Goal: Task Accomplishment & Management: Manage account settings

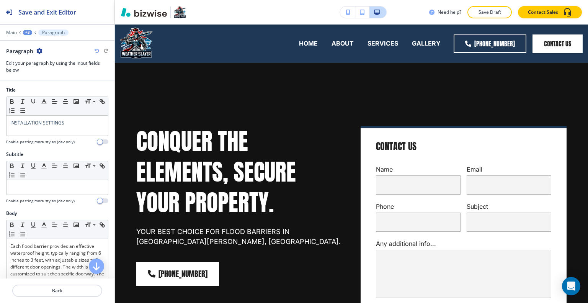
scroll to position [3396, 0]
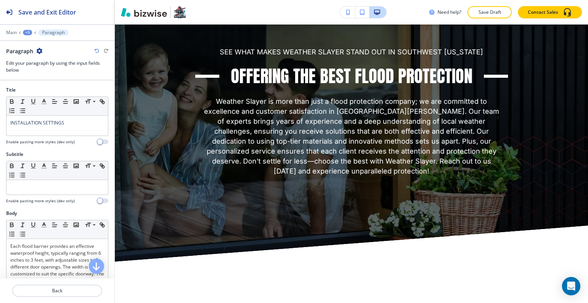
click at [10, 29] on div at bounding box center [57, 27] width 115 height 5
click at [10, 30] on p "Main" at bounding box center [11, 32] width 11 height 5
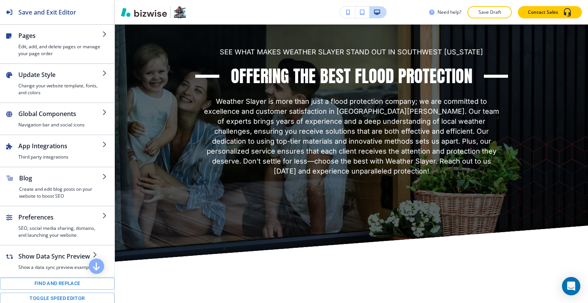
scroll to position [38, 0]
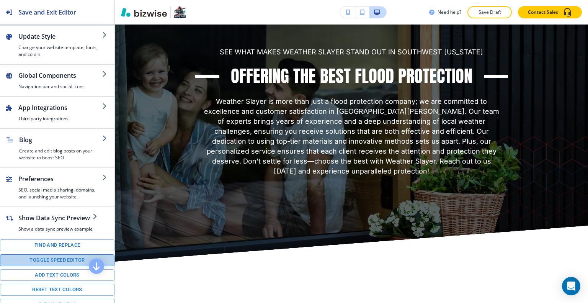
click at [59, 262] on button "Toggle speed editor" at bounding box center [57, 260] width 115 height 12
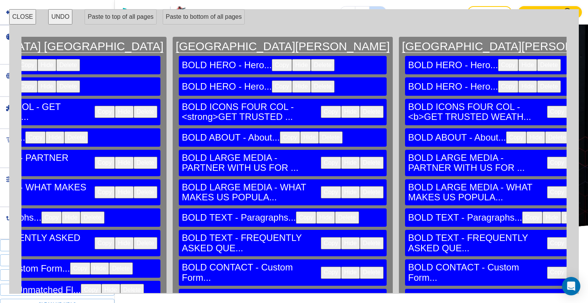
scroll to position [0, 0]
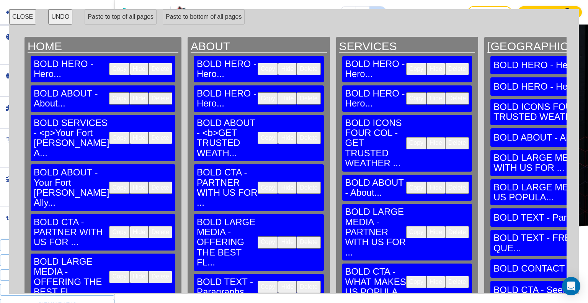
click at [29, 23] on button "CLOSE" at bounding box center [22, 16] width 27 height 15
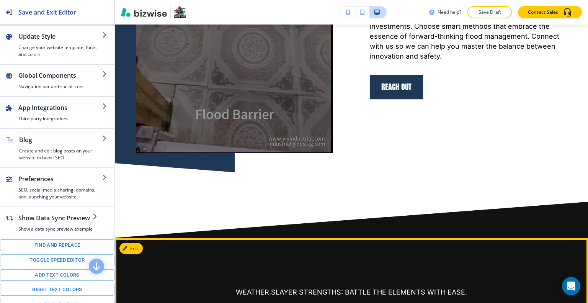
scroll to position [3013, 0]
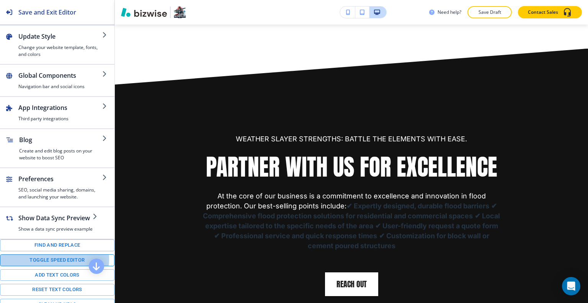
click at [47, 258] on button "Toggle speed editor" at bounding box center [57, 260] width 115 height 12
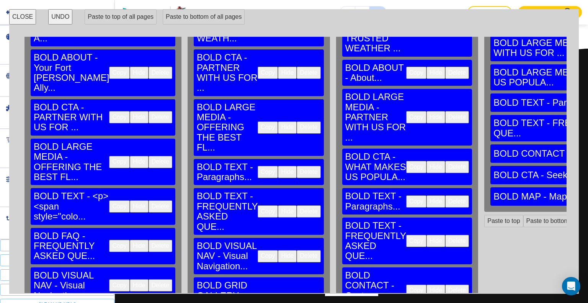
scroll to position [0, 0]
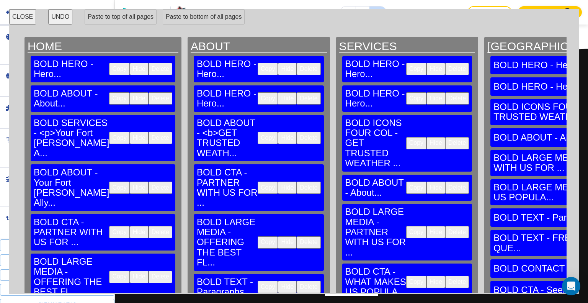
click at [29, 15] on button "CLOSE" at bounding box center [22, 16] width 27 height 15
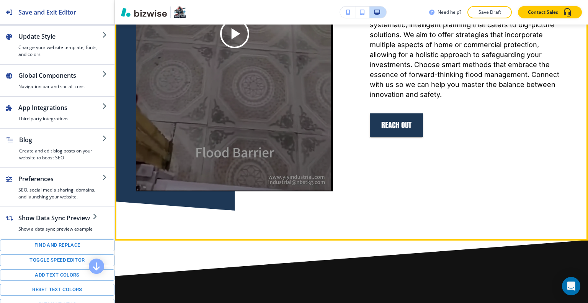
scroll to position [2936, 0]
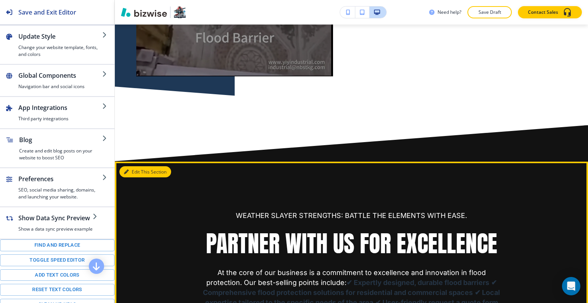
click at [134, 177] on button "Edit This Section" at bounding box center [146, 171] width 52 height 11
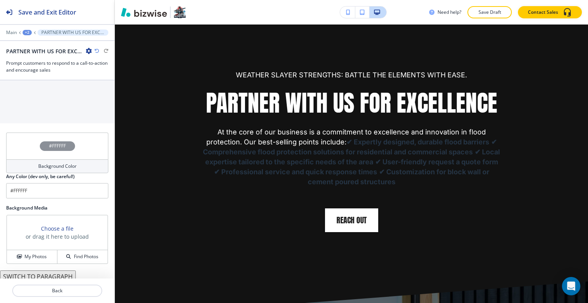
scroll to position [440, 0]
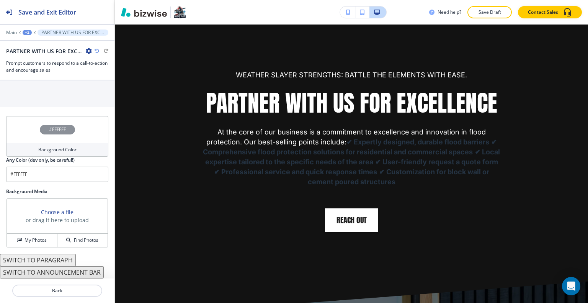
click at [52, 264] on button "SWITCH TO PARAGRAPH" at bounding box center [38, 260] width 76 height 12
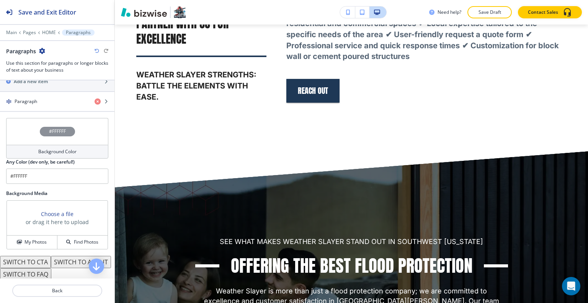
scroll to position [316, 0]
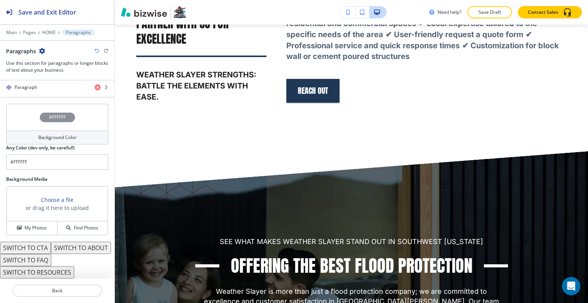
drag, startPoint x: 51, startPoint y: 246, endPoint x: 50, endPoint y: 249, distance: 3.9
click at [51, 249] on button "SWITCH TO ABOUT" at bounding box center [81, 248] width 60 height 12
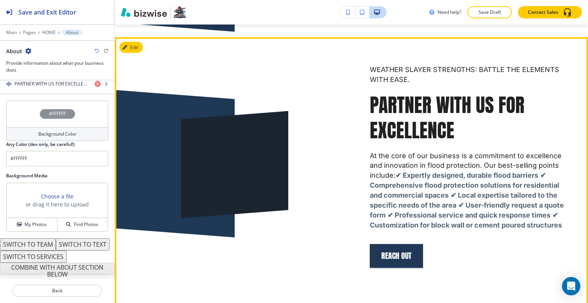
scroll to position [2962, 0]
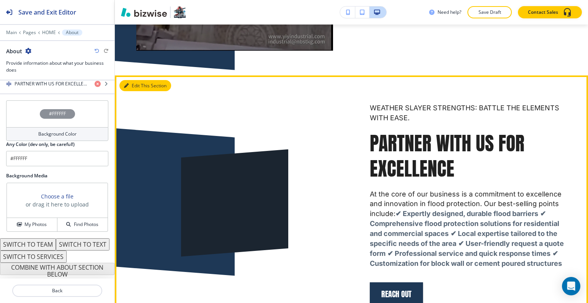
click at [137, 91] on button "Edit This Section" at bounding box center [146, 85] width 52 height 11
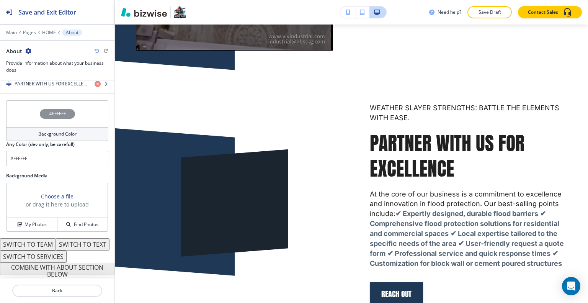
scroll to position [319, 0]
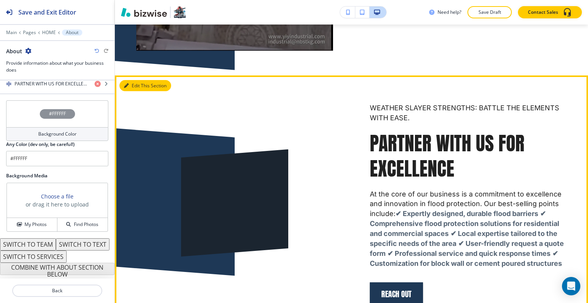
click at [139, 90] on button "Edit This Section" at bounding box center [146, 85] width 52 height 11
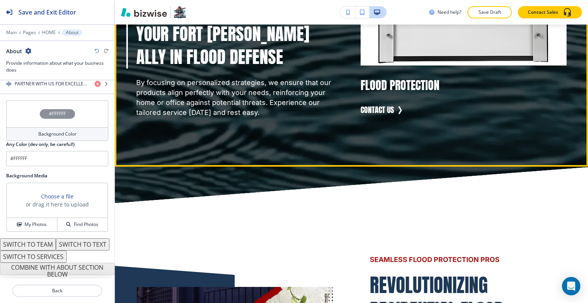
scroll to position [1353, 0]
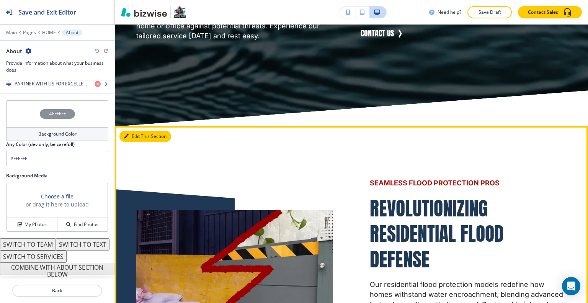
click at [135, 142] on button "Edit This Section" at bounding box center [146, 136] width 52 height 11
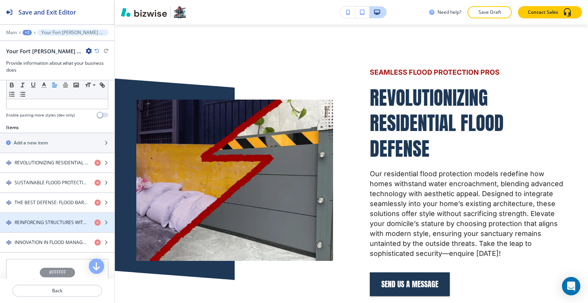
scroll to position [398, 0]
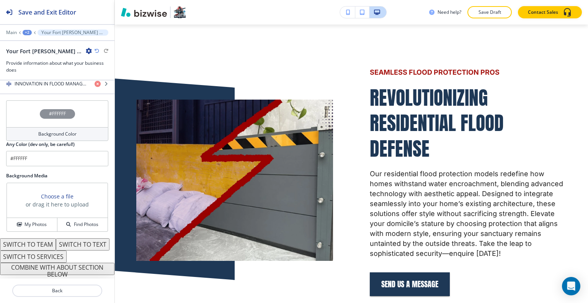
click at [61, 269] on button "COMBINE WITH ABOUT SECTION BELOW" at bounding box center [57, 269] width 115 height 12
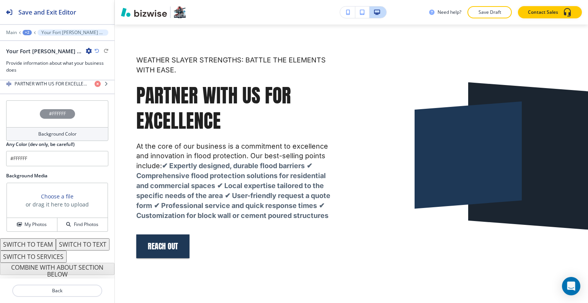
scroll to position [264, 0]
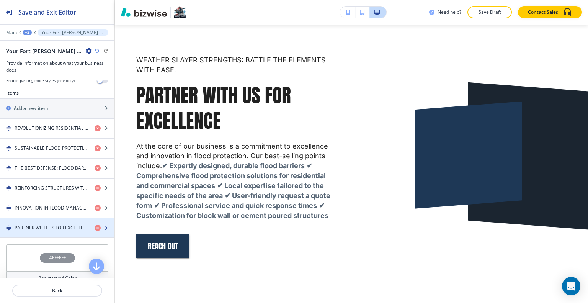
click at [69, 224] on h4 "PARTNER WITH US FOR EXCELLENCE" at bounding box center [52, 227] width 74 height 7
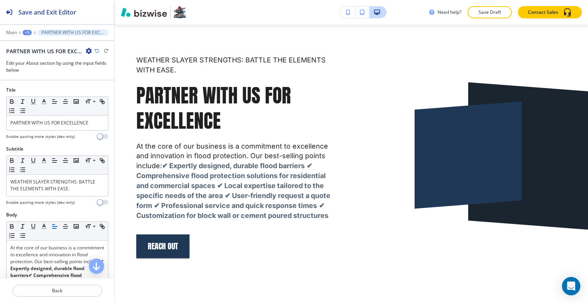
scroll to position [3028, 0]
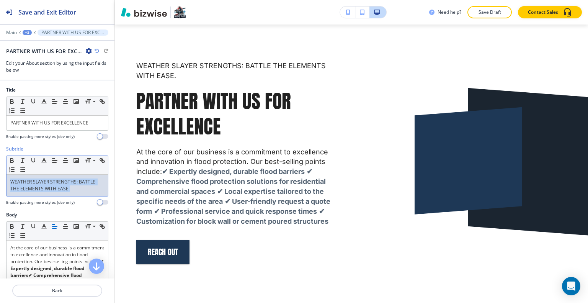
drag, startPoint x: 79, startPoint y: 196, endPoint x: 47, endPoint y: 187, distance: 33.6
click at [9, 190] on div "Subtitle Small Normal Large Huge WEATHER SLAYER STRENGTHS: BATTLE THE ELEMENTS …" at bounding box center [57, 176] width 102 height 60
click at [72, 190] on p "WEATHER SLAYER STRENGTHS: BATTLE THE ELEMENTS WITH EASE." at bounding box center [57, 185] width 94 height 14
click at [62, 185] on p "WEATHER SLAYER STRENGTHS: BATTLE THE ELEMENTS WITH EASE." at bounding box center [57, 185] width 94 height 14
click at [71, 186] on p "WEATHER SLAYER STRENGTHS: BATTLE THE ELEMENTS WITH EASE." at bounding box center [57, 185] width 94 height 14
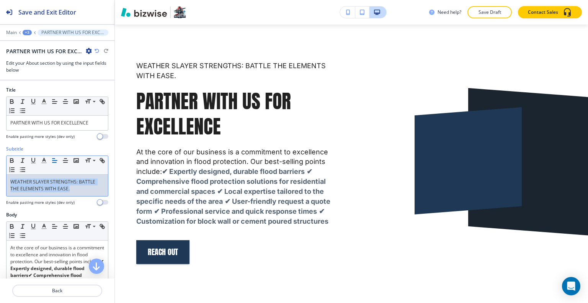
drag, startPoint x: 71, startPoint y: 186, endPoint x: 7, endPoint y: 180, distance: 64.6
click at [0, 181] on div "Subtitle Small Normal Large Huge WEATHER SLAYER STRENGTHS: BATTLE THE ELEMENTS …" at bounding box center [57, 179] width 115 height 66
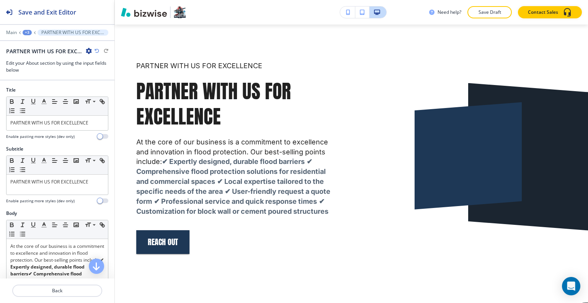
click at [72, 53] on h2 "PARTNER WITH US FOR EXCELLENCE" at bounding box center [44, 51] width 77 height 8
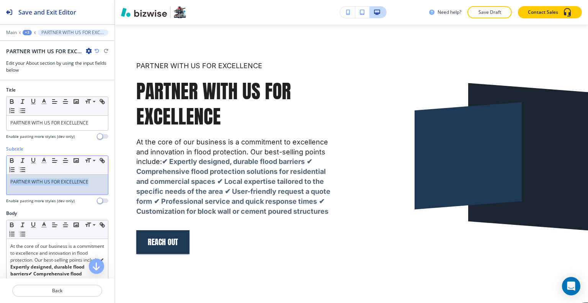
drag, startPoint x: 94, startPoint y: 182, endPoint x: 2, endPoint y: 190, distance: 92.6
click at [2, 190] on div "Subtitle Small Normal Large Huge PARTNER WITH US FOR EXCELLENCE Enable pasting …" at bounding box center [57, 178] width 115 height 64
click at [45, 163] on line "button" at bounding box center [44, 163] width 5 height 0
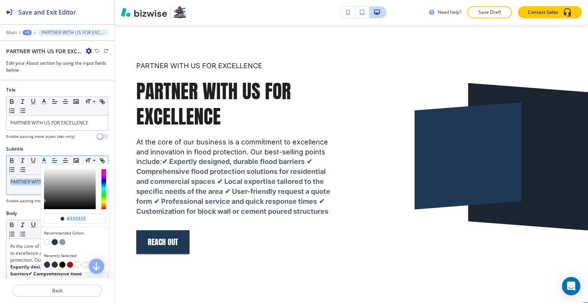
click at [70, 264] on button "button" at bounding box center [70, 265] width 6 height 6
type input "#a61410"
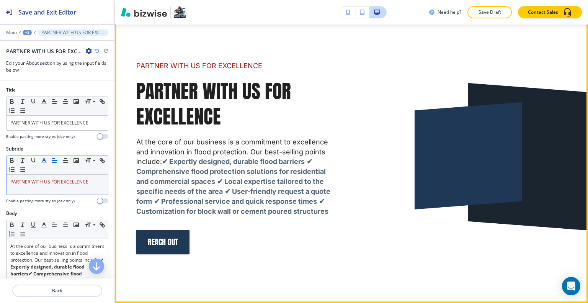
click at [341, 224] on div at bounding box center [450, 137] width 234 height 233
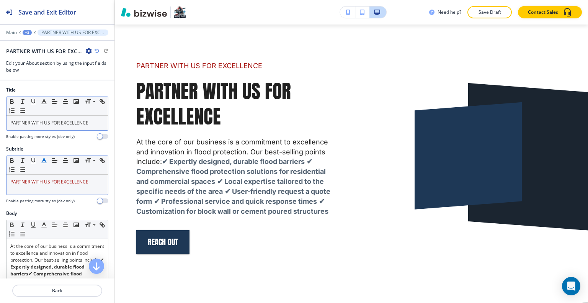
click at [79, 119] on div "PARTNER WITH US FOR EXCELLENCE" at bounding box center [58, 123] width 102 height 15
drag, startPoint x: 91, startPoint y: 123, endPoint x: 23, endPoint y: 117, distance: 68.1
click at [0, 124] on div "Title Small Normal Large Huge PARTNER WITH US FOR EXCELLENCE Enable pasting mor…" at bounding box center [57, 116] width 115 height 59
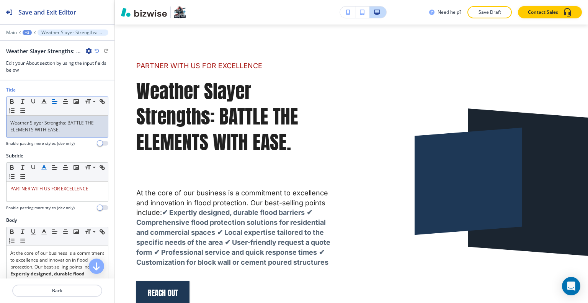
click at [69, 130] on p "Weather Slayer Strengths: BATTLE THE ELEMENTS WITH EASE." at bounding box center [57, 127] width 94 height 14
drag, startPoint x: 69, startPoint y: 131, endPoint x: 5, endPoint y: 124, distance: 64.3
click at [0, 127] on div "Title Small Normal Large Huge Weather Slayer Strengths: BATTLE THE ELEMENTS WIT…" at bounding box center [57, 120] width 115 height 66
click at [54, 124] on p "Weather Slayer Strengths: BATTLE THE ELEMENTS WITH EASE." at bounding box center [57, 127] width 94 height 14
drag, startPoint x: 59, startPoint y: 129, endPoint x: 12, endPoint y: 117, distance: 48.6
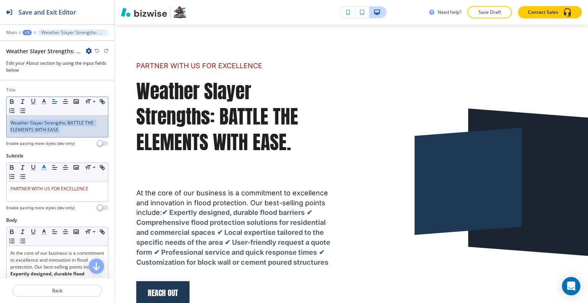
click at [2, 118] on div "Title Small Normal Large Huge Weather Slayer Strengths: BATTLE THE ELEMENTS WIT…" at bounding box center [57, 120] width 115 height 66
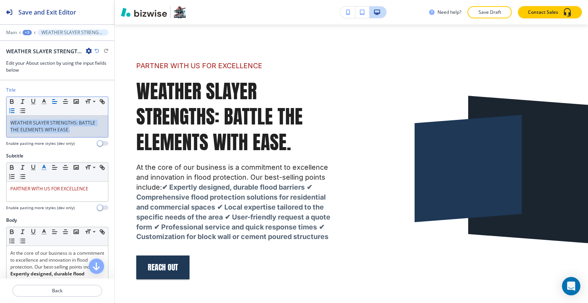
drag, startPoint x: 75, startPoint y: 128, endPoint x: 24, endPoint y: 111, distance: 53.2
click at [0, 121] on div "Title Small Normal Large Huge WEATHER SLAYER STRENGTHS: BATTLE THE ELEMENTS WIT…" at bounding box center [57, 120] width 115 height 66
click at [42, 102] on icon "button" at bounding box center [44, 101] width 7 height 7
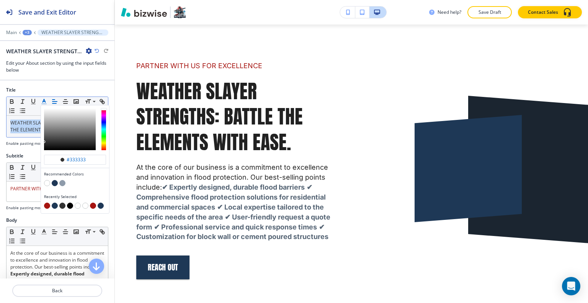
click at [54, 205] on button "button" at bounding box center [55, 206] width 6 height 6
type input "#1e3856"
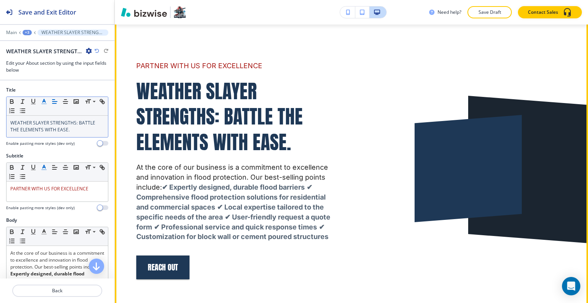
click at [267, 198] on b "✔ Comprehensive flood protection solutions for residential and commercial spaces" at bounding box center [231, 197] width 191 height 28
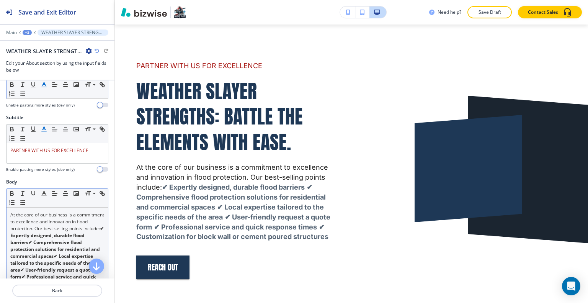
scroll to position [77, 0]
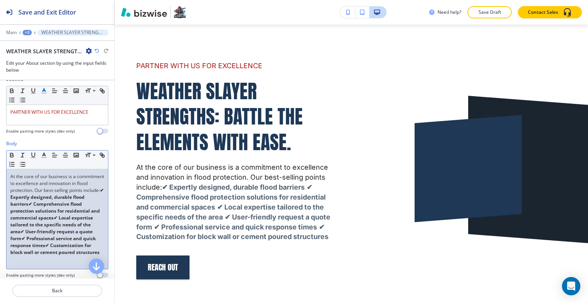
click at [68, 216] on strong "✔ Expertly designed, durable flood barriers✔ Comprehensive flood protection sol…" at bounding box center [57, 221] width 95 height 69
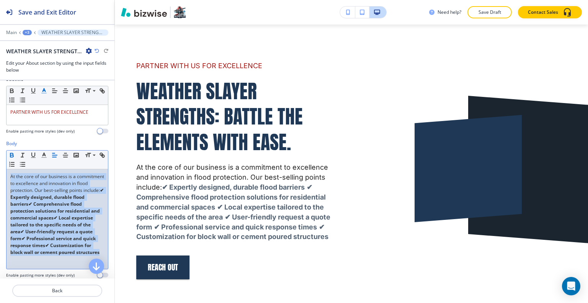
drag, startPoint x: 40, startPoint y: 265, endPoint x: 0, endPoint y: 134, distance: 136.6
click at [0, 136] on div "Title Small Normal Large Huge WEATHER SLAYER STRENGTHS: BATTLE THE ELEMENTS WIT…" at bounding box center [57, 179] width 115 height 198
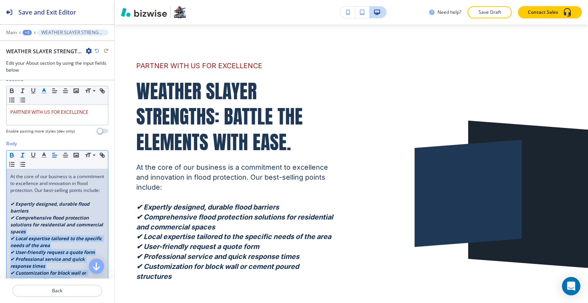
scroll to position [38, 0]
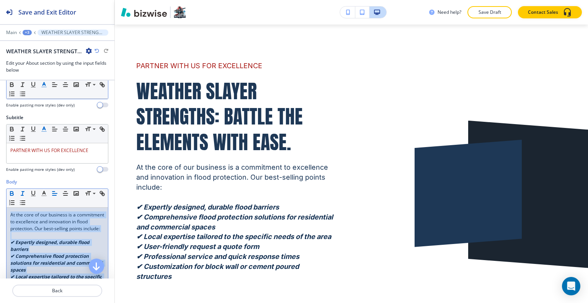
drag, startPoint x: 74, startPoint y: 251, endPoint x: 2, endPoint y: 210, distance: 83.0
click at [0, 211] on div "Body Small Normal Large Huge At the core of our business is a commitment to exc…" at bounding box center [57, 259] width 115 height 162
click at [43, 194] on icon "button" at bounding box center [44, 193] width 7 height 7
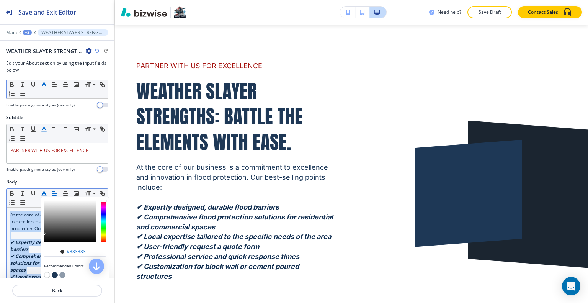
scroll to position [115, 0]
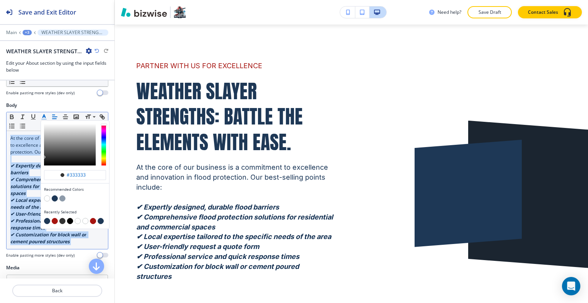
click at [70, 219] on button "button" at bounding box center [70, 221] width 6 height 6
type input "#000000"
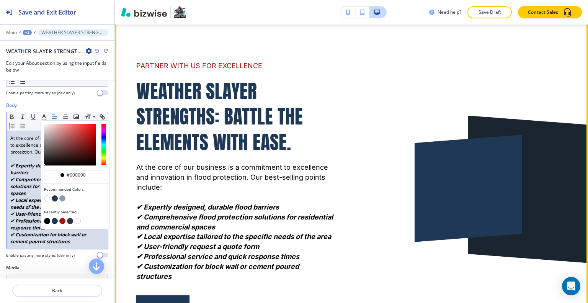
click at [363, 204] on div at bounding box center [450, 170] width 234 height 298
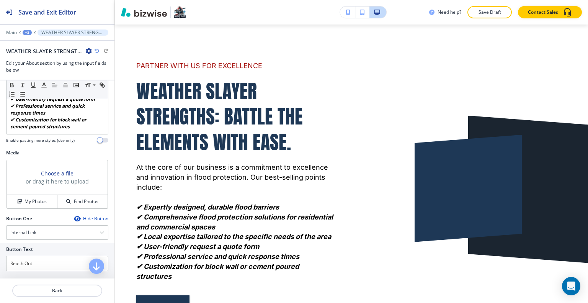
scroll to position [268, 0]
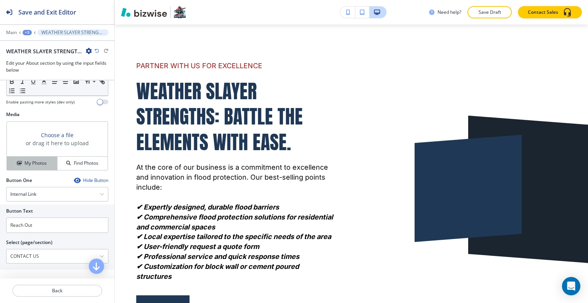
click at [22, 167] on div "My Photos" at bounding box center [32, 163] width 50 height 7
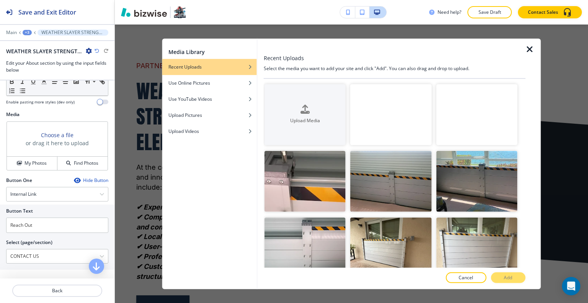
click at [535, 49] on div at bounding box center [533, 163] width 15 height 251
click at [529, 47] on icon "button" at bounding box center [530, 48] width 9 height 9
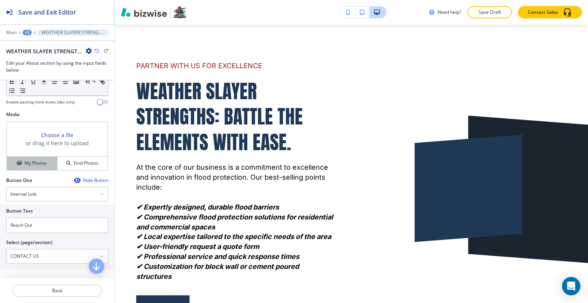
click at [37, 166] on h4 "My Photos" at bounding box center [36, 163] width 22 height 7
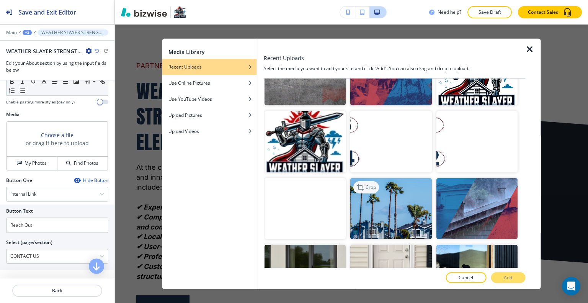
scroll to position [345, 0]
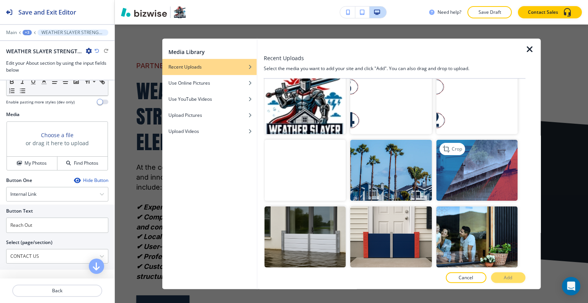
click at [453, 171] on img "button" at bounding box center [476, 169] width 81 height 61
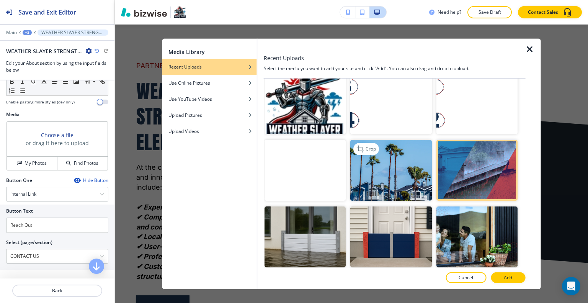
click at [401, 169] on img "button" at bounding box center [390, 169] width 81 height 61
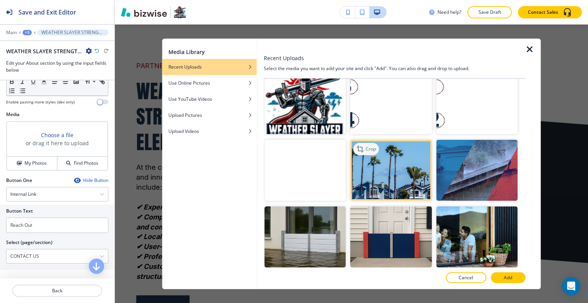
click at [375, 142] on div "Crop" at bounding box center [367, 148] width 26 height 12
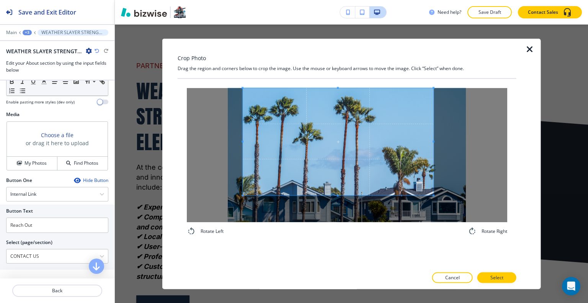
click at [342, 149] on span at bounding box center [338, 141] width 191 height 107
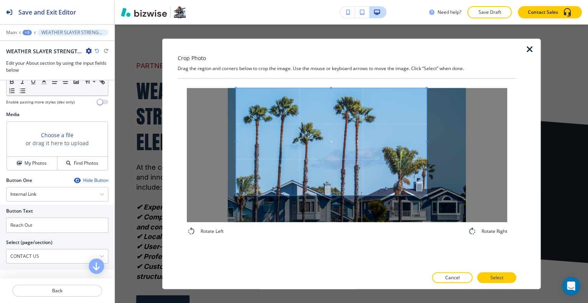
click at [342, 175] on span at bounding box center [331, 141] width 191 height 107
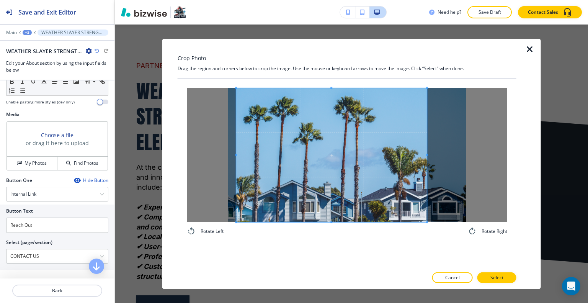
click at [333, 251] on div "Rotate Left Rotate Right" at bounding box center [347, 173] width 339 height 189
click at [498, 280] on p "Select" at bounding box center [497, 277] width 13 height 7
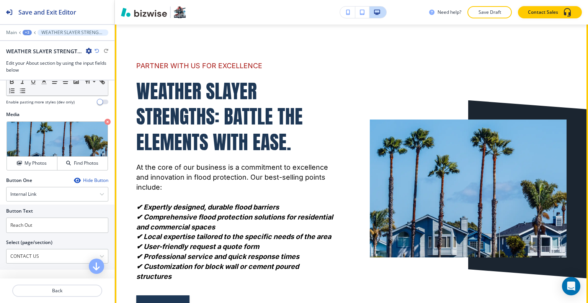
click at [542, 64] on div at bounding box center [450, 170] width 234 height 298
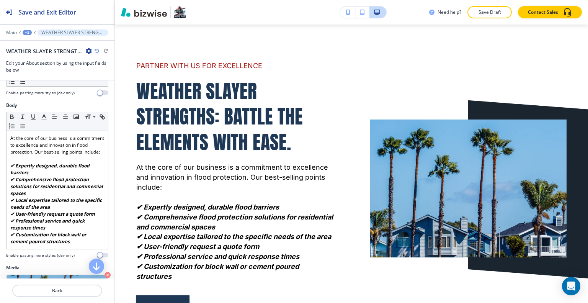
scroll to position [0, 0]
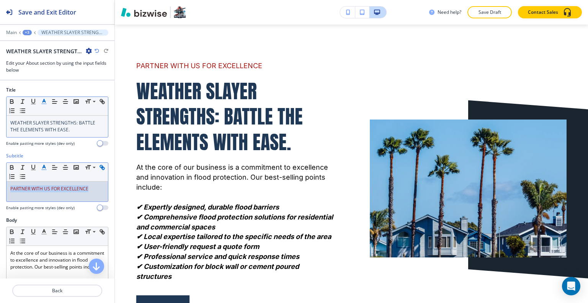
drag, startPoint x: 92, startPoint y: 185, endPoint x: 14, endPoint y: 176, distance: 77.9
click at [11, 177] on div "Small Normal Large Huge PARTNER WITH US FOR EXCELLENCE" at bounding box center [57, 181] width 102 height 39
click at [44, 165] on polyline "button" at bounding box center [44, 166] width 3 height 3
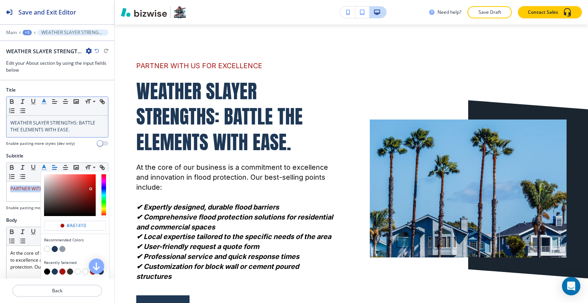
scroll to position [38, 0]
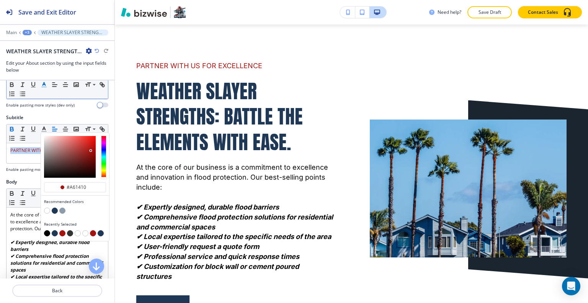
click at [11, 127] on icon "button" at bounding box center [11, 129] width 7 height 7
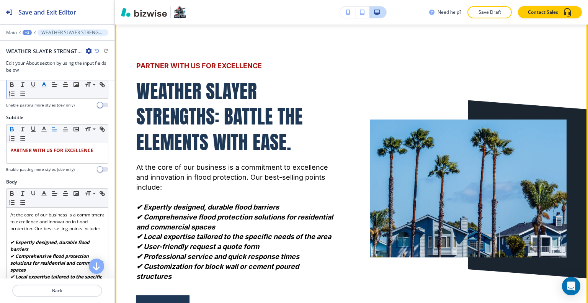
click at [381, 108] on div at bounding box center [450, 170] width 234 height 298
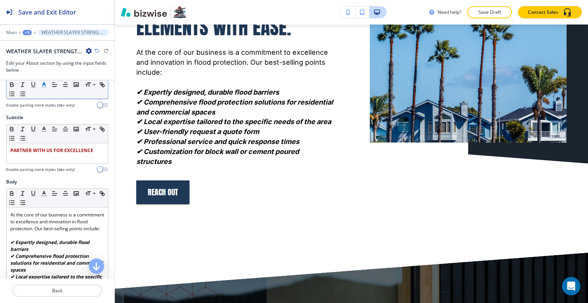
scroll to position [306, 0]
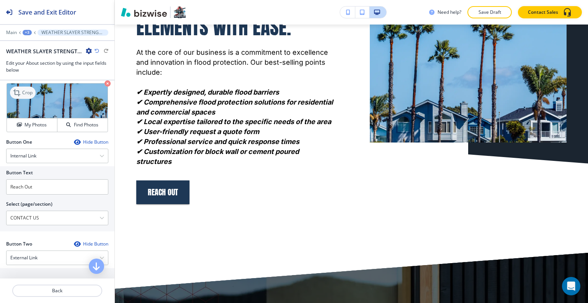
click at [21, 96] on icon at bounding box center [17, 92] width 9 height 9
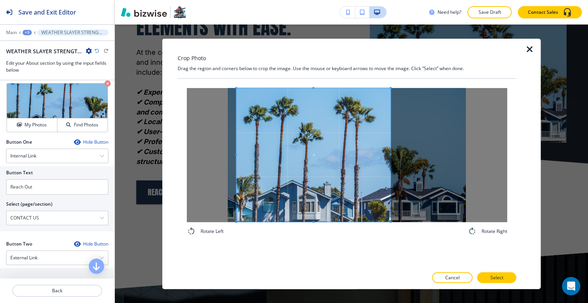
click at [391, 151] on div at bounding box center [313, 155] width 154 height 134
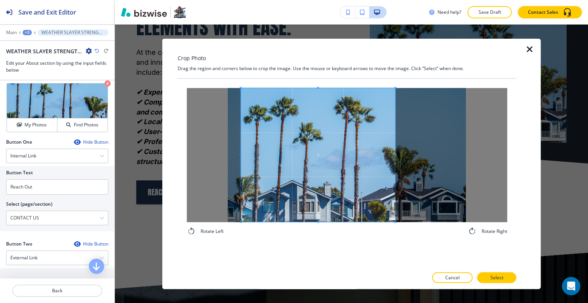
click at [334, 174] on span at bounding box center [318, 155] width 154 height 134
click at [502, 284] on div at bounding box center [347, 286] width 339 height 6
click at [501, 278] on p "Select" at bounding box center [497, 277] width 13 height 7
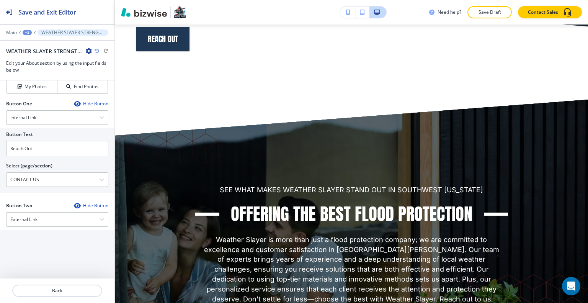
scroll to position [369, 0]
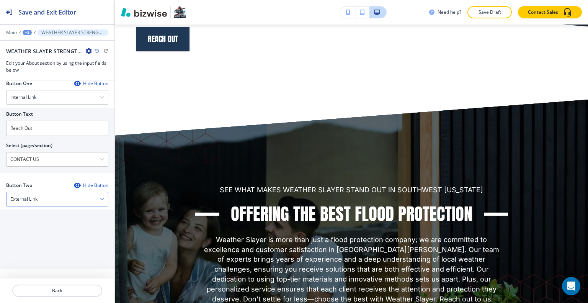
click at [49, 198] on div "External Link" at bounding box center [58, 199] width 102 height 14
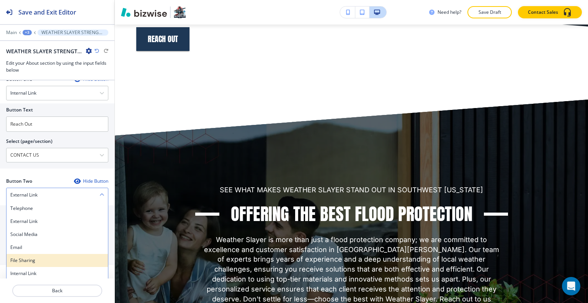
scroll to position [376, 0]
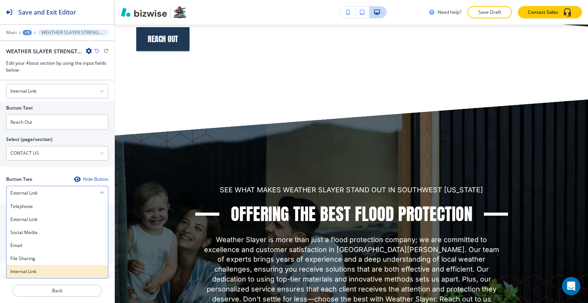
click at [40, 275] on div "Internal Link" at bounding box center [58, 271] width 102 height 13
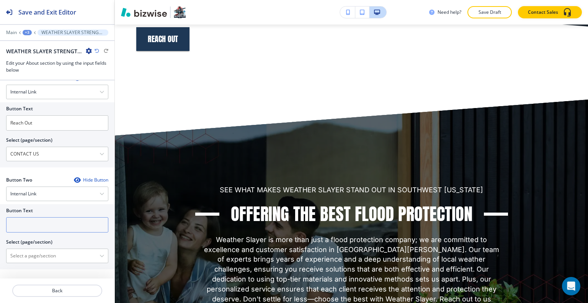
scroll to position [375, 0]
click at [40, 226] on input "text" at bounding box center [57, 224] width 102 height 15
type input "r"
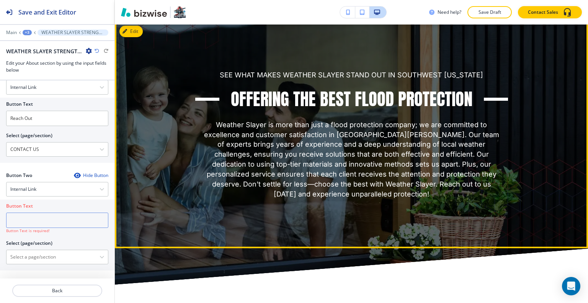
scroll to position [3373, 0]
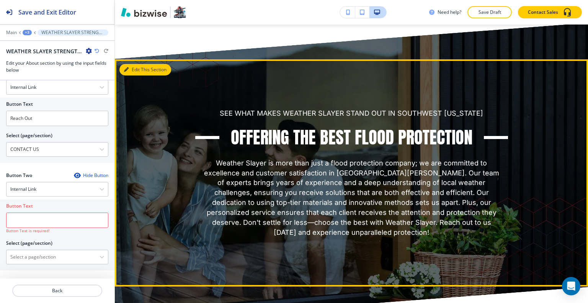
click at [127, 75] on button "Edit This Section" at bounding box center [146, 69] width 52 height 11
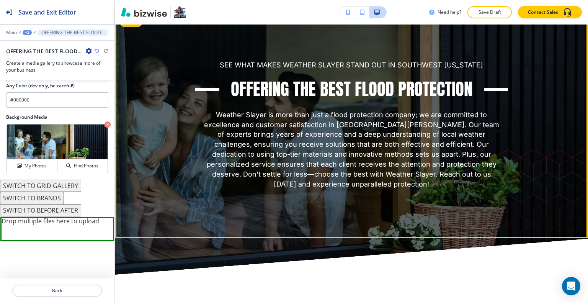
scroll to position [3345, 0]
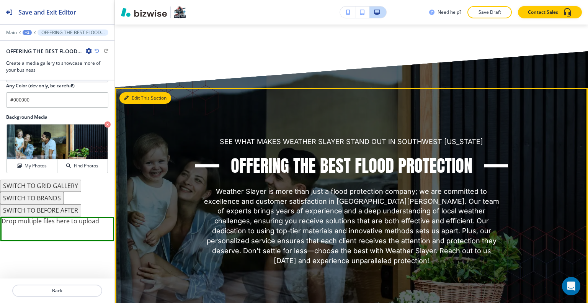
click at [133, 104] on button "Edit This Section" at bounding box center [146, 97] width 52 height 11
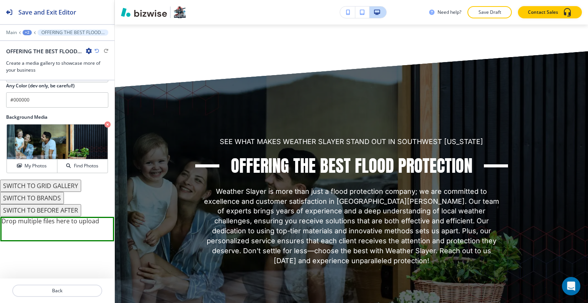
click at [53, 187] on button "SWITCH TO GRID GALLERY" at bounding box center [40, 186] width 81 height 12
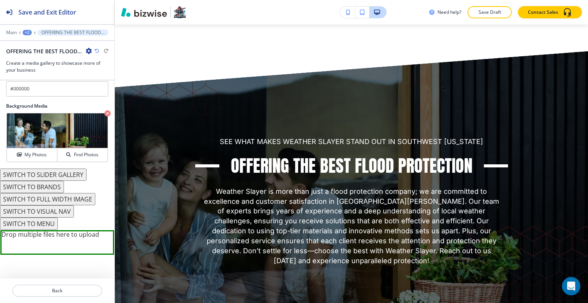
scroll to position [516, 0]
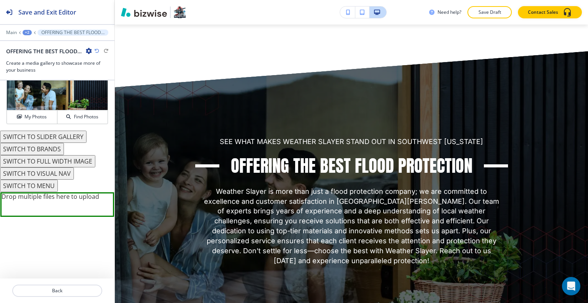
click at [54, 180] on button "SWITCH TO VISUAL NAV" at bounding box center [37, 173] width 74 height 12
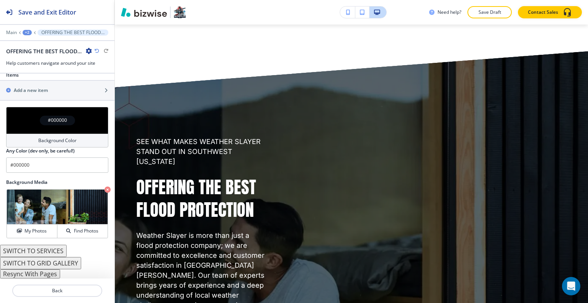
scroll to position [307, 0]
click at [66, 264] on button "SWITCH TO GRID GALLERY" at bounding box center [40, 263] width 81 height 12
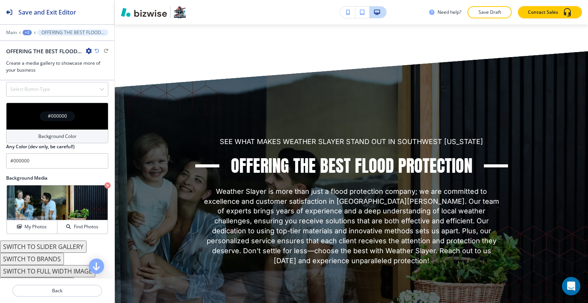
scroll to position [521, 0]
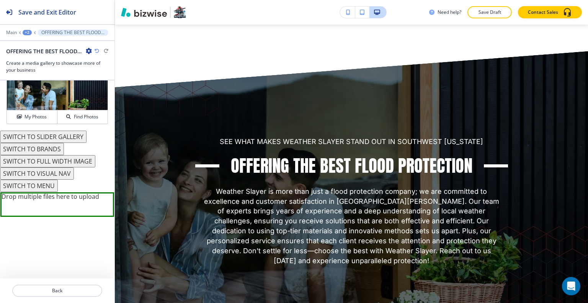
click at [59, 180] on button "SWITCH TO VISUAL NAV" at bounding box center [37, 173] width 74 height 12
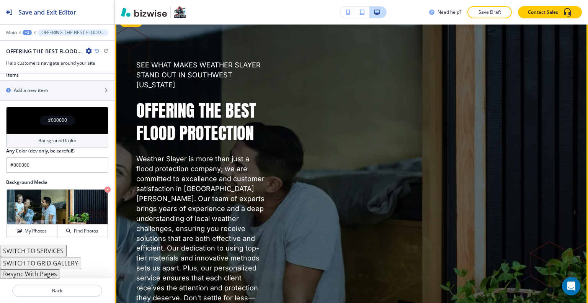
scroll to position [3460, 0]
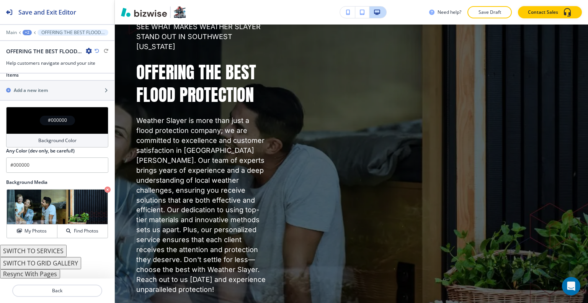
click at [54, 262] on button "SWITCH TO GRID GALLERY" at bounding box center [40, 263] width 81 height 12
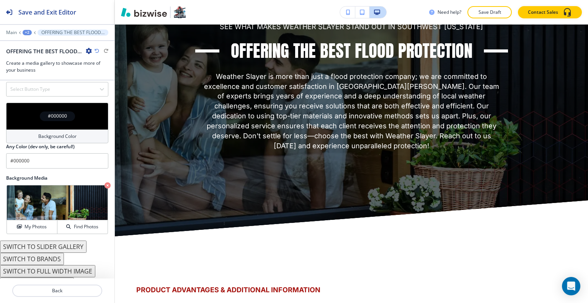
scroll to position [527, 0]
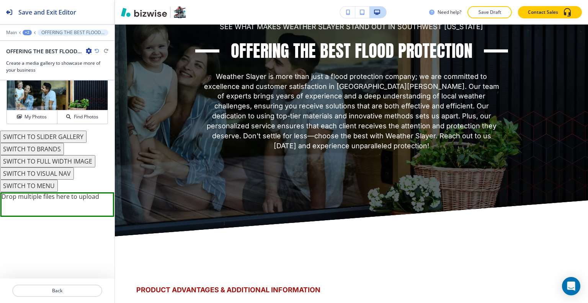
click at [48, 186] on button "SWITCH TO MENU" at bounding box center [29, 186] width 58 height 12
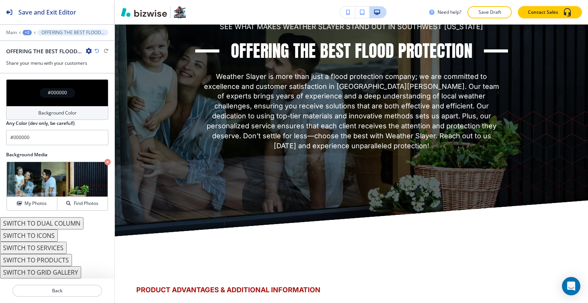
click at [44, 245] on button "SWITCH TO SERVICES" at bounding box center [33, 248] width 67 height 12
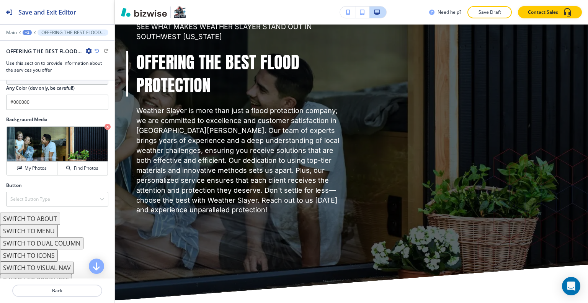
scroll to position [397, 0]
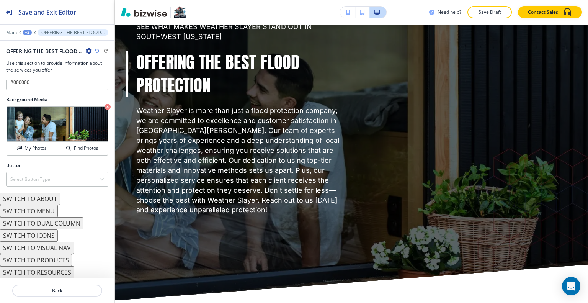
click at [46, 202] on button "SWITCH TO ABOUT" at bounding box center [30, 199] width 60 height 12
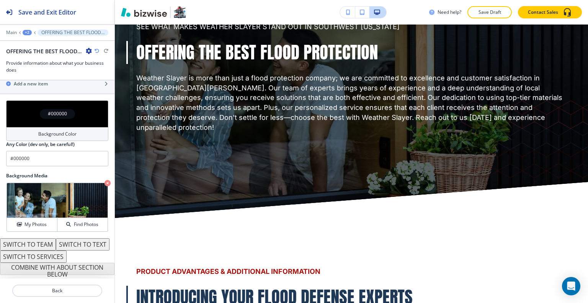
scroll to position [332, 0]
click at [56, 243] on button "SWITCH TO TEXT" at bounding box center [83, 244] width 54 height 12
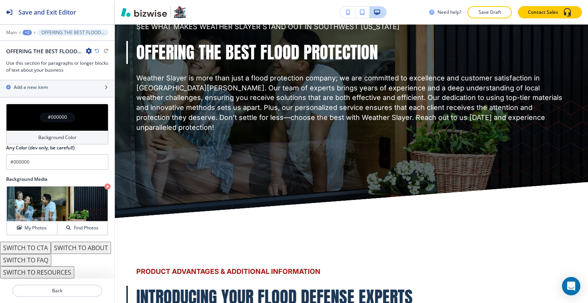
scroll to position [329, 0]
click at [44, 242] on button "SWITCH TO CTA" at bounding box center [25, 248] width 51 height 12
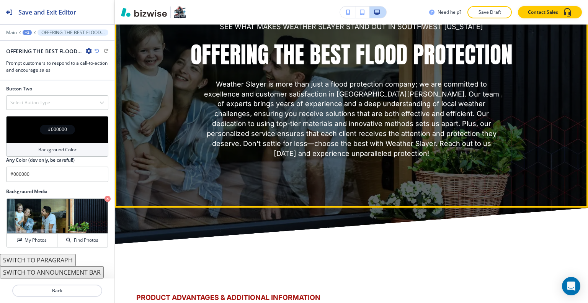
scroll to position [3383, 0]
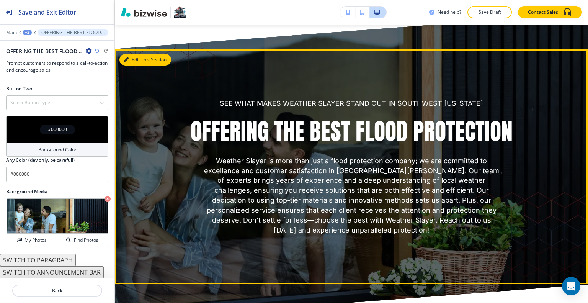
click at [134, 65] on button "Edit This Section" at bounding box center [146, 59] width 52 height 11
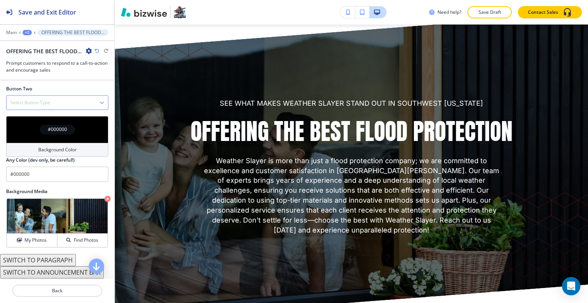
scroll to position [216, 0]
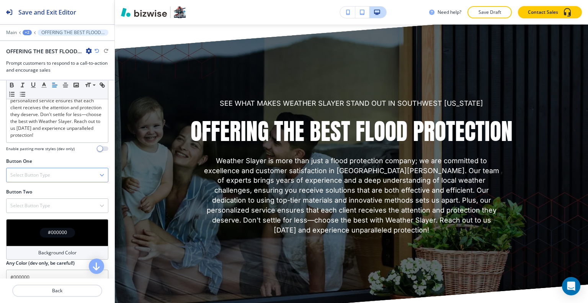
click at [59, 182] on div "Select Button Type" at bounding box center [58, 175] width 102 height 14
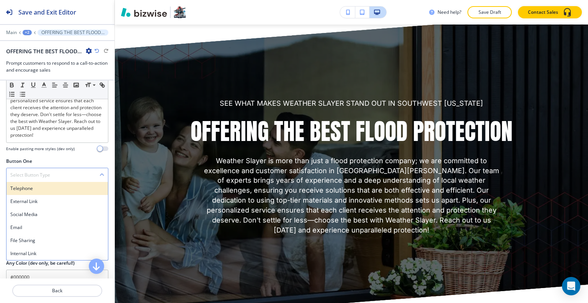
click at [52, 192] on h4 "Telephone" at bounding box center [57, 188] width 94 height 7
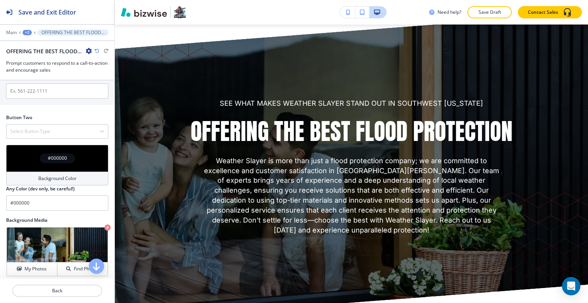
scroll to position [293, 0]
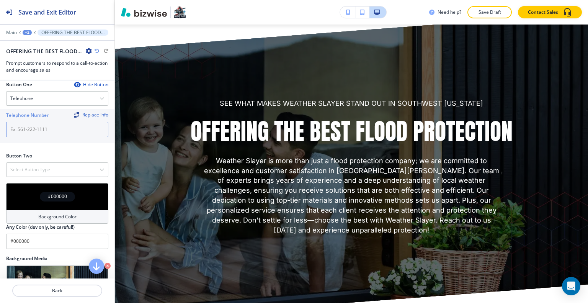
paste input "[PHONE_NUMBER]"
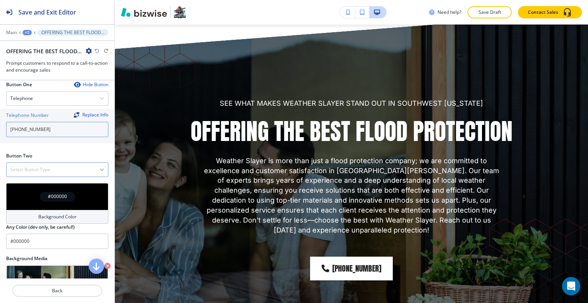
type input "[PHONE_NUMBER]"
click at [65, 175] on div "Select Button Type" at bounding box center [58, 170] width 102 height 14
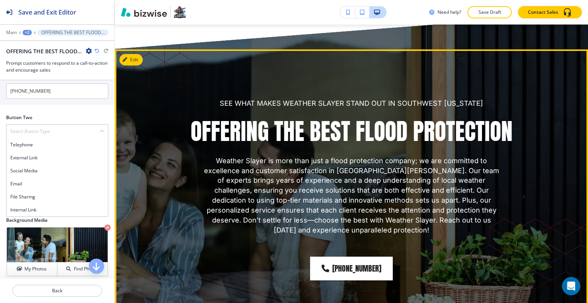
scroll to position [3421, 0]
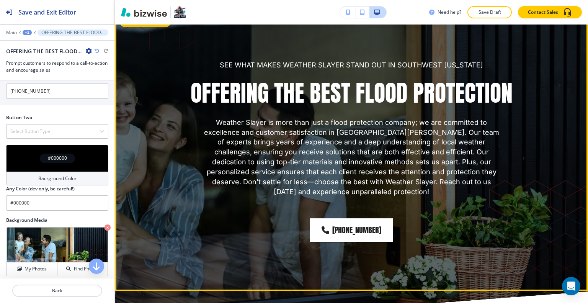
click at [134, 27] on button "Edit This Section" at bounding box center [146, 21] width 52 height 11
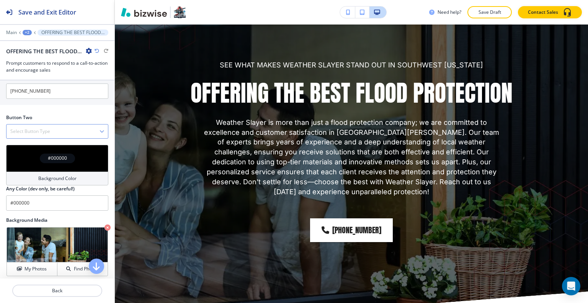
click at [58, 138] on div "Select Button Type" at bounding box center [58, 131] width 102 height 14
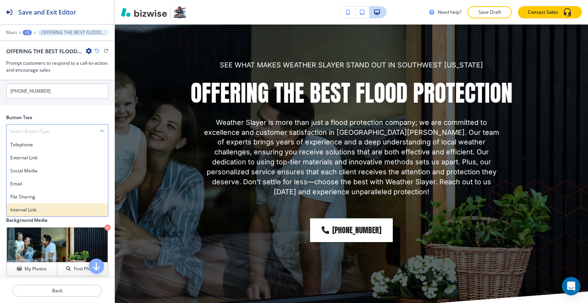
click at [29, 213] on h4 "Internal Link" at bounding box center [57, 209] width 94 height 7
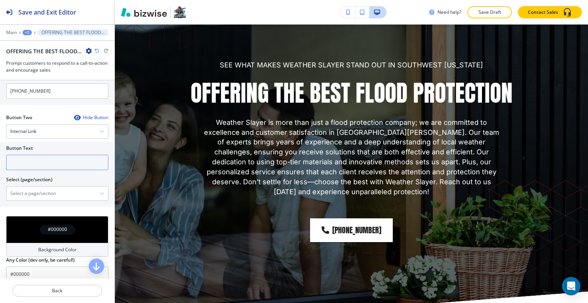
click at [27, 170] on input "text" at bounding box center [57, 162] width 102 height 15
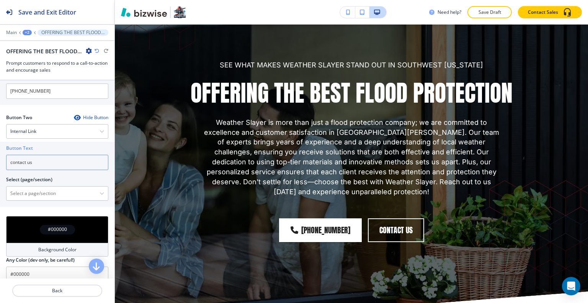
type input "contact us"
click at [20, 207] on div "Button Text contact us Select (page/section) ABOUT ABOUT | Hero ABOUT | Hero AB…" at bounding box center [57, 174] width 115 height 65
click at [20, 199] on \(page\/section\) "Manual Input" at bounding box center [53, 193] width 93 height 13
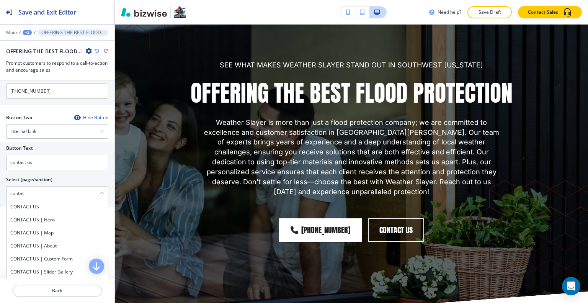
click at [18, 210] on h4 "CONTACT US" at bounding box center [57, 206] width 94 height 7
type \(page\/section\) "CONTACT US"
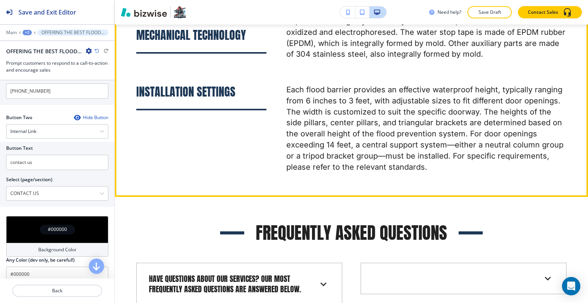
scroll to position [4264, 0]
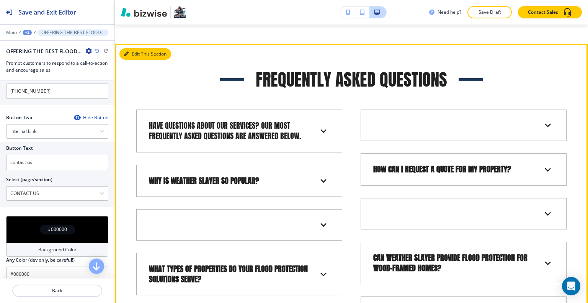
click at [135, 57] on button "Edit This Section" at bounding box center [146, 53] width 52 height 11
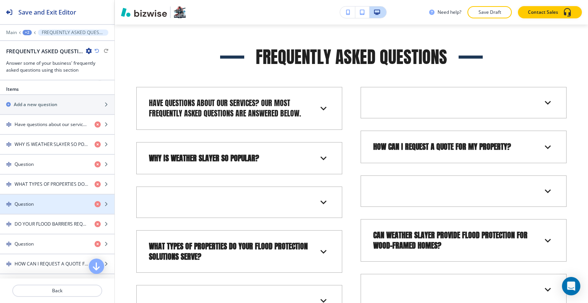
scroll to position [476, 0]
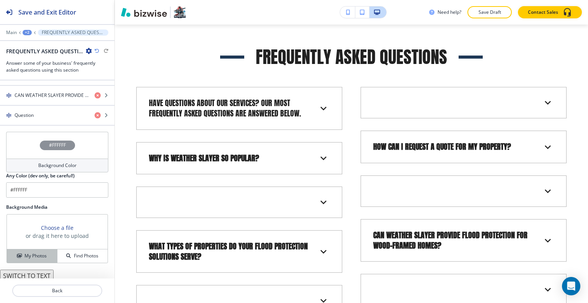
click at [33, 252] on h4 "My Photos" at bounding box center [36, 255] width 22 height 7
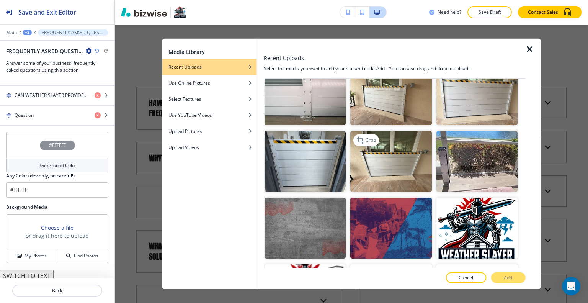
scroll to position [192, 0]
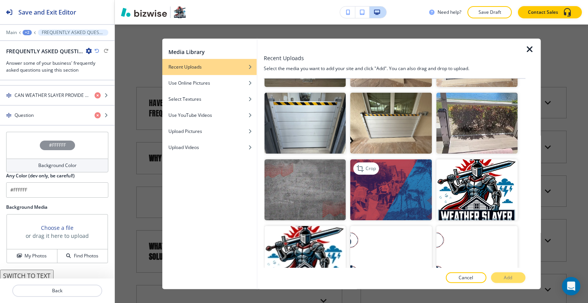
click at [391, 210] on img "button" at bounding box center [390, 189] width 81 height 61
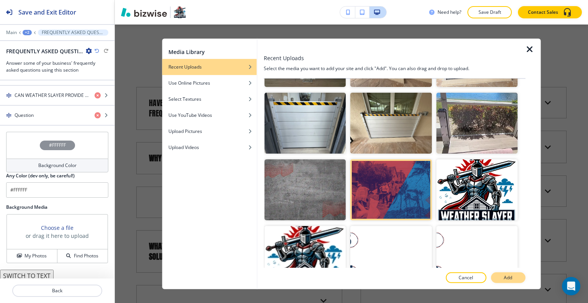
click at [504, 281] on button "Add" at bounding box center [508, 277] width 34 height 11
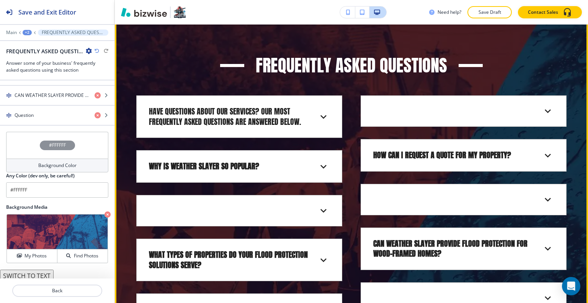
scroll to position [4325, 0]
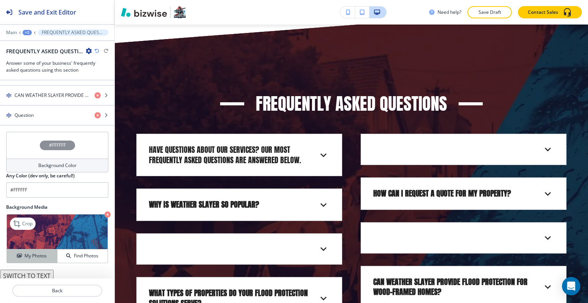
click at [32, 249] on button "My Photos" at bounding box center [32, 255] width 51 height 13
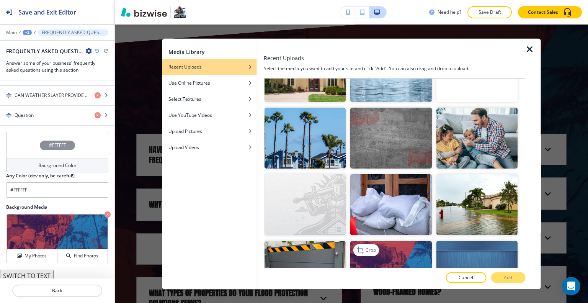
scroll to position [1149, 0]
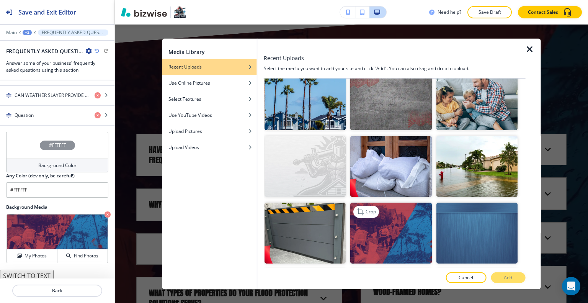
click at [388, 212] on img "button" at bounding box center [390, 233] width 81 height 61
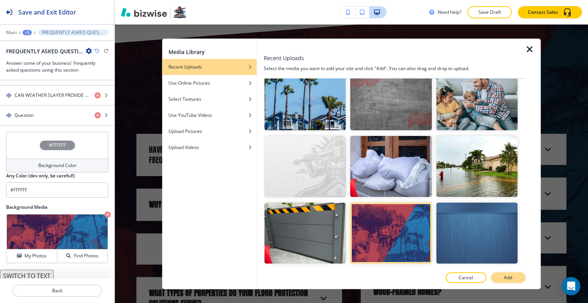
click at [508, 276] on p "Add" at bounding box center [508, 277] width 8 height 7
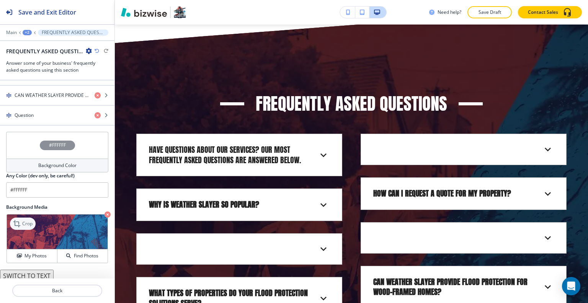
click at [31, 221] on p "Crop" at bounding box center [27, 223] width 10 height 7
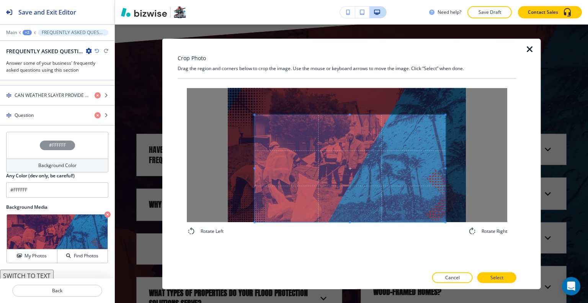
click at [356, 202] on span at bounding box center [350, 168] width 191 height 107
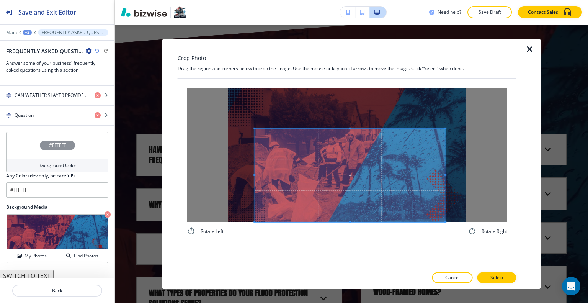
click at [349, 128] on span at bounding box center [350, 128] width 2 height 2
click at [501, 277] on p "Select" at bounding box center [497, 277] width 13 height 7
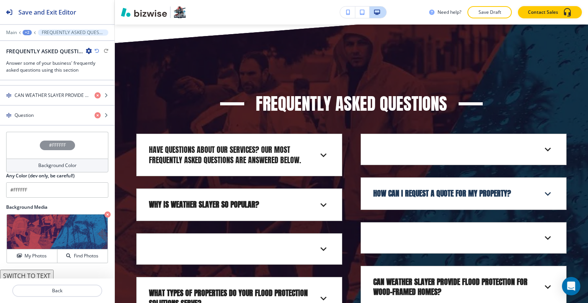
scroll to position [4363, 0]
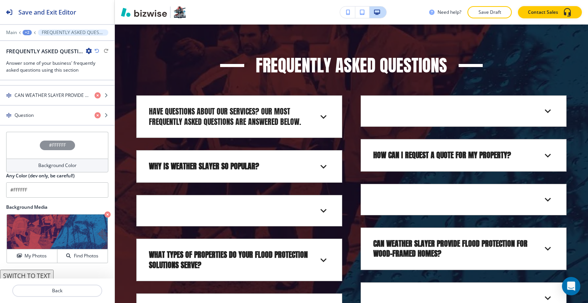
click at [27, 141] on div "#FFFFFF" at bounding box center [57, 145] width 102 height 27
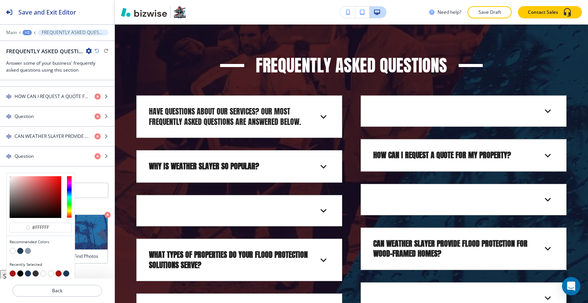
click at [11, 270] on button "button" at bounding box center [13, 273] width 6 height 6
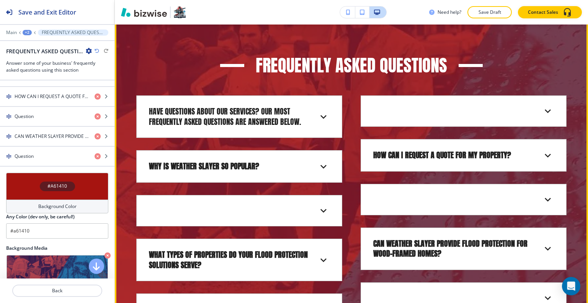
scroll to position [4287, 0]
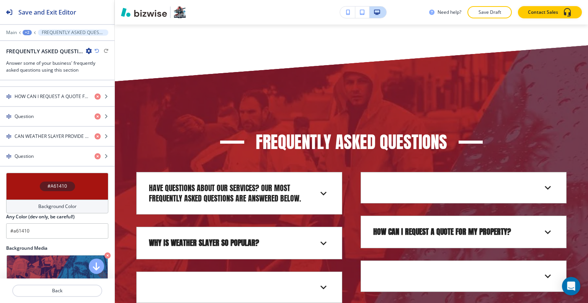
click at [35, 184] on div "#A61410" at bounding box center [57, 186] width 102 height 27
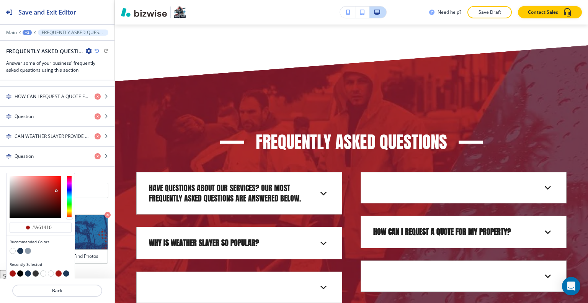
click at [28, 248] on button "button" at bounding box center [28, 251] width 6 height 6
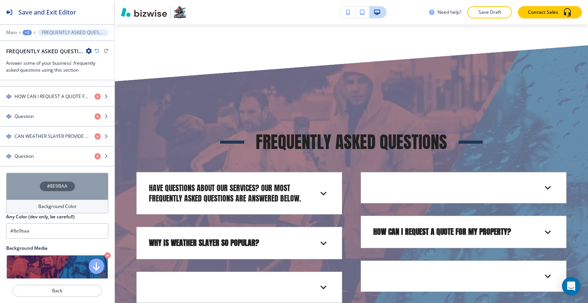
click at [37, 180] on div "#8E9BAA" at bounding box center [57, 186] width 102 height 27
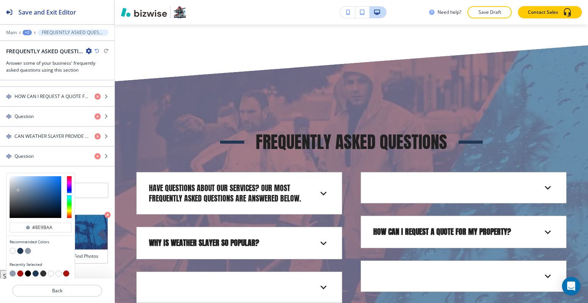
click at [19, 248] on button "button" at bounding box center [20, 251] width 6 height 6
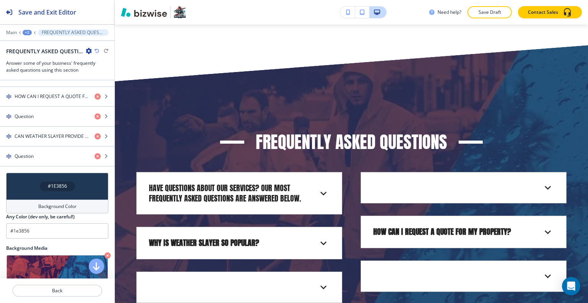
click at [28, 182] on div "#1E3856" at bounding box center [57, 186] width 102 height 27
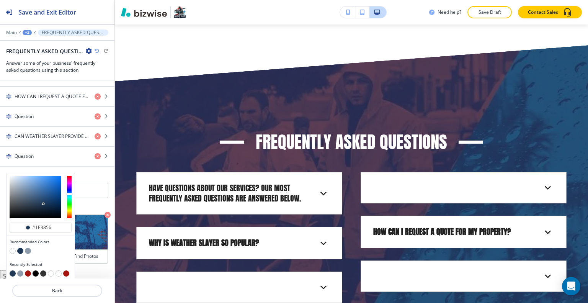
click at [35, 270] on button "button" at bounding box center [36, 273] width 6 height 6
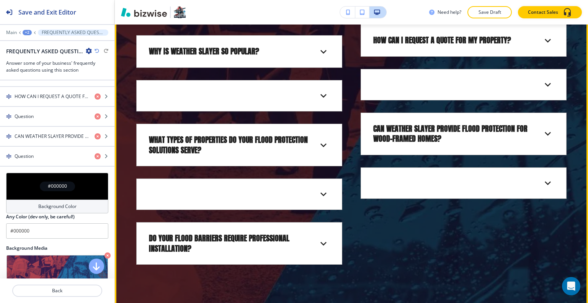
scroll to position [4363, 0]
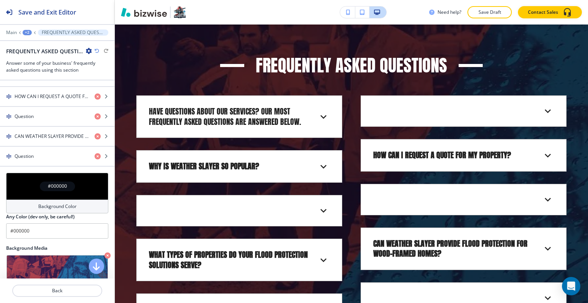
click at [17, 190] on div "#000000" at bounding box center [57, 186] width 102 height 27
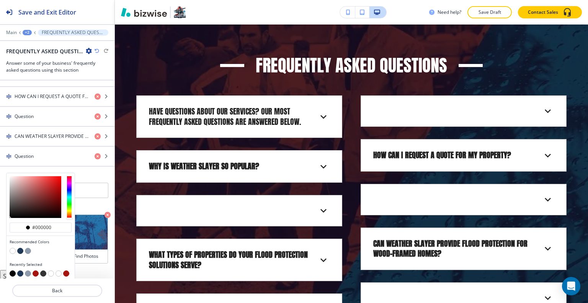
click at [12, 248] on button "button" at bounding box center [13, 251] width 6 height 6
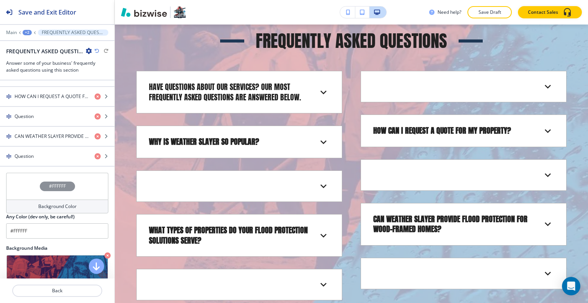
click at [17, 185] on div "#FFFFFF" at bounding box center [57, 186] width 102 height 27
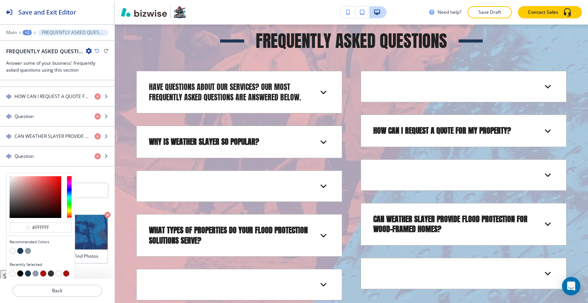
click at [30, 249] on button "button" at bounding box center [28, 251] width 6 height 6
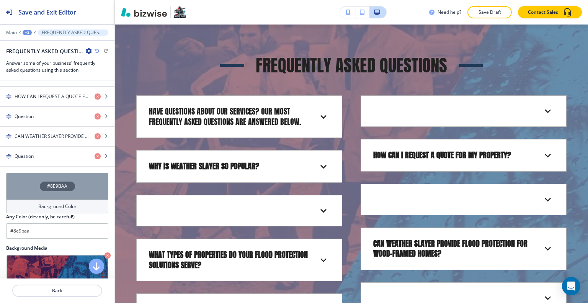
click at [23, 186] on div "#8E9BAA" at bounding box center [57, 186] width 102 height 27
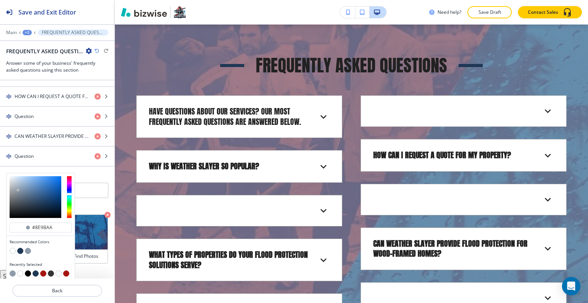
click at [42, 272] on button "button" at bounding box center [43, 273] width 6 height 6
type input "#a61410"
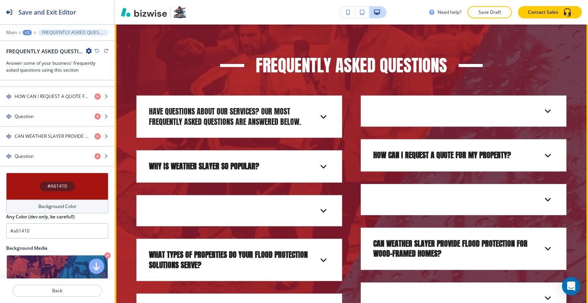
scroll to position [4287, 0]
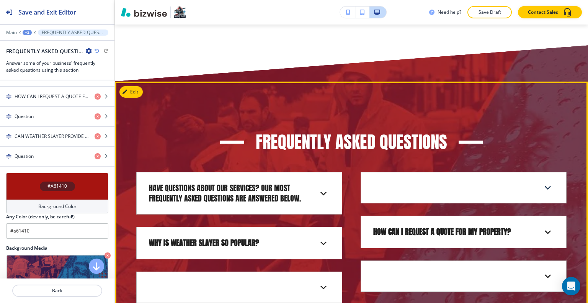
click at [542, 188] on icon at bounding box center [548, 188] width 12 height 12
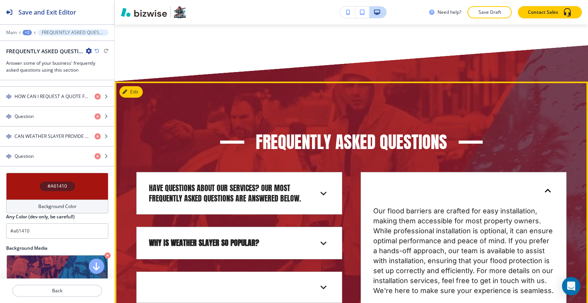
click at [542, 194] on icon at bounding box center [548, 191] width 12 height 12
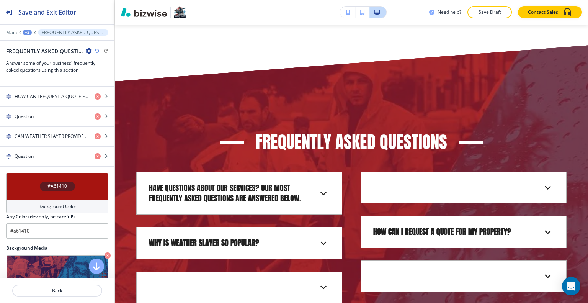
click at [135, 93] on div "Edit FREQUENTLY ASKED QUESTIONS Have questions about our services? Our most fre…" at bounding box center [351, 294] width 473 height 424
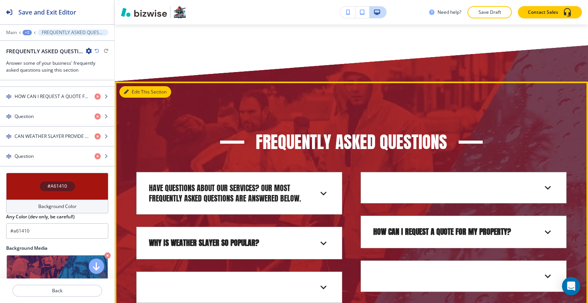
click at [135, 91] on button "Edit This Section" at bounding box center [146, 91] width 52 height 11
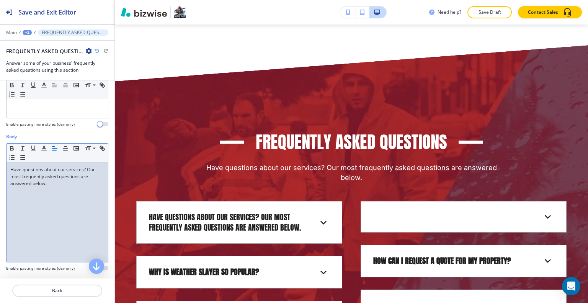
scroll to position [192, 0]
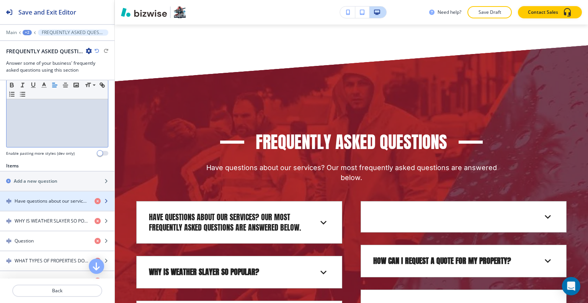
click at [54, 198] on h4 "Have questions about our services? Our most frequently asked questions are answ…" at bounding box center [52, 201] width 74 height 7
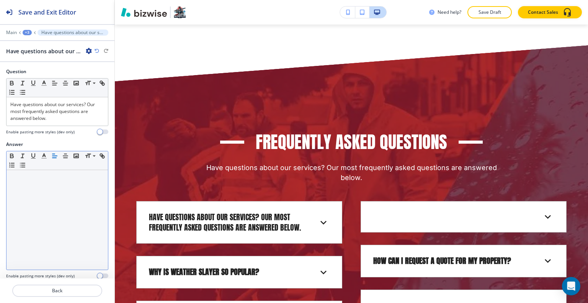
scroll to position [5, 0]
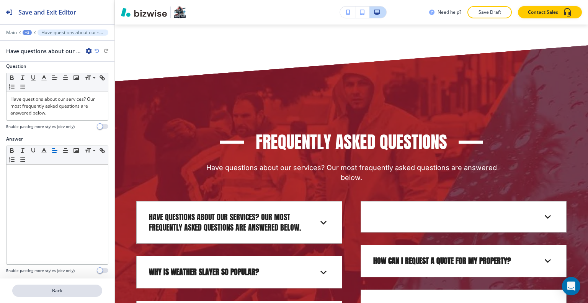
click at [71, 289] on p "Back" at bounding box center [57, 290] width 88 height 7
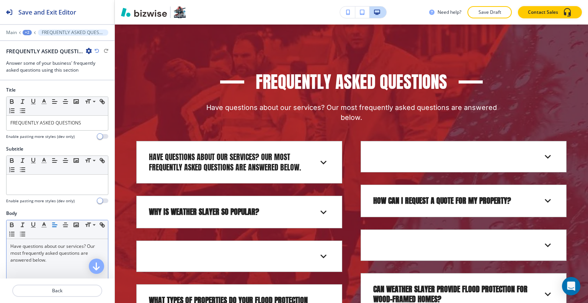
scroll to position [153, 0]
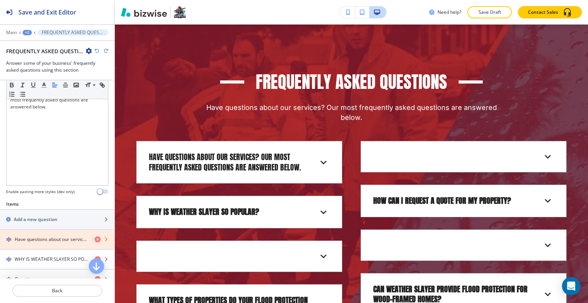
click at [95, 239] on icon "button" at bounding box center [98, 239] width 6 height 6
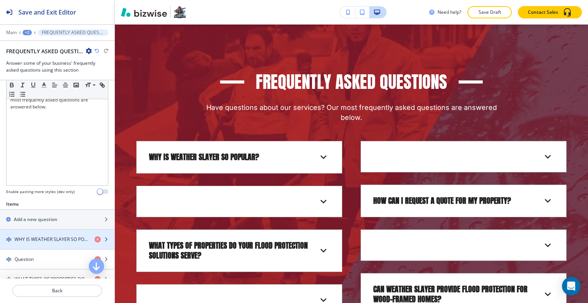
click at [46, 243] on div "button" at bounding box center [57, 246] width 115 height 6
click at [46, 238] on h4 "WHY IS WEATHER SLAYER SO POPULAR?" at bounding box center [52, 239] width 74 height 7
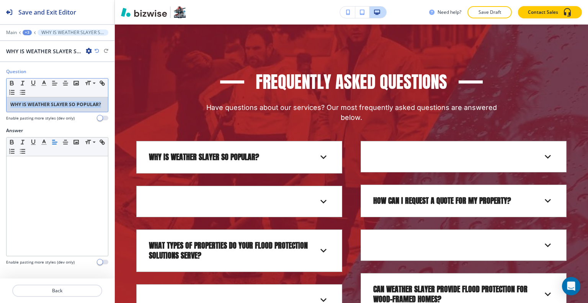
drag, startPoint x: 103, startPoint y: 105, endPoint x: 5, endPoint y: 102, distance: 98.1
click at [3, 109] on div "Question Small Normal Large Huge WHY IS WEATHER SLAYER SO POPULAR? Enable pasti…" at bounding box center [57, 97] width 115 height 59
click at [12, 84] on icon "button" at bounding box center [11, 83] width 7 height 7
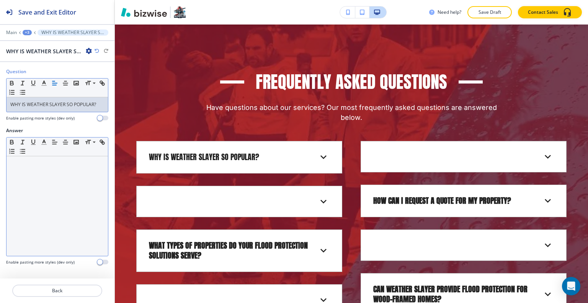
click at [52, 225] on div at bounding box center [58, 206] width 102 height 100
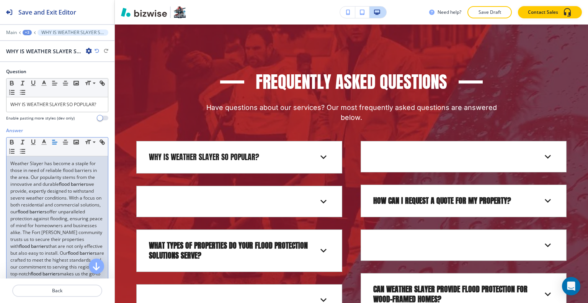
scroll to position [72, 0]
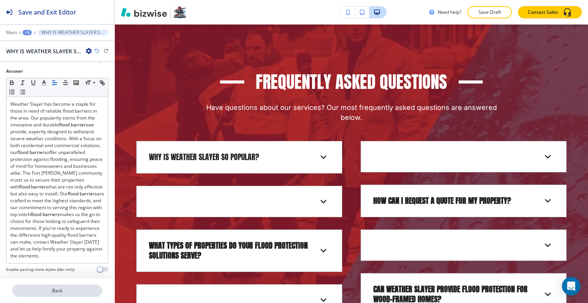
click at [80, 289] on p "Back" at bounding box center [57, 290] width 88 height 7
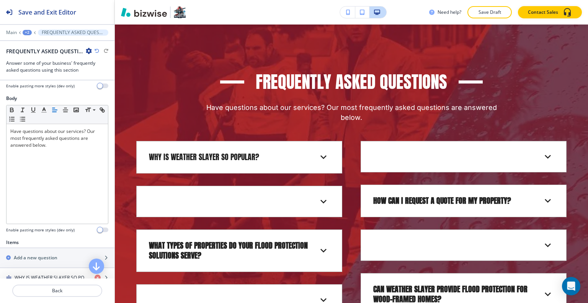
scroll to position [192, 0]
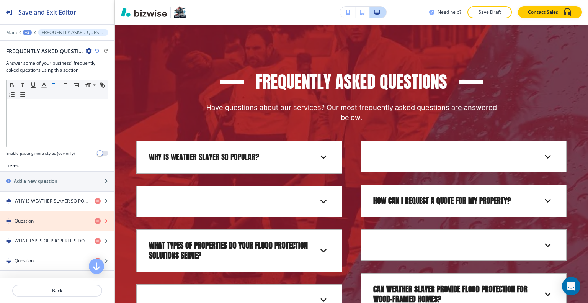
click at [95, 219] on icon "button" at bounding box center [98, 221] width 6 height 6
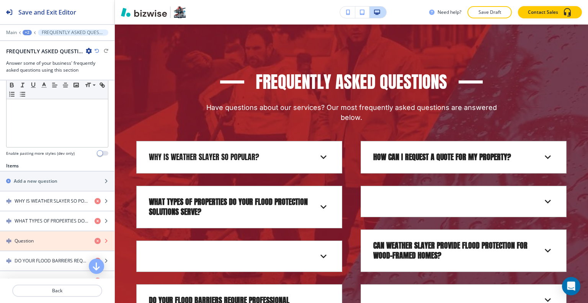
click at [95, 238] on icon "button" at bounding box center [98, 241] width 6 height 6
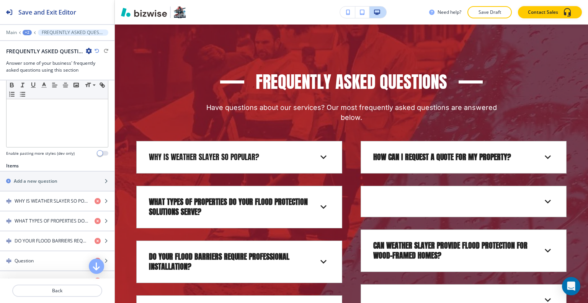
scroll to position [230, 0]
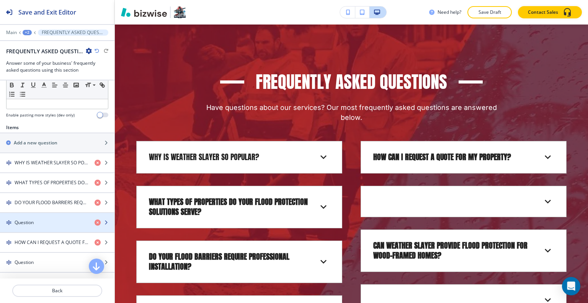
click at [72, 223] on div "Question" at bounding box center [44, 222] width 88 height 7
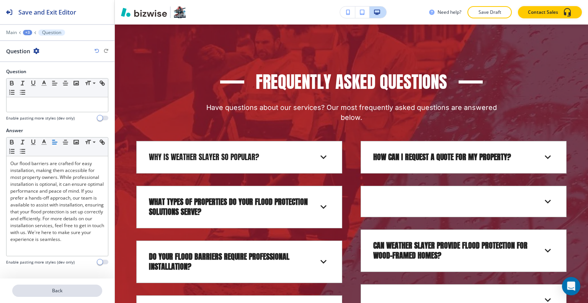
click at [60, 292] on p "Back" at bounding box center [57, 290] width 88 height 7
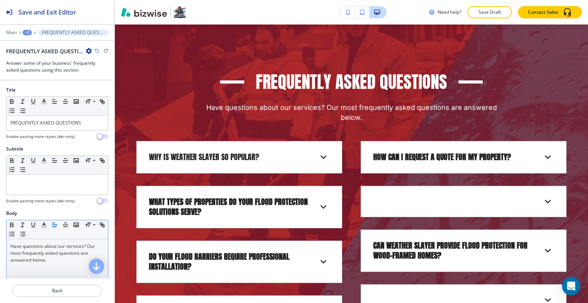
scroll to position [38, 0]
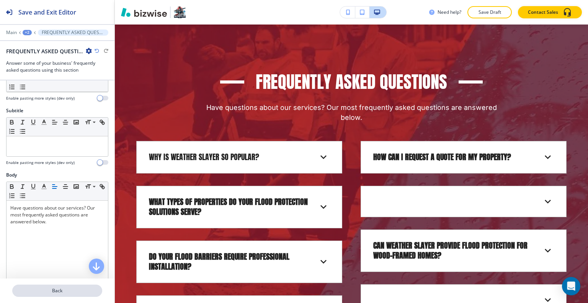
click at [61, 290] on p "Back" at bounding box center [57, 290] width 88 height 7
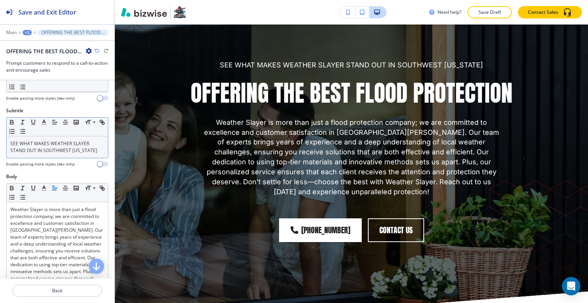
scroll to position [0, 0]
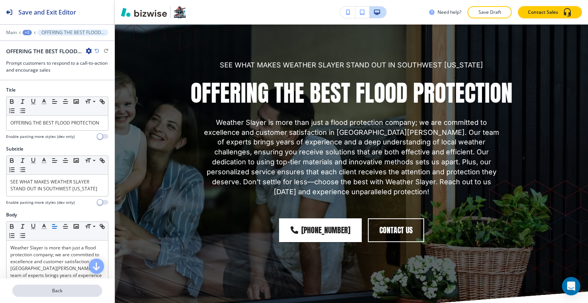
click at [77, 290] on p "Back" at bounding box center [57, 290] width 88 height 7
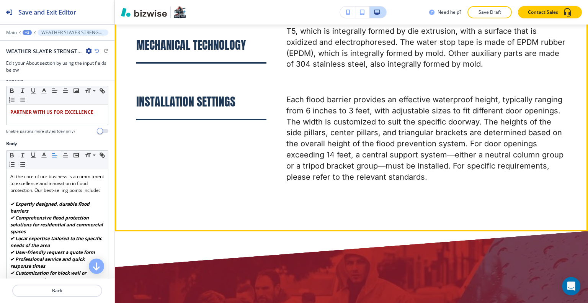
scroll to position [4216, 0]
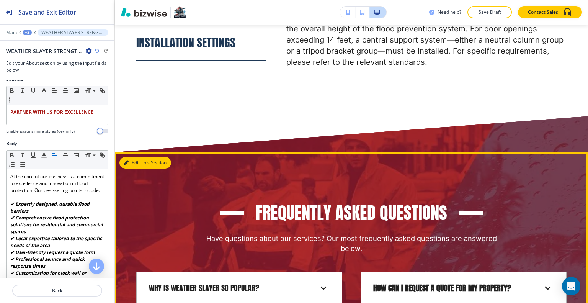
click at [138, 166] on button "Edit This Section" at bounding box center [146, 162] width 52 height 11
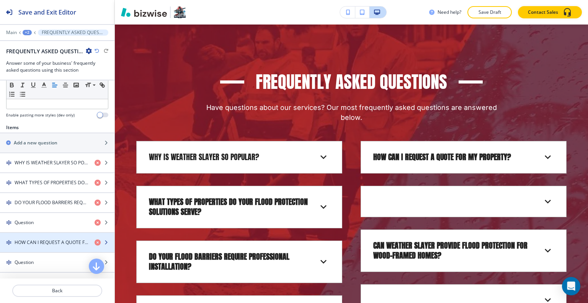
scroll to position [306, 0]
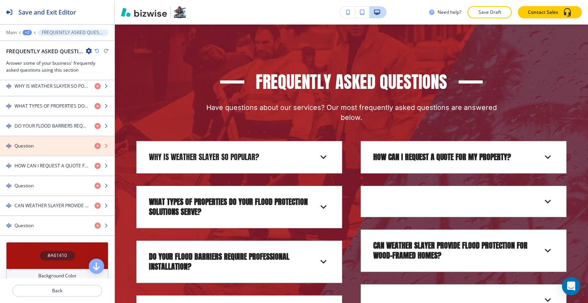
click at [95, 143] on icon "button" at bounding box center [98, 146] width 6 height 6
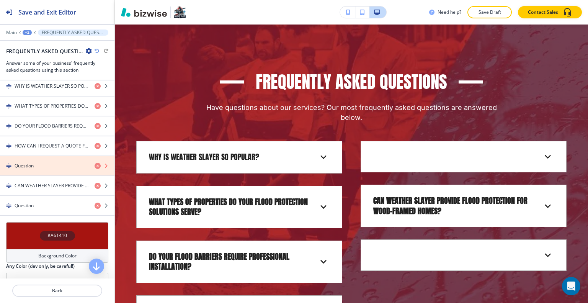
click at [95, 165] on icon "button" at bounding box center [98, 166] width 6 height 6
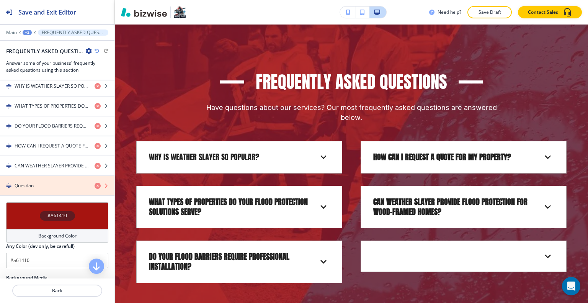
click at [95, 183] on icon "button" at bounding box center [98, 186] width 6 height 6
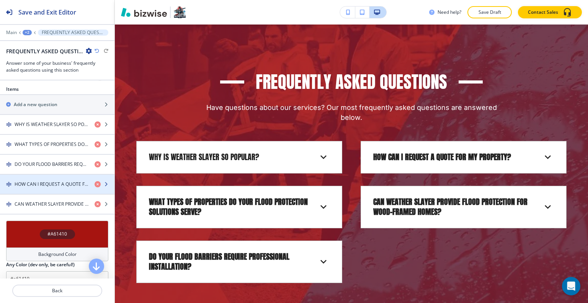
scroll to position [230, 0]
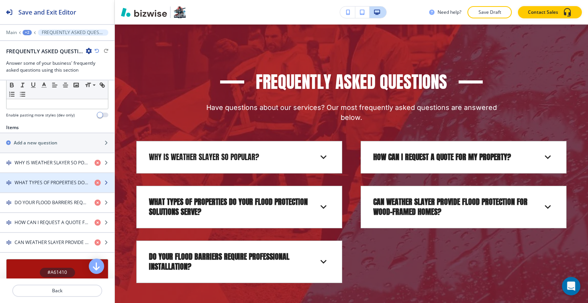
click at [47, 183] on h4 "WHAT TYPES OF PROPERTIES DO YOUR FLOOD PROTECTION SOLUTIONS SERVE?" at bounding box center [52, 182] width 74 height 7
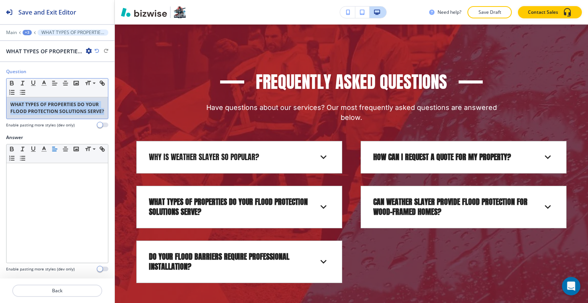
drag, startPoint x: 101, startPoint y: 111, endPoint x: 0, endPoint y: 98, distance: 102.0
click at [0, 98] on div "Question Small Normal Large Huge WHAT TYPES OF PROPERTIES DO YOUR FLOOD PROTECT…" at bounding box center [57, 101] width 115 height 66
click at [11, 83] on icon "button" at bounding box center [11, 83] width 7 height 7
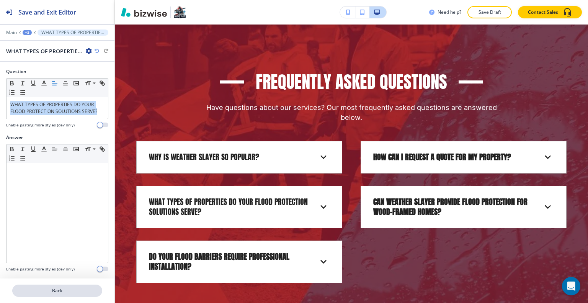
click at [67, 291] on p "Back" at bounding box center [57, 290] width 88 height 7
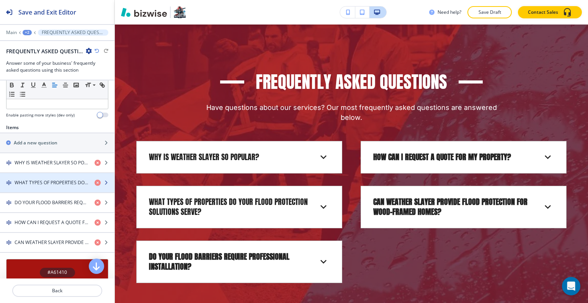
click at [64, 187] on div "button" at bounding box center [57, 189] width 115 height 6
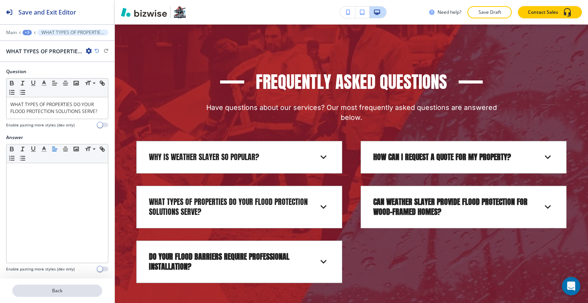
click at [58, 294] on button "Back" at bounding box center [57, 291] width 90 height 12
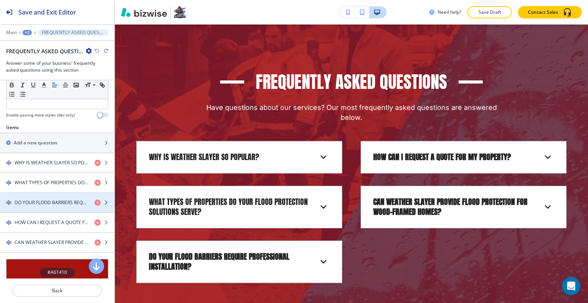
click at [54, 196] on div "button" at bounding box center [57, 196] width 115 height 6
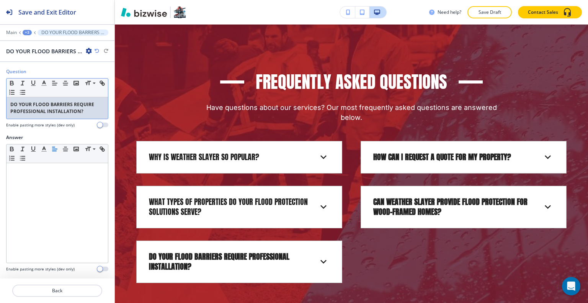
click at [84, 110] on p "DO YOUR FLOOD BARRIERS REQUIRE PROFESSIONAL INSTALLATION?" at bounding box center [57, 108] width 94 height 14
drag, startPoint x: 92, startPoint y: 113, endPoint x: 0, endPoint y: 98, distance: 92.8
click at [0, 98] on div "Question Small Normal Large Huge DO YOUR FLOOD BARRIERS REQUIRE PROFESSIONAL IN…" at bounding box center [57, 101] width 115 height 66
click at [10, 81] on icon "button" at bounding box center [11, 82] width 3 height 2
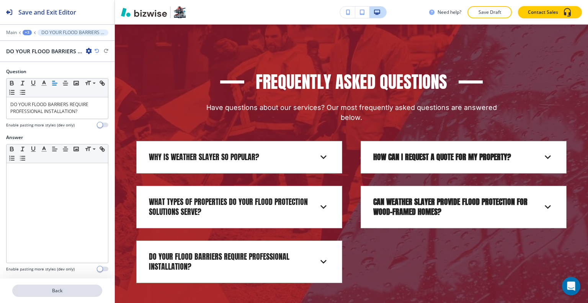
click at [67, 291] on p "Back" at bounding box center [57, 290] width 88 height 7
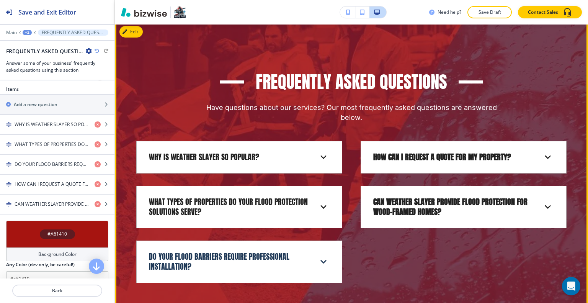
scroll to position [4385, 0]
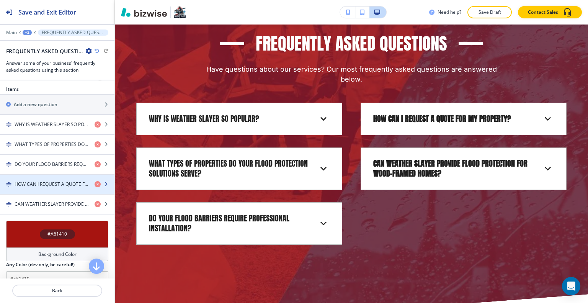
click at [51, 183] on h4 "HOW CAN I REQUEST A QUOTE FOR MY PROPERTY?" at bounding box center [52, 184] width 74 height 7
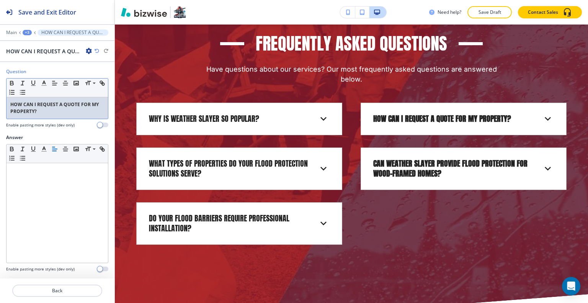
click at [64, 111] on p "HOW CAN I REQUEST A QUOTE FOR MY PROPERTY?" at bounding box center [57, 108] width 94 height 14
drag, startPoint x: 55, startPoint y: 114, endPoint x: 0, endPoint y: 93, distance: 58.5
click at [0, 93] on div "Question Small Normal Large Huge HOW CAN I REQUEST A QUOTE FOR MY PROPERTY? Ena…" at bounding box center [57, 101] width 115 height 66
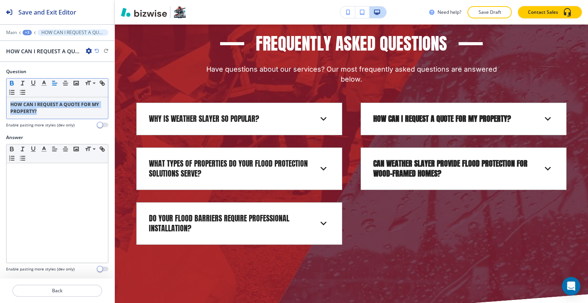
click at [11, 85] on icon "button" at bounding box center [11, 83] width 7 height 7
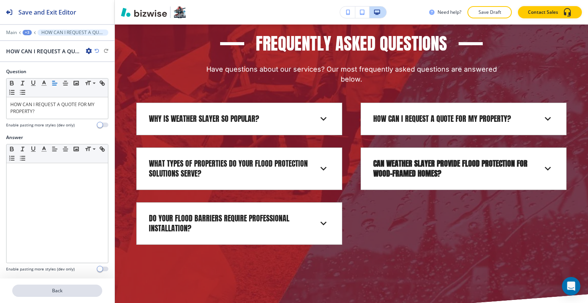
click at [64, 289] on p "Back" at bounding box center [57, 290] width 88 height 7
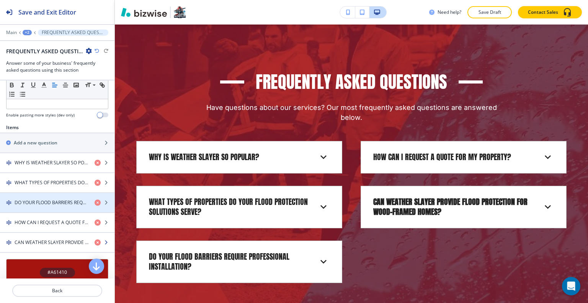
scroll to position [268, 0]
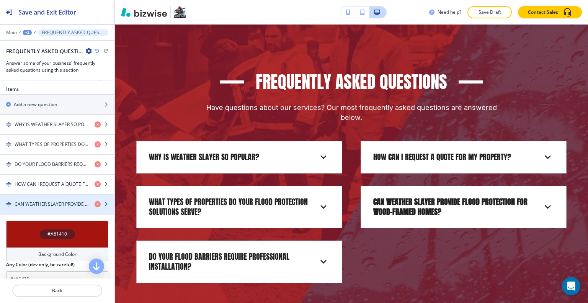
click at [44, 204] on h4 "CAN WEATHER SLAYER PROVIDE FLOOD PROTECTION FOR WOOD-FRAMED HOMES?" at bounding box center [52, 204] width 74 height 7
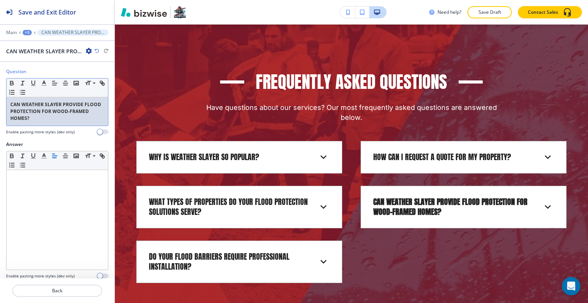
click at [51, 116] on p "CAN WEATHER SLAYER PROVIDE FLOOD PROTECTION FOR WOOD-FRAMED HOMES?" at bounding box center [57, 111] width 94 height 21
drag, startPoint x: 57, startPoint y: 120, endPoint x: 0, endPoint y: 81, distance: 69.5
click at [0, 81] on div "Question Small Normal Large Huge CAN WEATHER SLAYER PROVIDE FLOOD PROTECTION FO…" at bounding box center [57, 104] width 115 height 73
click at [11, 82] on icon "button" at bounding box center [11, 83] width 7 height 7
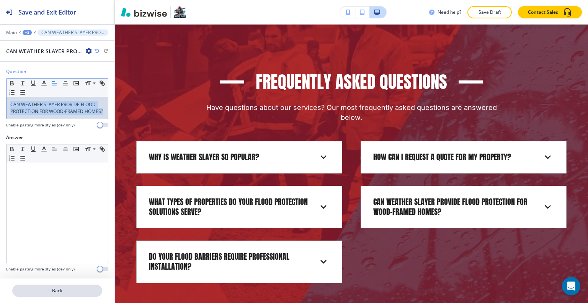
click at [67, 293] on p "Back" at bounding box center [57, 290] width 88 height 7
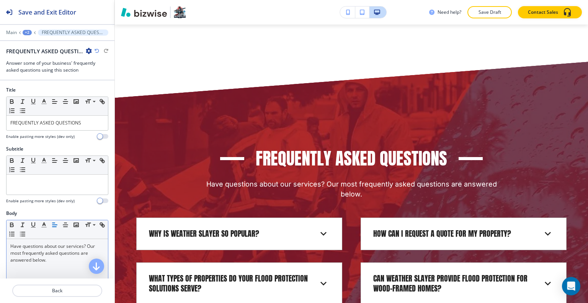
scroll to position [77, 0]
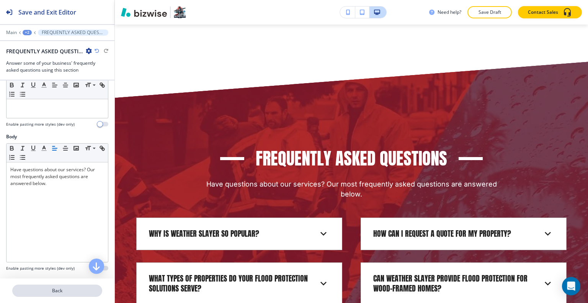
click at [57, 290] on p "Back" at bounding box center [57, 290] width 88 height 7
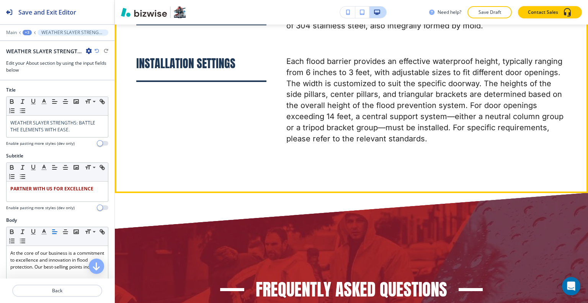
scroll to position [4331, 0]
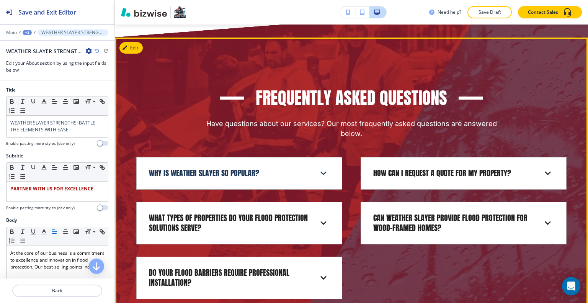
click at [278, 182] on div "WHY IS WEATHER SLAYER SO POPULAR?" at bounding box center [239, 174] width 193 height 20
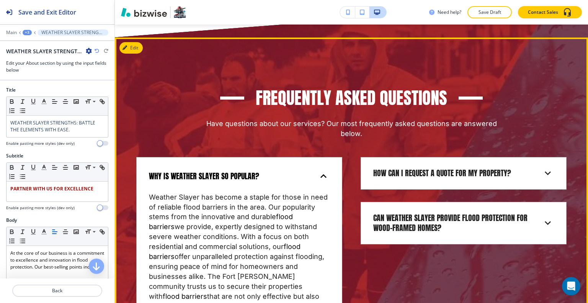
click at [285, 182] on div "WHY IS WEATHER SLAYER SO POPULAR?" at bounding box center [233, 176] width 169 height 10
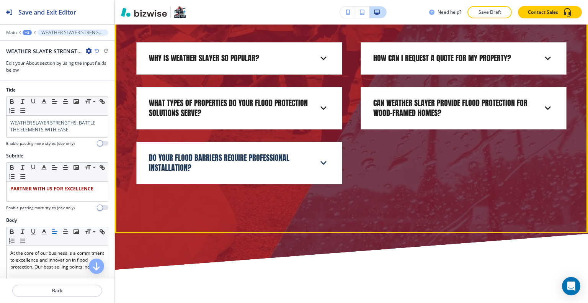
scroll to position [4407, 0]
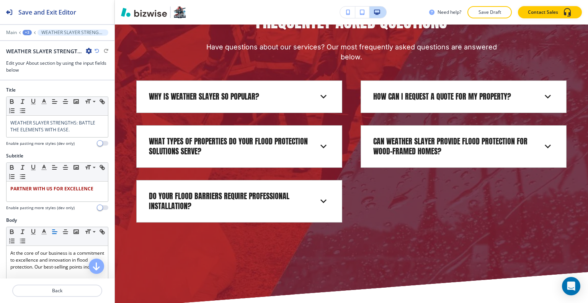
click at [51, 301] on div at bounding box center [57, 300] width 115 height 6
click at [53, 294] on p "Back" at bounding box center [57, 290] width 88 height 7
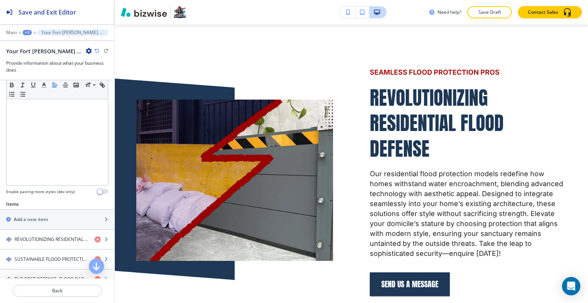
scroll to position [268, 0]
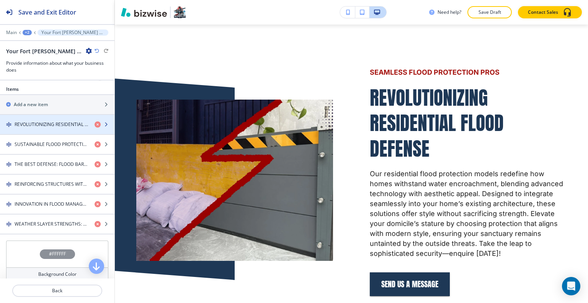
click at [46, 128] on div "button" at bounding box center [57, 131] width 115 height 6
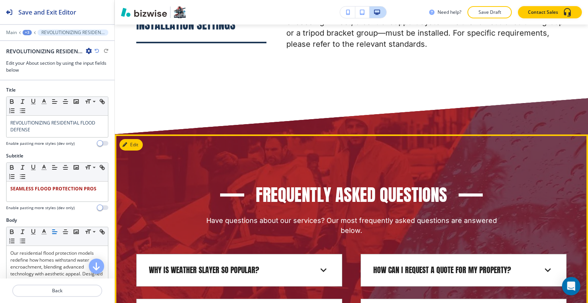
scroll to position [4272, 0]
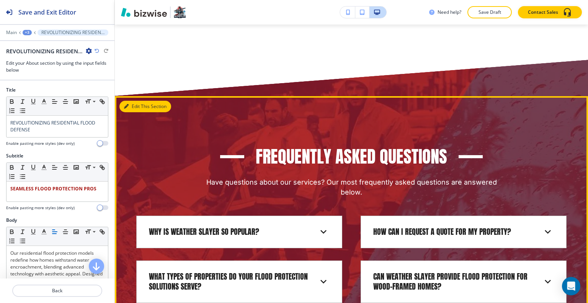
click at [136, 110] on button "Edit This Section" at bounding box center [146, 106] width 52 height 11
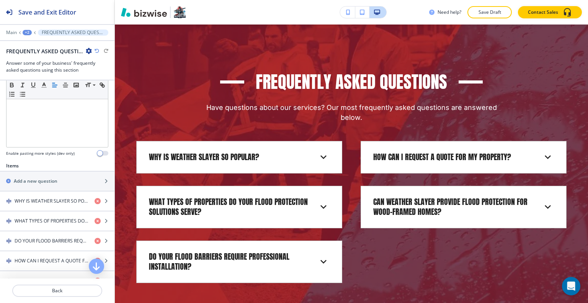
scroll to position [268, 0]
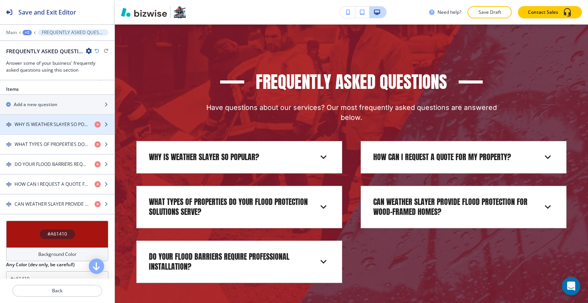
click at [54, 121] on h4 "WHY IS WEATHER SLAYER SO POPULAR?" at bounding box center [52, 124] width 74 height 7
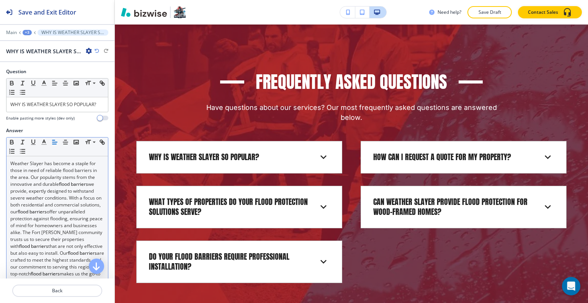
scroll to position [72, 0]
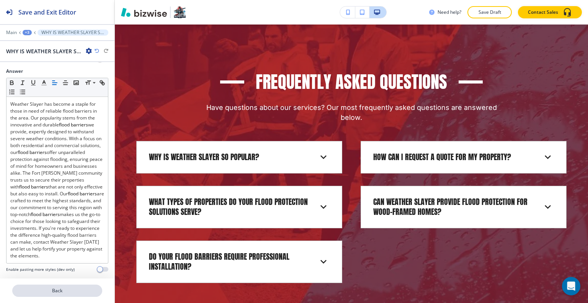
click at [62, 292] on p "Back" at bounding box center [57, 290] width 88 height 7
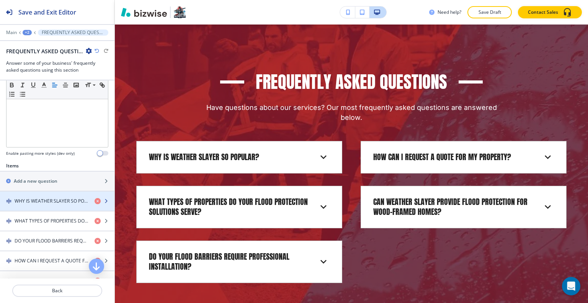
scroll to position [230, 0]
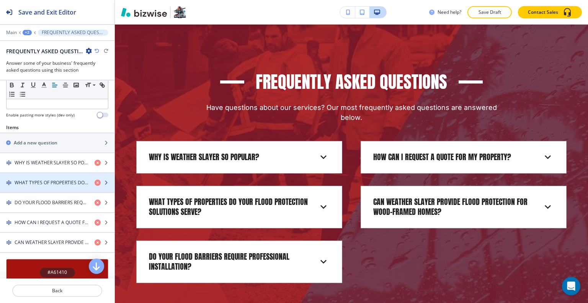
click at [45, 186] on div "button" at bounding box center [57, 189] width 115 height 6
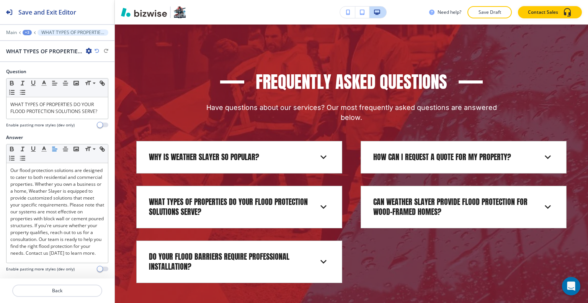
click at [75, 299] on div at bounding box center [57, 300] width 115 height 6
click at [76, 291] on p "Back" at bounding box center [57, 290] width 88 height 7
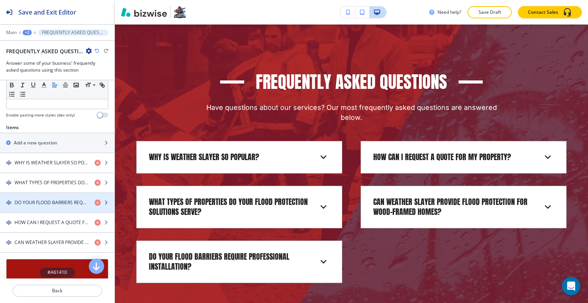
click at [51, 196] on div "button" at bounding box center [57, 196] width 115 height 6
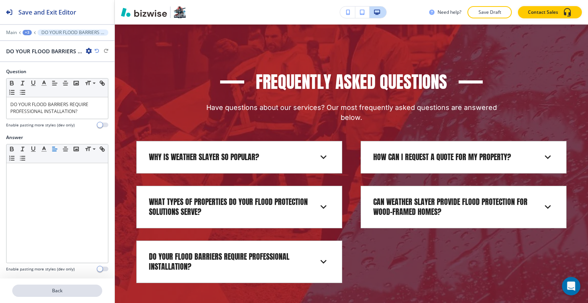
drag, startPoint x: 50, startPoint y: 290, endPoint x: 54, endPoint y: 293, distance: 4.6
click at [54, 293] on p "Back" at bounding box center [57, 290] width 88 height 7
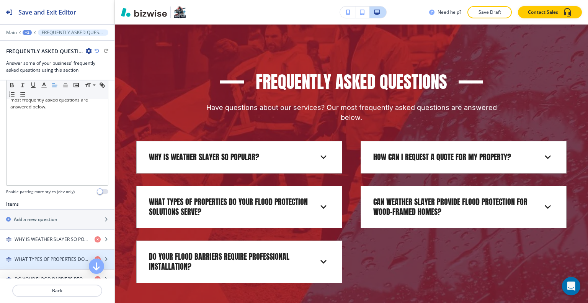
scroll to position [268, 0]
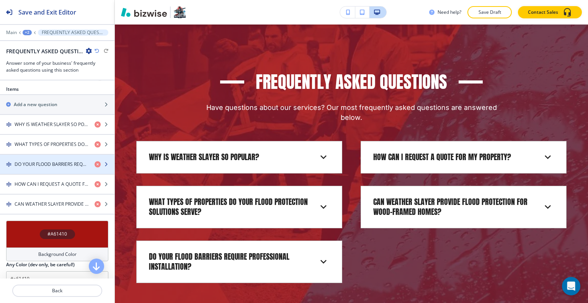
click at [58, 162] on h4 "DO YOUR FLOOD BARRIERS REQUIRE PROFESSIONAL INSTALLATION?" at bounding box center [52, 164] width 74 height 7
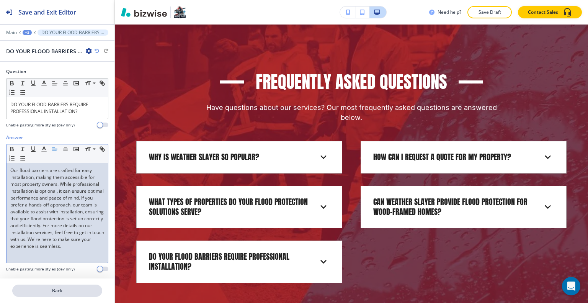
click at [63, 291] on p "Back" at bounding box center [57, 290] width 88 height 7
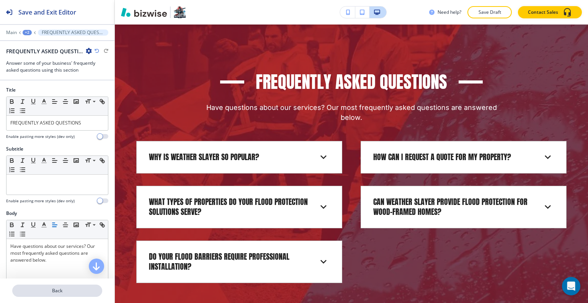
click at [76, 295] on button "Back" at bounding box center [57, 291] width 90 height 12
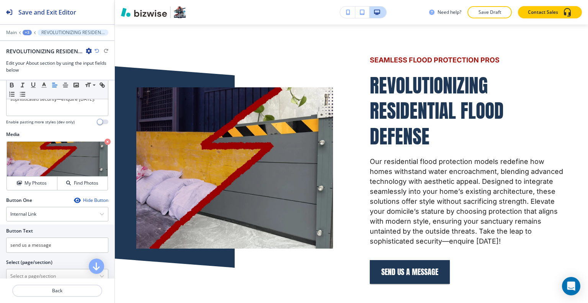
scroll to position [344, 0]
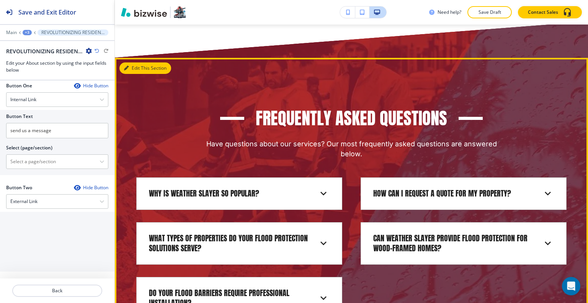
click at [139, 67] on button "Edit This Section" at bounding box center [146, 67] width 52 height 11
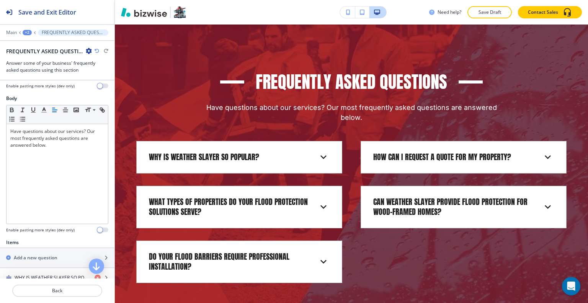
scroll to position [268, 0]
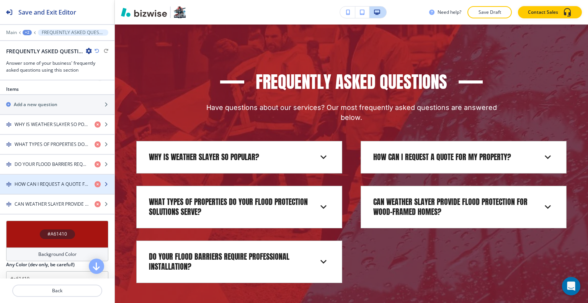
click at [58, 182] on h4 "HOW CAN I REQUEST A QUOTE FOR MY PROPERTY?" at bounding box center [52, 184] width 74 height 7
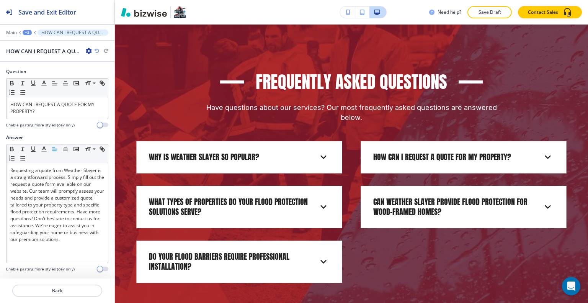
click at [43, 283] on div at bounding box center [57, 281] width 115 height 6
click at [55, 289] on p "Back" at bounding box center [57, 290] width 88 height 7
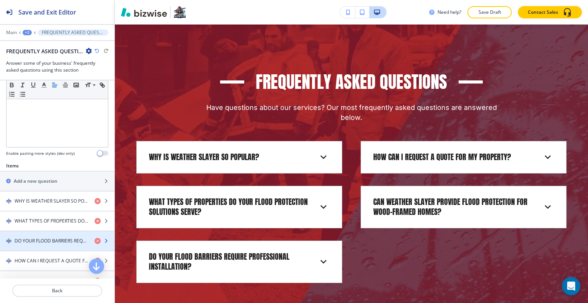
scroll to position [230, 0]
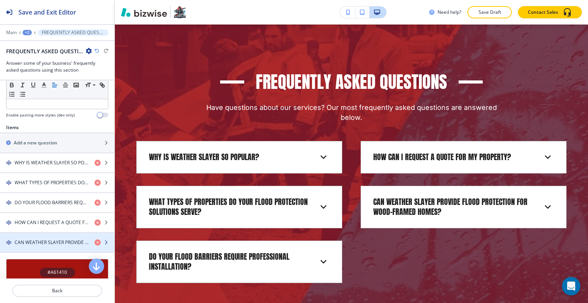
click at [54, 236] on div "button" at bounding box center [57, 236] width 115 height 6
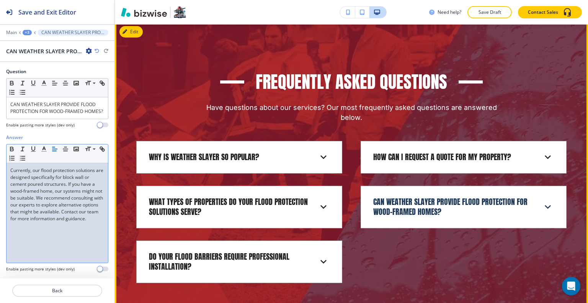
click at [472, 200] on p "CAN WEATHER SLAYER PROVIDE FLOOD PROTECTION FOR WOOD-FRAMED HOMES?" at bounding box center [452, 207] width 159 height 20
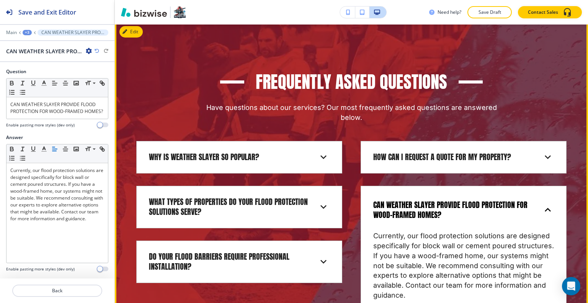
click at [488, 205] on p "CAN WEATHER SLAYER PROVIDE FLOOD PROTECTION FOR WOOD-FRAMED HOMES?" at bounding box center [452, 210] width 159 height 20
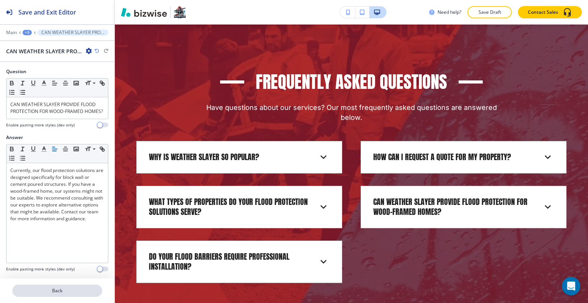
click at [64, 296] on button "Back" at bounding box center [57, 291] width 90 height 12
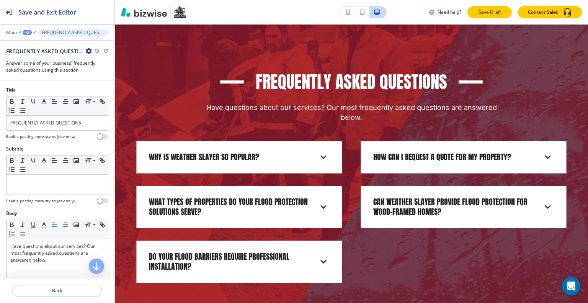
click at [484, 10] on p "Save Draft" at bounding box center [490, 12] width 25 height 7
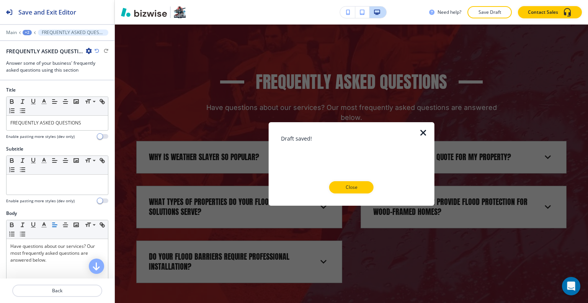
click at [362, 183] on button "Close" at bounding box center [351, 187] width 44 height 12
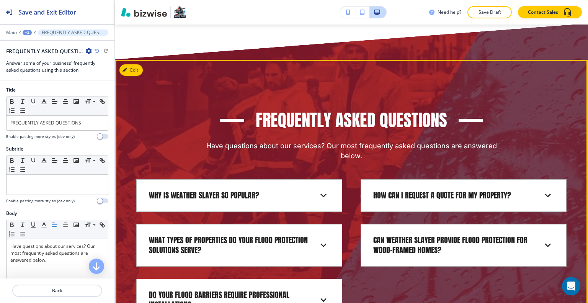
scroll to position [4270, 0]
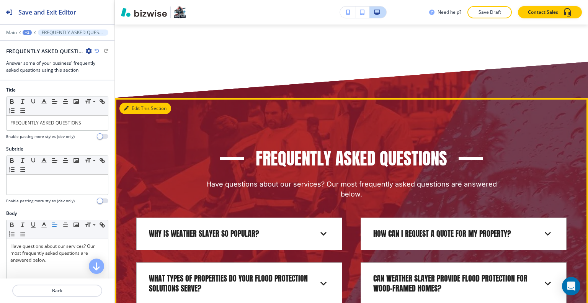
click at [128, 111] on icon "button" at bounding box center [126, 108] width 5 height 5
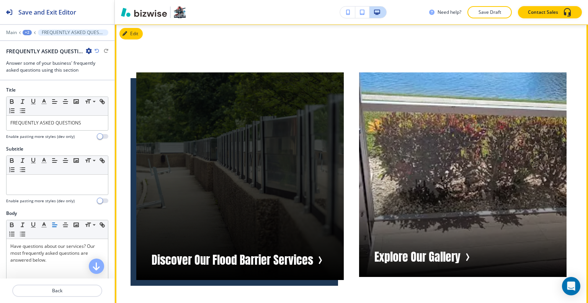
scroll to position [4653, 0]
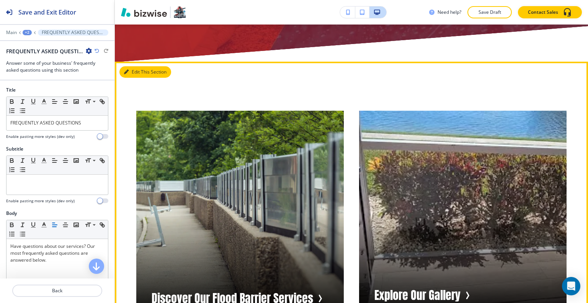
click at [135, 75] on button "Edit This Section" at bounding box center [146, 71] width 52 height 11
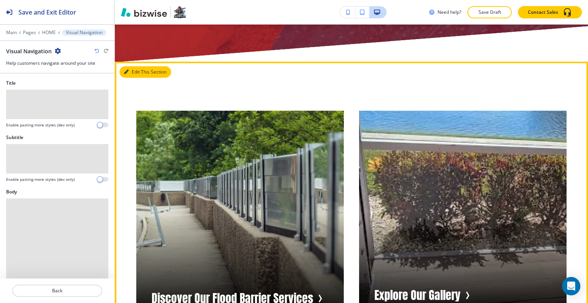
scroll to position [4693, 0]
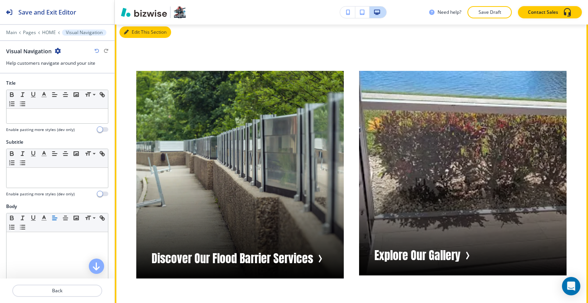
click at [138, 36] on button "Edit This Section" at bounding box center [146, 31] width 52 height 11
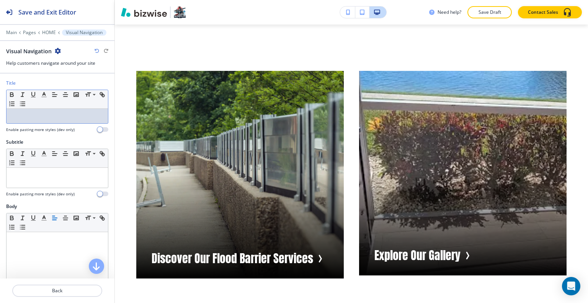
click at [47, 109] on div at bounding box center [58, 116] width 102 height 15
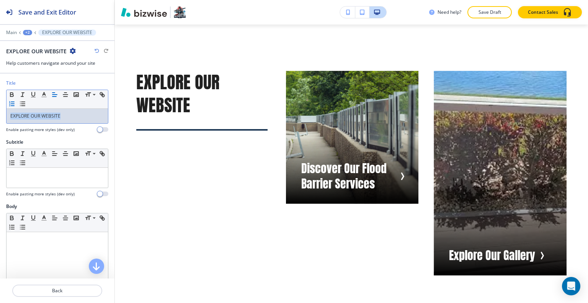
drag, startPoint x: 90, startPoint y: 114, endPoint x: 26, endPoint y: 106, distance: 64.5
click at [0, 120] on div "Title Small Normal Large Huge EXPLORE OUR WEBSITE Enable pasting more styles (d…" at bounding box center [57, 109] width 115 height 59
click at [43, 95] on line "button" at bounding box center [44, 95] width 2 height 0
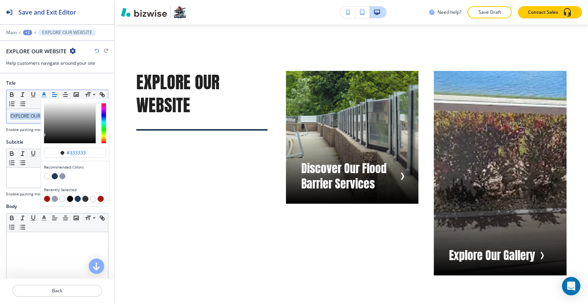
click at [54, 171] on div "Recommended Colors" at bounding box center [75, 172] width 68 height 23
click at [53, 177] on button "button" at bounding box center [55, 176] width 6 height 6
type input "#1e3856"
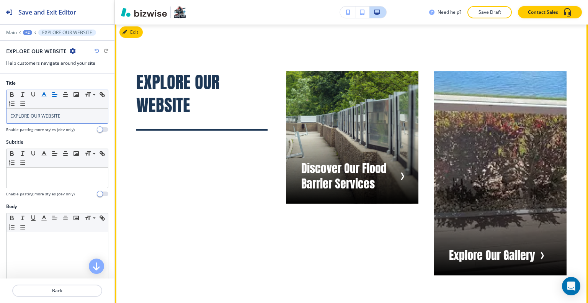
click at [214, 208] on div "EXPLORE OUR WEBSITE Discover Our Flood Barrier Services Explore Our Gallery" at bounding box center [342, 163] width 449 height 223
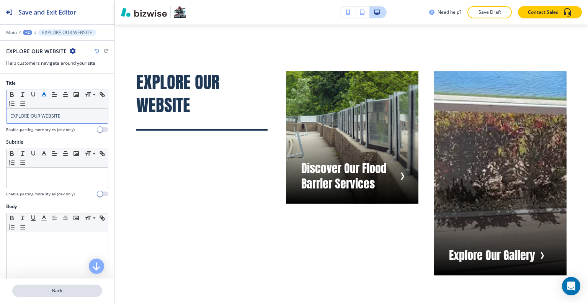
click at [65, 289] on p "Back" at bounding box center [57, 290] width 88 height 7
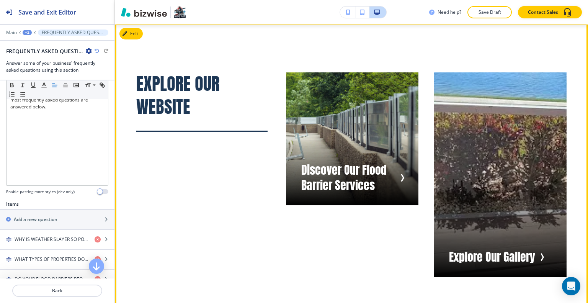
scroll to position [4615, 0]
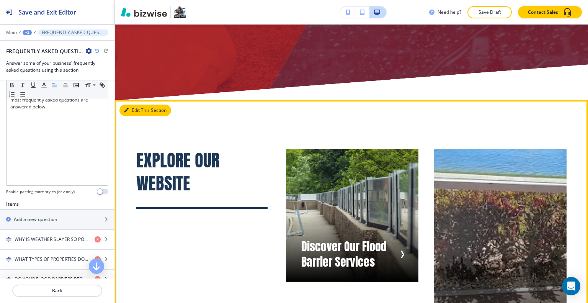
click at [135, 110] on button "Edit This Section" at bounding box center [146, 110] width 52 height 11
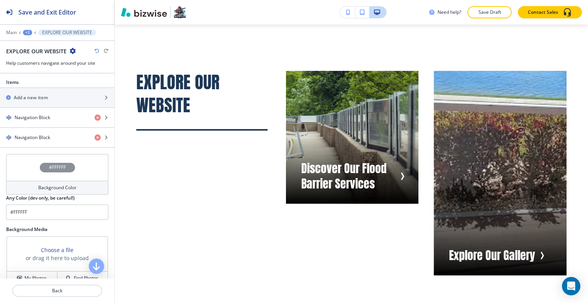
scroll to position [313, 0]
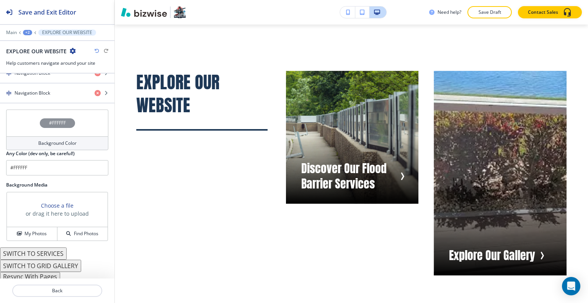
click at [47, 273] on button "Resync With Pages" at bounding box center [30, 276] width 60 height 9
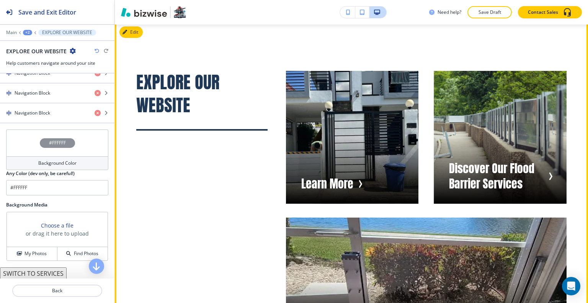
scroll to position [4655, 0]
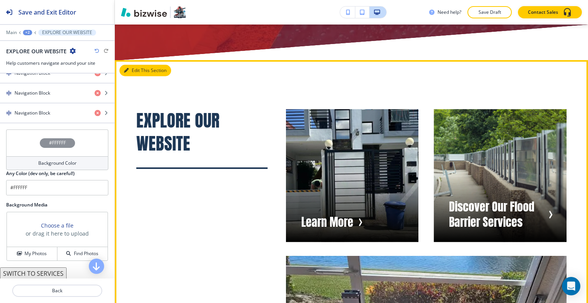
click at [138, 72] on button "Edit This Section" at bounding box center [146, 70] width 52 height 11
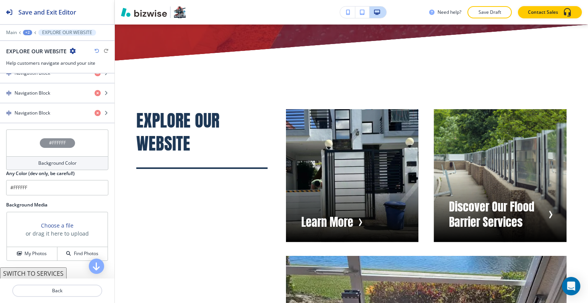
scroll to position [198, 0]
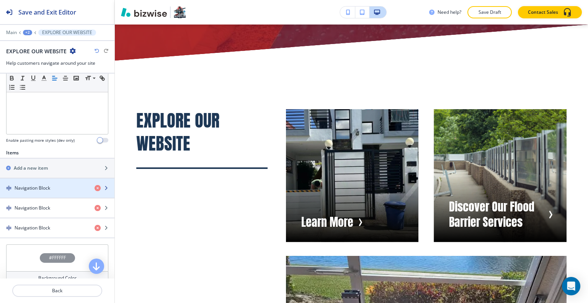
click at [58, 186] on div "Navigation Block" at bounding box center [44, 188] width 88 height 7
click at [58, 185] on div "Navigation Block" at bounding box center [44, 188] width 88 height 7
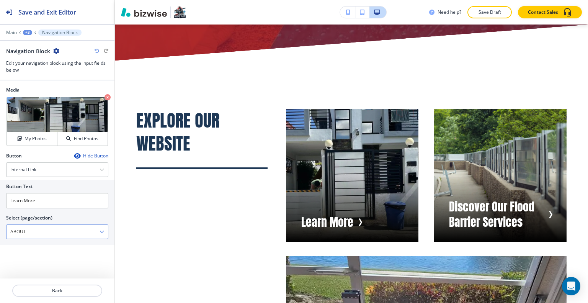
click at [47, 230] on \(page\/section\) "ABOUT" at bounding box center [53, 231] width 93 height 13
click at [42, 201] on input "Learn More" at bounding box center [57, 200] width 102 height 15
drag, startPoint x: 55, startPoint y: 198, endPoint x: 7, endPoint y: 193, distance: 48.5
click at [1, 196] on div "Button Text Learn More Select (page/section) ABOUT ABOUT ABOUT | Hero ABOUT | H…" at bounding box center [57, 212] width 115 height 65
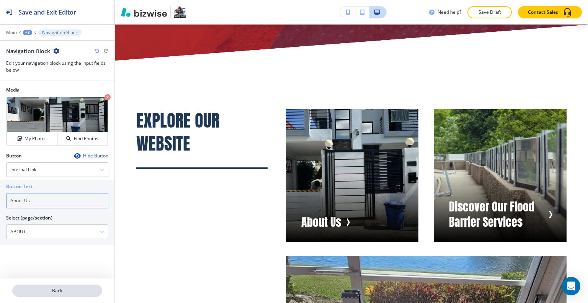
type input "About Us"
click at [55, 287] on button "Back" at bounding box center [57, 291] width 90 height 12
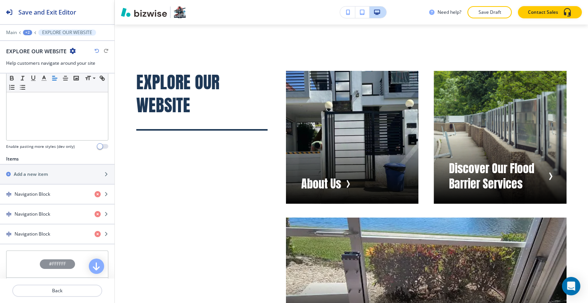
scroll to position [268, 0]
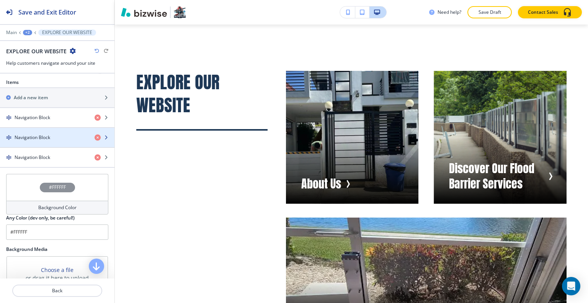
click at [40, 129] on div "button" at bounding box center [57, 131] width 115 height 6
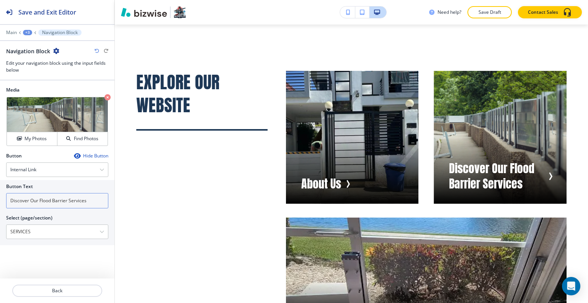
click at [91, 201] on input "Discover Our Flood Barrier Services" at bounding box center [57, 200] width 102 height 15
click at [76, 187] on div "Button Text" at bounding box center [57, 186] width 102 height 7
drag, startPoint x: 40, startPoint y: 200, endPoint x: 20, endPoint y: 198, distance: 20.4
click at [0, 198] on div "Button Text Discover Our Flood Barrier Services Select (page/section) SERVICES …" at bounding box center [57, 212] width 115 height 65
click at [31, 194] on input "Discover Our Flood Barrier Services" at bounding box center [57, 200] width 102 height 15
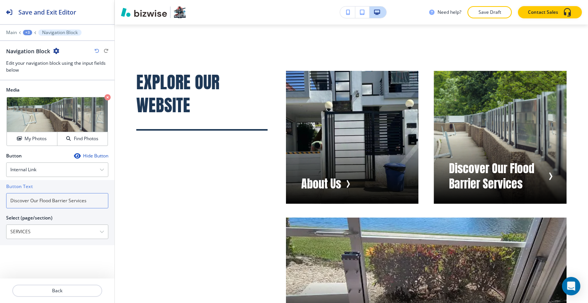
drag, startPoint x: 29, startPoint y: 200, endPoint x: 0, endPoint y: 195, distance: 29.4
click at [0, 195] on div "Button Text Discover Our Flood Barrier Services Select (page/section) SERVICES …" at bounding box center [57, 212] width 115 height 65
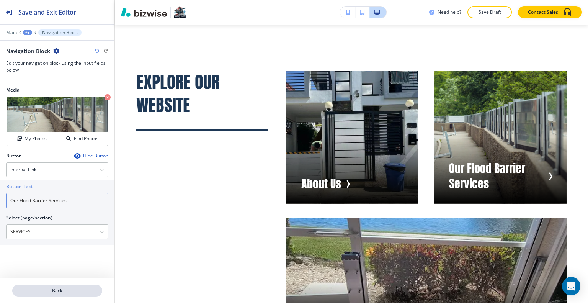
type input "Our Flood Barrier Services"
click at [69, 295] on button "Back" at bounding box center [57, 291] width 90 height 12
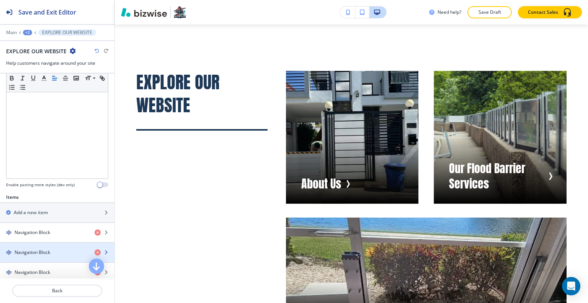
scroll to position [192, 0]
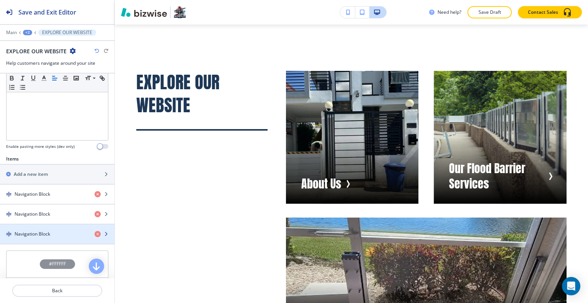
click at [49, 231] on h4 "Navigation Block" at bounding box center [33, 234] width 36 height 7
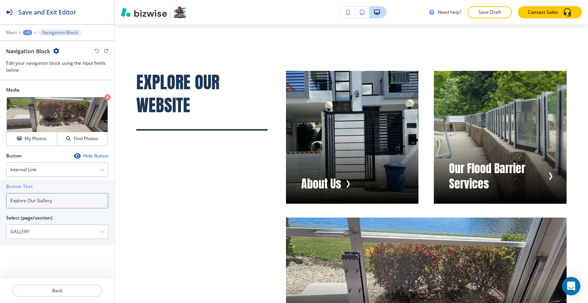
click at [38, 201] on input "Explore Our Gallery" at bounding box center [57, 200] width 102 height 15
drag, startPoint x: 28, startPoint y: 203, endPoint x: 1, endPoint y: 195, distance: 28.1
click at [0, 195] on div "Button Text Explore Our Gallery Select (page/section) GALLERY ABOUT ABOUT | Her…" at bounding box center [57, 212] width 115 height 65
type input "Our Gallery"
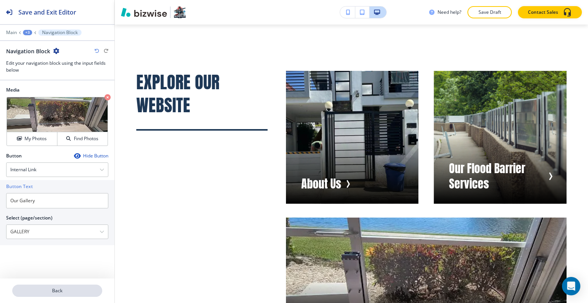
click at [59, 290] on p "Back" at bounding box center [57, 290] width 88 height 7
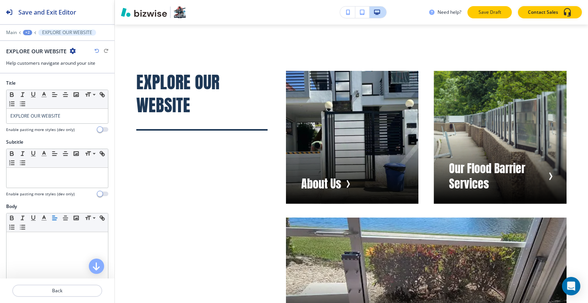
click at [489, 10] on p "Save Draft" at bounding box center [490, 12] width 25 height 7
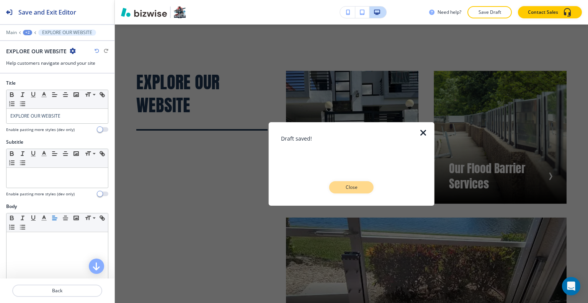
click at [352, 188] on p "Close" at bounding box center [351, 187] width 25 height 7
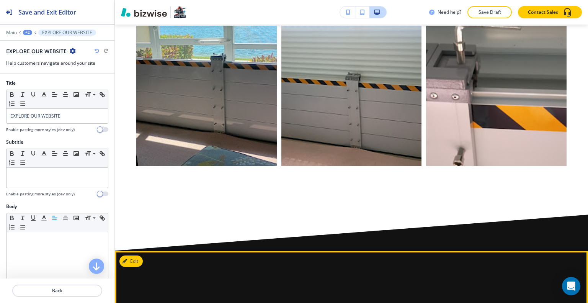
scroll to position [5574, 0]
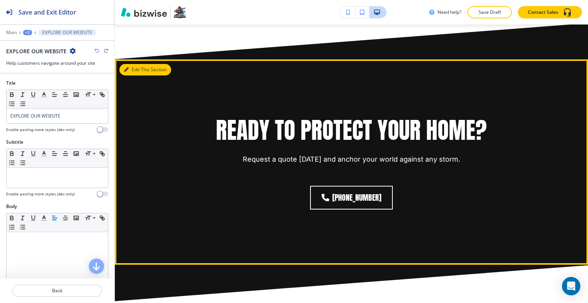
click at [136, 66] on button "Edit This Section" at bounding box center [146, 69] width 52 height 11
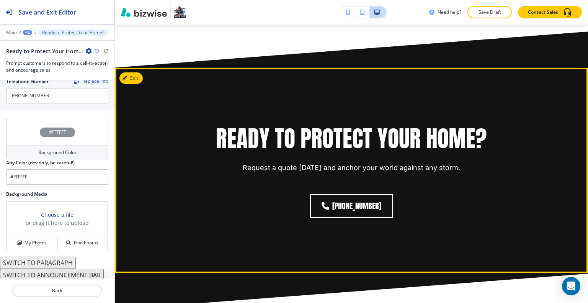
scroll to position [5565, 0]
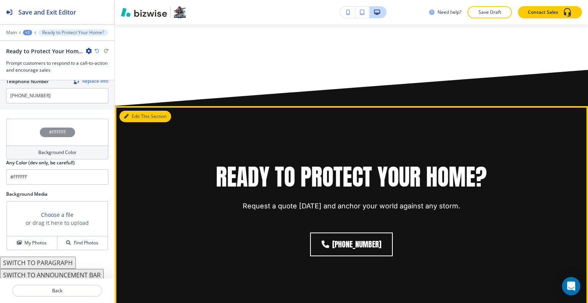
click at [130, 111] on button "Edit This Section" at bounding box center [146, 116] width 52 height 11
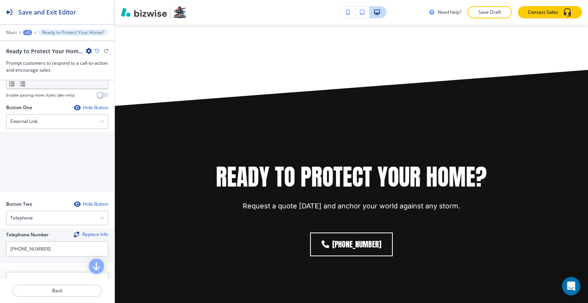
scroll to position [135, 0]
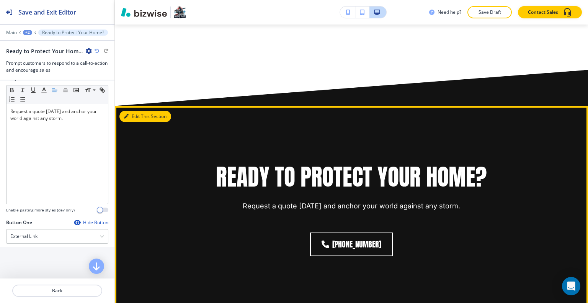
click at [139, 111] on button "Edit This Section" at bounding box center [146, 116] width 52 height 11
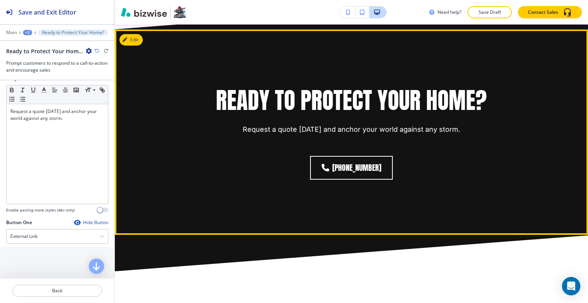
scroll to position [5565, 0]
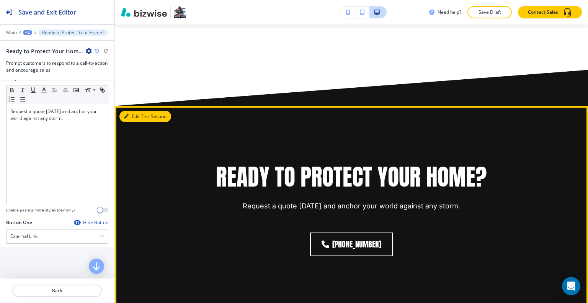
click at [156, 111] on button "Edit This Section" at bounding box center [146, 116] width 52 height 11
click at [146, 111] on button "Edit This Section" at bounding box center [146, 116] width 52 height 11
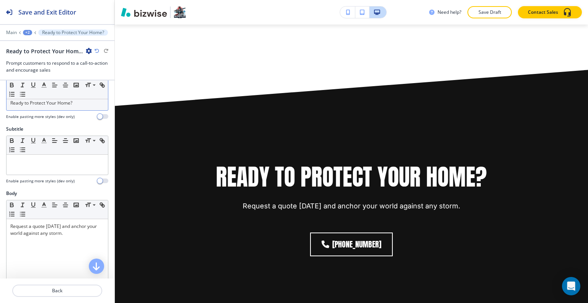
scroll to position [0, 0]
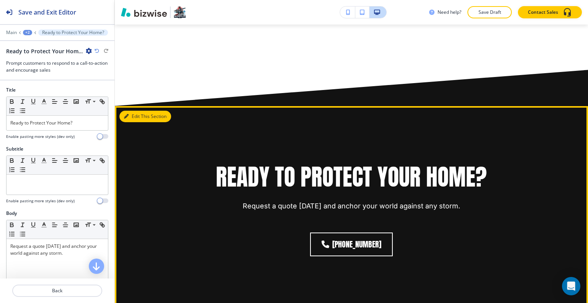
click at [127, 114] on icon "button" at bounding box center [126, 116] width 5 height 5
click at [135, 111] on button "Edit This Section" at bounding box center [146, 116] width 52 height 11
click at [148, 113] on button "Edit This Section" at bounding box center [146, 116] width 52 height 11
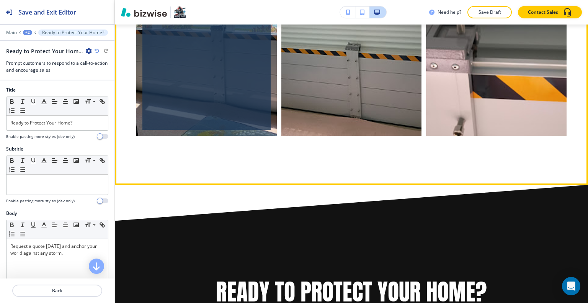
scroll to position [5604, 0]
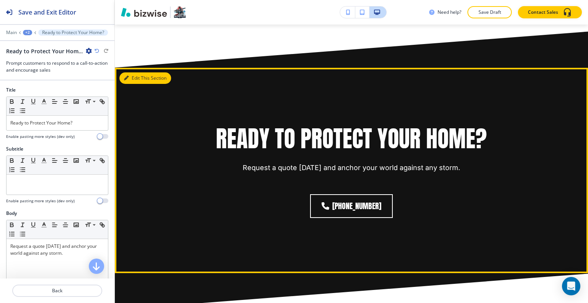
click at [140, 75] on button "Edit This Section" at bounding box center [146, 77] width 52 height 11
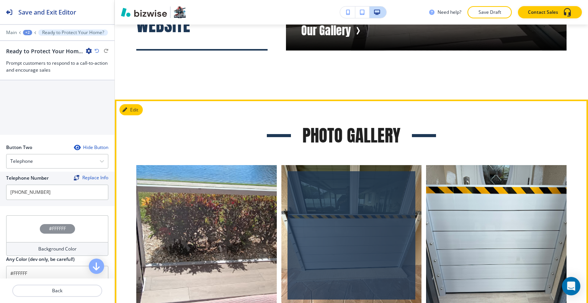
scroll to position [5029, 0]
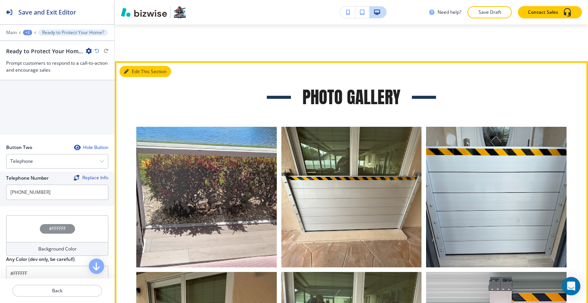
click at [134, 73] on button "Edit This Section" at bounding box center [146, 71] width 52 height 11
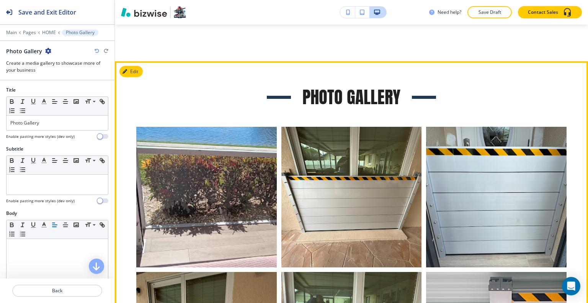
scroll to position [5067, 0]
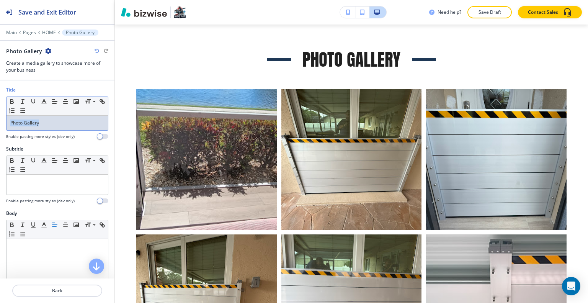
drag, startPoint x: 53, startPoint y: 127, endPoint x: 0, endPoint y: 121, distance: 53.6
click at [0, 121] on div "Title Small Normal Large Huge Photo Gallery Enable pasting more styles (dev onl…" at bounding box center [57, 116] width 115 height 59
click at [45, 102] on line "button" at bounding box center [44, 102] width 2 height 0
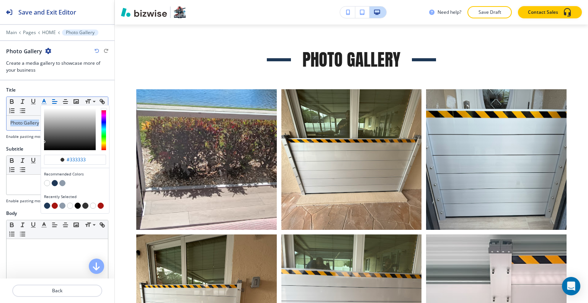
click at [54, 183] on button "button" at bounding box center [55, 183] width 6 height 6
type input "#1e3856"
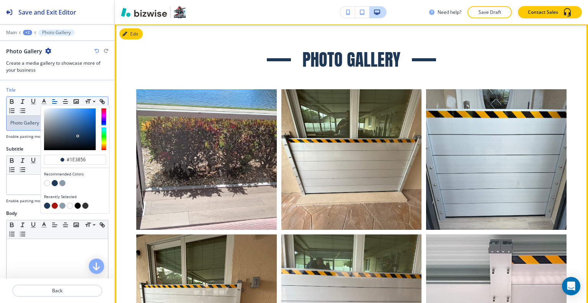
click at [228, 54] on div "Photo Gallery" at bounding box center [351, 59] width 431 height 23
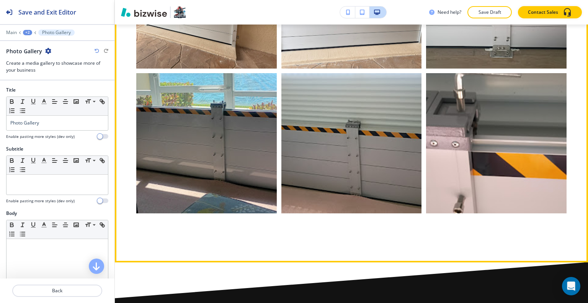
scroll to position [5526, 0]
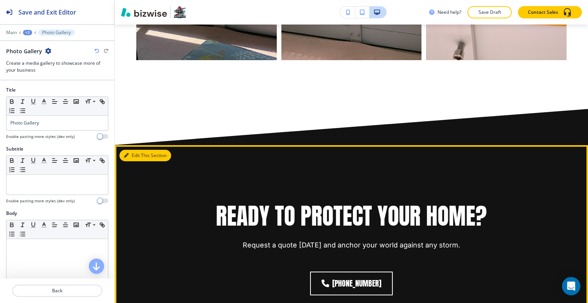
click at [134, 150] on button "Edit This Section" at bounding box center [146, 155] width 52 height 11
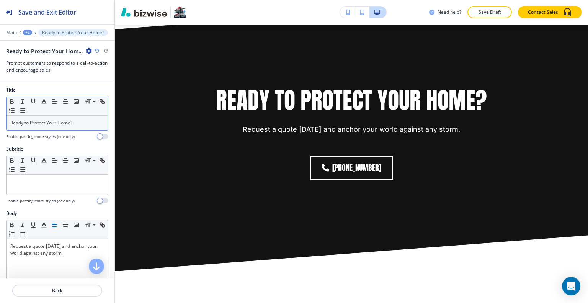
drag, startPoint x: 80, startPoint y: 124, endPoint x: 77, endPoint y: 128, distance: 5.0
click at [77, 128] on div "Ready to Protect Your Home?" at bounding box center [58, 123] width 102 height 15
click at [77, 120] on p "Ready to Protect Your Home?" at bounding box center [57, 123] width 94 height 7
drag, startPoint x: 77, startPoint y: 124, endPoint x: 43, endPoint y: 108, distance: 37.4
click at [1, 115] on div "Title Small Normal Large Huge Ready to Protect Your Home? Enable pasting more s…" at bounding box center [57, 116] width 115 height 59
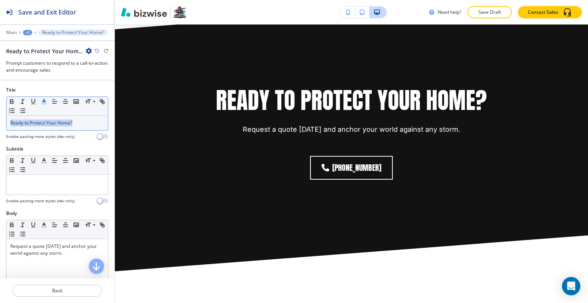
click at [44, 101] on icon "button" at bounding box center [44, 101] width 7 height 7
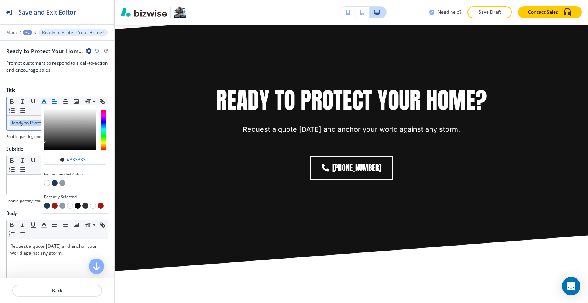
click at [54, 180] on button "button" at bounding box center [55, 183] width 6 height 6
type input "#1e3856"
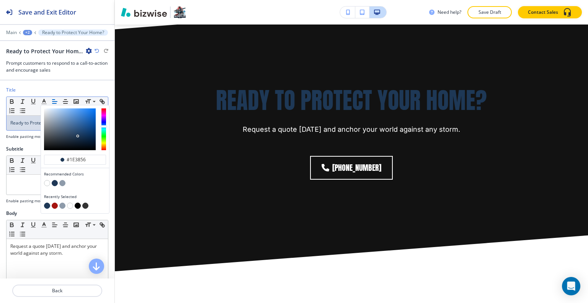
click at [97, 51] on icon "button" at bounding box center [97, 51] width 5 height 5
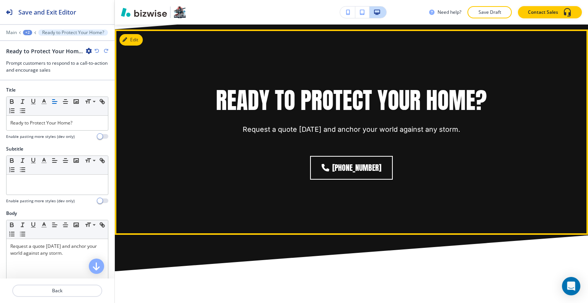
click at [180, 113] on div "Ready to Protect Your Home? Request a quote [DATE] and anchor your world agains…" at bounding box center [351, 110] width 431 height 50
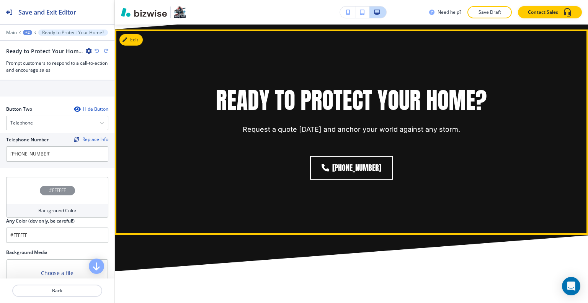
scroll to position [5565, 0]
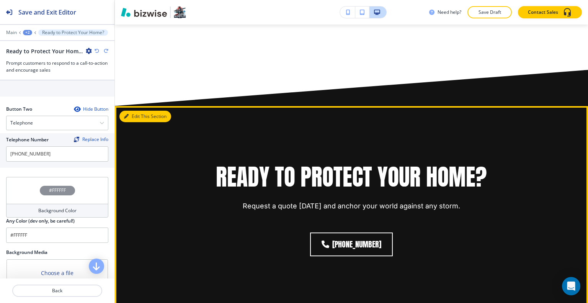
click at [136, 116] on button "Edit This Section" at bounding box center [146, 116] width 52 height 11
click at [141, 111] on button "Edit This Section" at bounding box center [146, 116] width 52 height 11
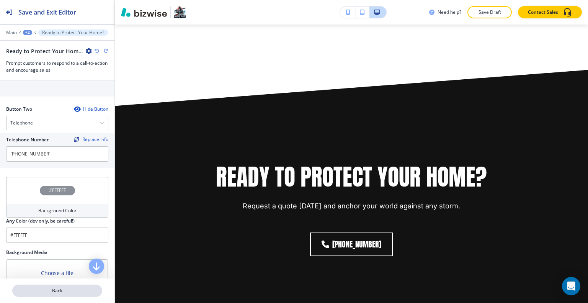
click at [49, 289] on p "Back" at bounding box center [57, 290] width 88 height 7
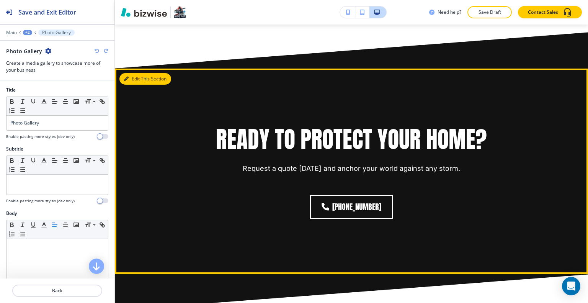
click at [139, 74] on button "Edit This Section" at bounding box center [146, 78] width 52 height 11
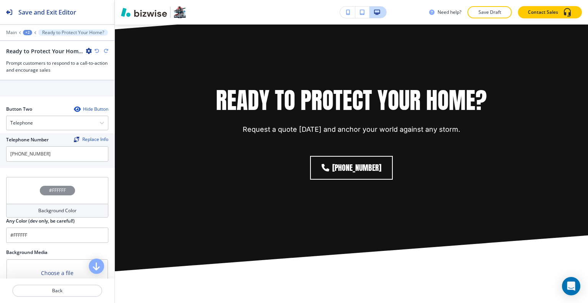
scroll to position [403, 0]
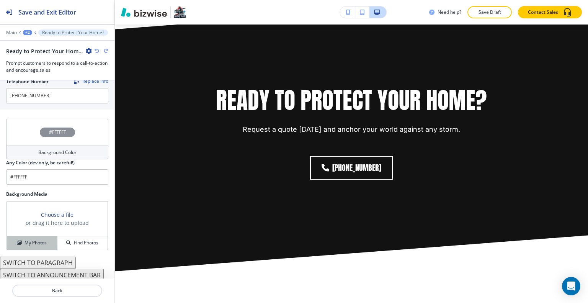
click at [32, 240] on h4 "My Photos" at bounding box center [36, 242] width 22 height 7
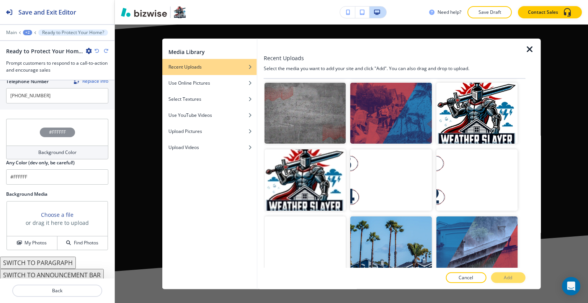
scroll to position [421, 0]
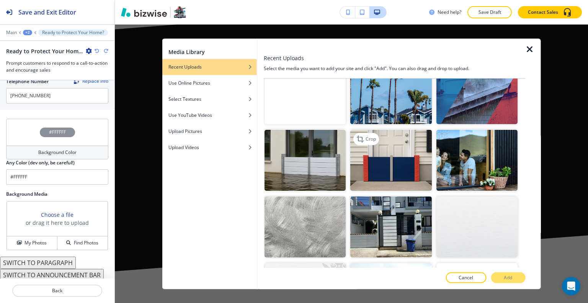
click at [415, 156] on img "button" at bounding box center [390, 160] width 81 height 61
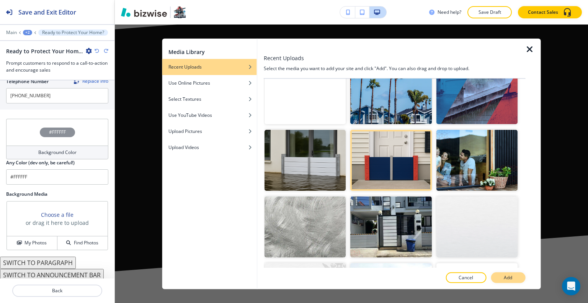
click at [512, 274] on p "Add" at bounding box center [508, 277] width 8 height 7
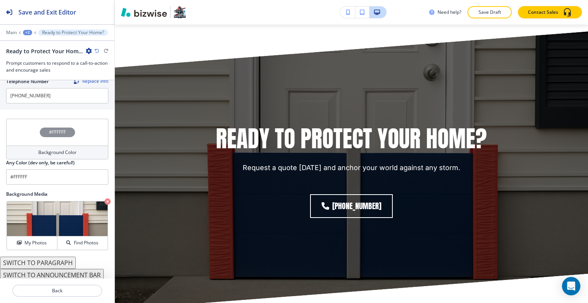
scroll to position [250, 0]
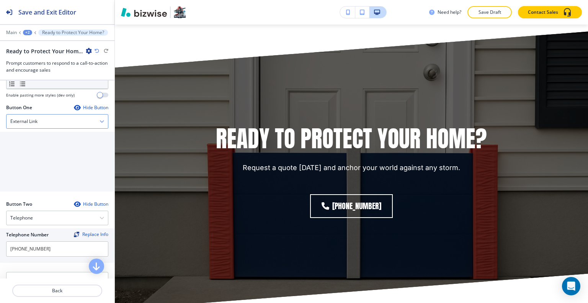
click at [48, 117] on div "External Link" at bounding box center [58, 122] width 102 height 14
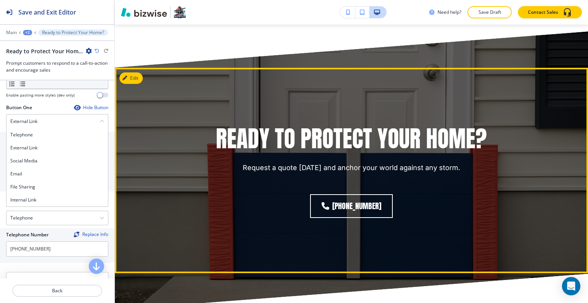
click at [192, 117] on div "Ready to Protect Your Home? Request a quote [DATE] and anchor your world agains…" at bounding box center [351, 170] width 431 height 107
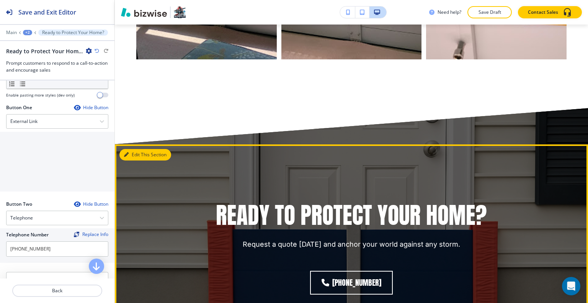
click at [127, 152] on icon "button" at bounding box center [126, 154] width 5 height 5
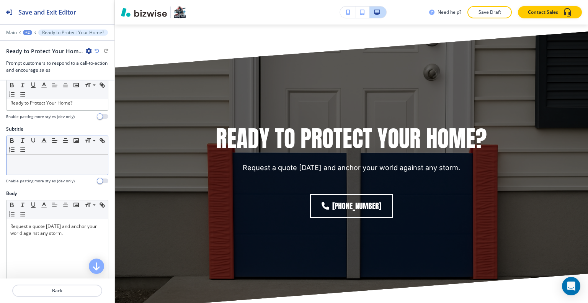
scroll to position [0, 0]
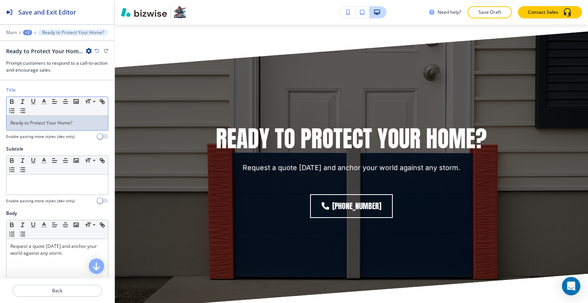
click at [85, 122] on p "Ready to Protect Your Home?" at bounding box center [57, 123] width 94 height 7
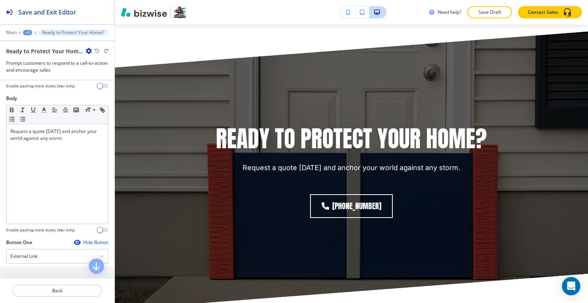
scroll to position [230, 0]
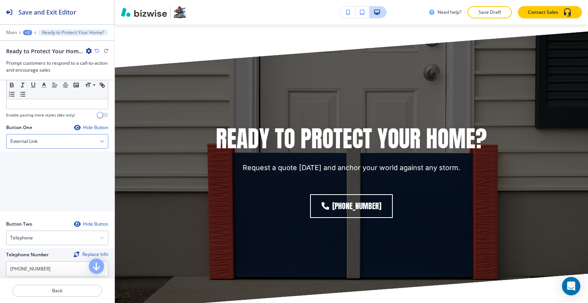
click at [78, 136] on div "External Link" at bounding box center [58, 141] width 102 height 14
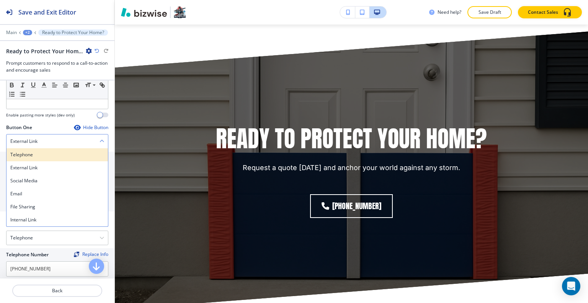
click at [59, 152] on h4 "Telephone" at bounding box center [57, 154] width 94 height 7
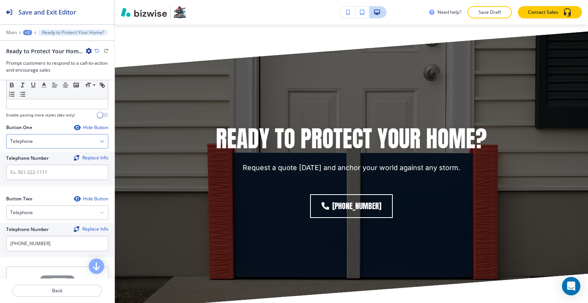
click at [66, 142] on div "Telephone" at bounding box center [58, 141] width 102 height 14
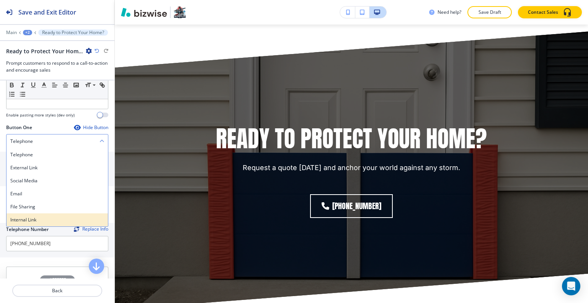
click at [49, 216] on h4 "Internal Link" at bounding box center [57, 219] width 94 height 7
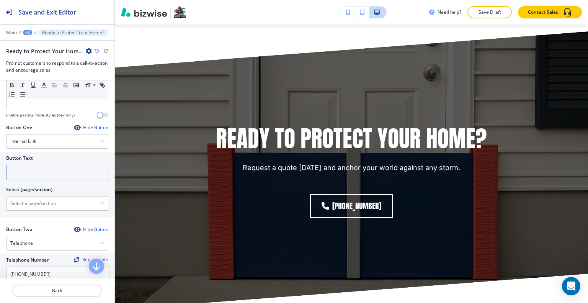
click at [54, 172] on input "text" at bounding box center [57, 172] width 102 height 15
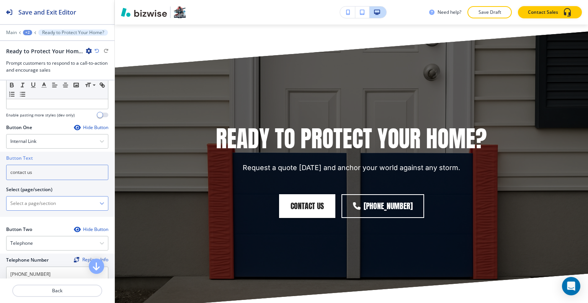
type input "contact us"
click at [46, 197] on \(page\/section\) "Manual Input" at bounding box center [53, 203] width 93 height 13
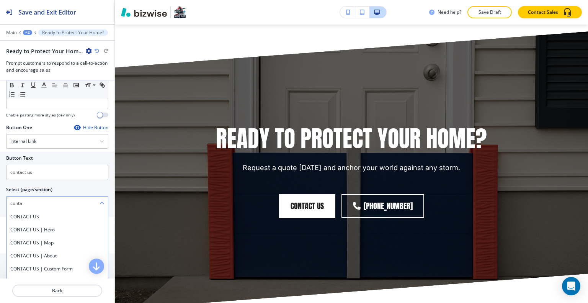
click at [24, 208] on \(page\/section\) "conta" at bounding box center [53, 203] width 93 height 13
click at [26, 213] on h4 "CONTACT US" at bounding box center [57, 216] width 94 height 7
type \(page\/section\) "CONTACT US"
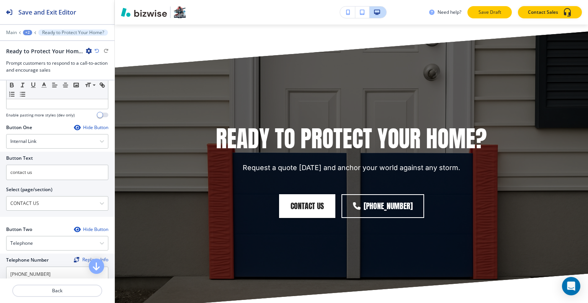
click at [494, 8] on button "Save Draft" at bounding box center [490, 12] width 44 height 12
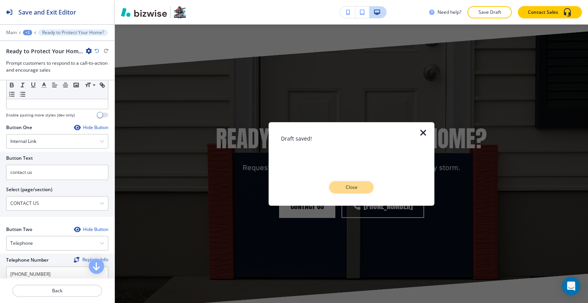
click at [352, 188] on p "Close" at bounding box center [351, 187] width 25 height 7
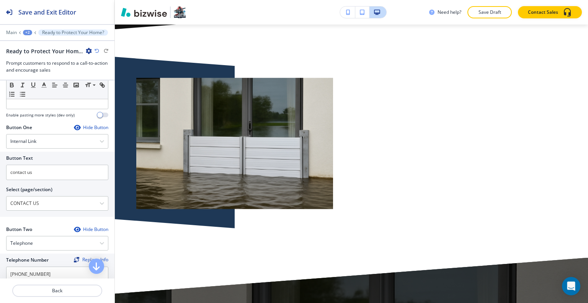
scroll to position [7149, 0]
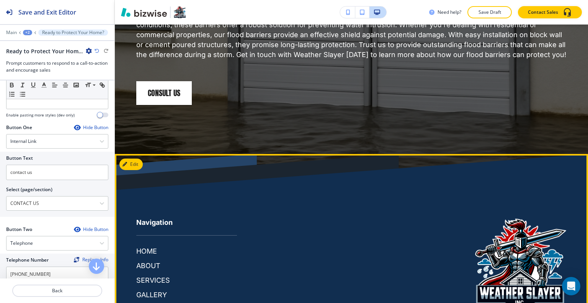
drag, startPoint x: 564, startPoint y: 268, endPoint x: 500, endPoint y: 272, distance: 64.1
click at [500, 272] on footer "Navigation HOME ABOUT SERVICES GALLERY .st0{fill:#015A75;} © 2025 Weather Slayer" at bounding box center [351, 261] width 473 height 215
copy p "Weather Slayer"
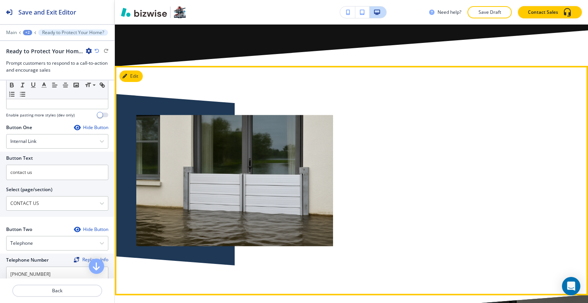
scroll to position [6919, 0]
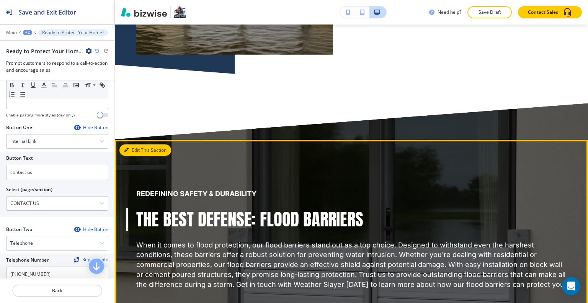
click at [135, 144] on button "Edit This Section" at bounding box center [146, 149] width 52 height 11
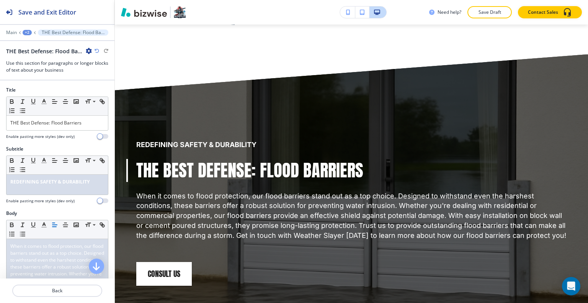
click at [87, 51] on icon "button" at bounding box center [89, 51] width 6 height 6
click at [103, 88] on p "Delete Section" at bounding box center [110, 90] width 39 height 7
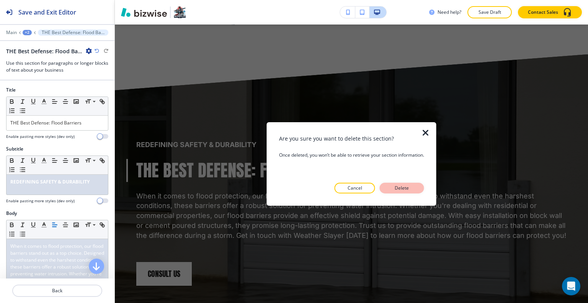
click at [415, 186] on button "Delete" at bounding box center [402, 188] width 44 height 11
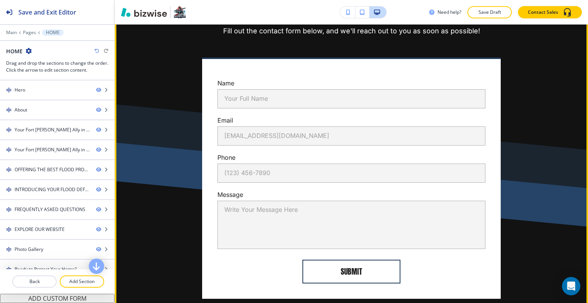
scroll to position [6639, 0]
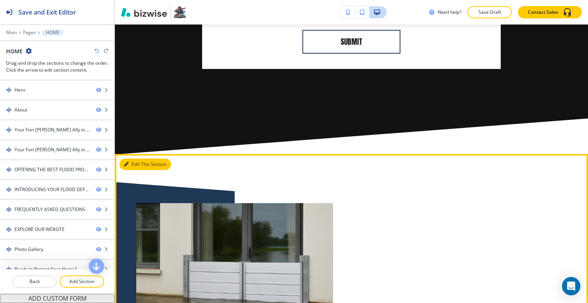
click at [133, 159] on button "Edit This Section" at bounding box center [146, 164] width 52 height 11
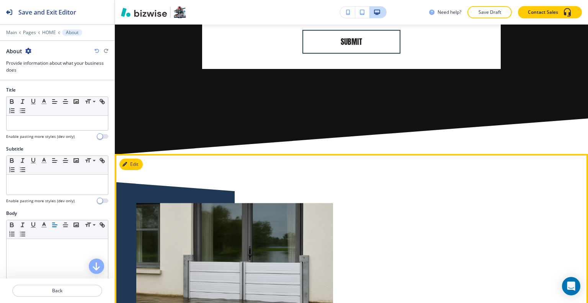
scroll to position [6705, 0]
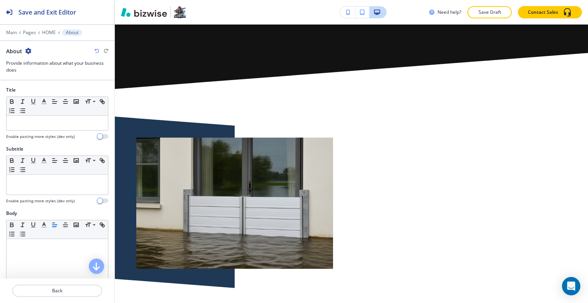
click at [25, 49] on icon "button" at bounding box center [28, 51] width 6 height 6
click at [40, 88] on p "Delete Section" at bounding box center [49, 90] width 39 height 7
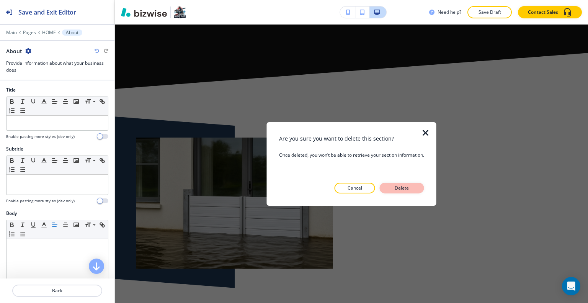
click at [411, 186] on p "Delete" at bounding box center [402, 188] width 18 height 7
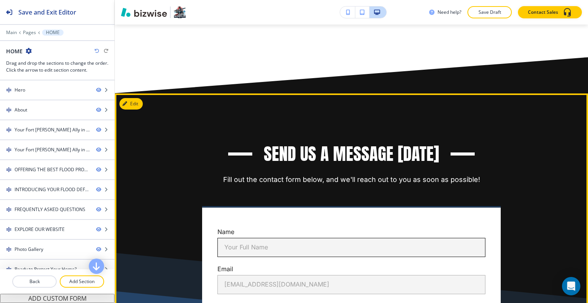
scroll to position [6184, 0]
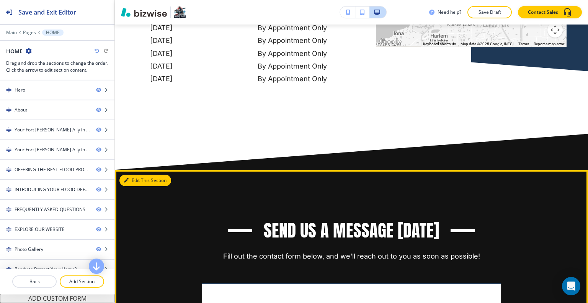
click at [133, 175] on button "Edit This Section" at bounding box center [146, 180] width 52 height 11
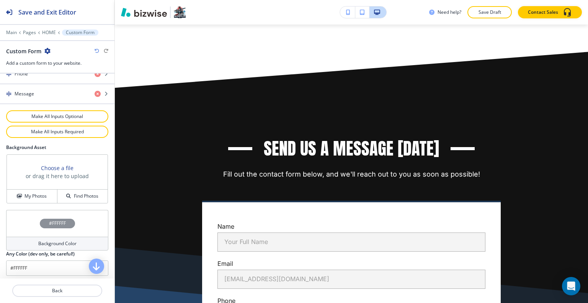
click at [28, 213] on div "#FFFFFF" at bounding box center [57, 223] width 102 height 27
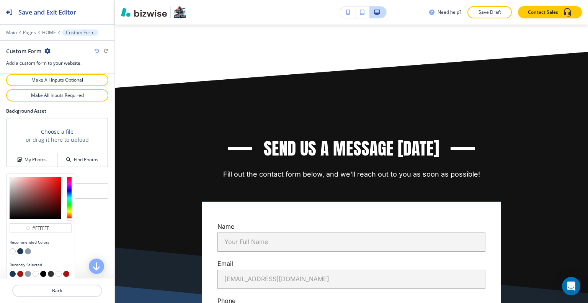
click at [29, 248] on button "button" at bounding box center [28, 251] width 6 height 6
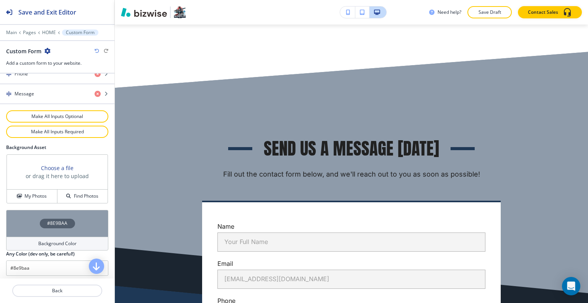
click at [32, 221] on div "#8E9BAA" at bounding box center [57, 223] width 102 height 27
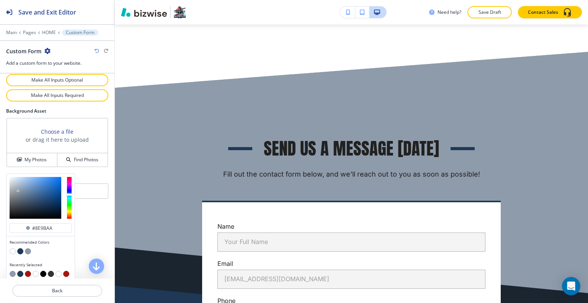
click at [28, 271] on button "button" at bounding box center [28, 274] width 6 height 6
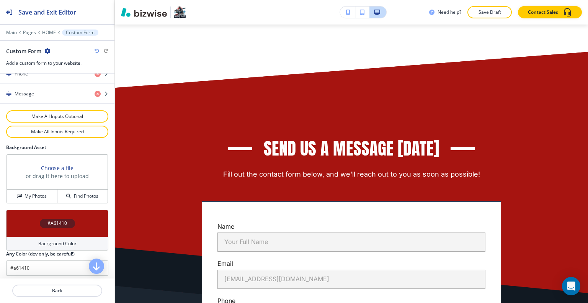
click at [23, 219] on div "#A61410" at bounding box center [57, 223] width 102 height 27
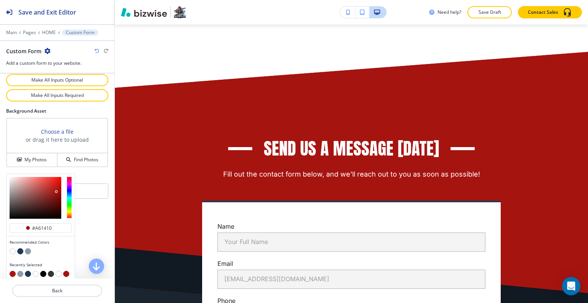
click at [20, 248] on button "button" at bounding box center [20, 251] width 6 height 6
type input "#1e3856"
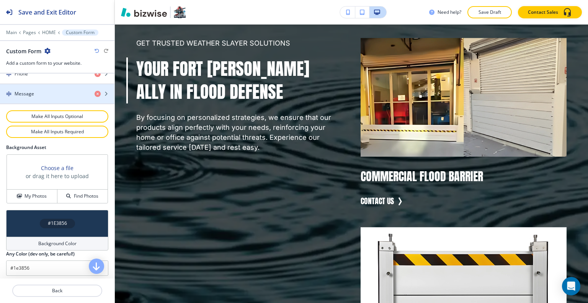
scroll to position [325, 0]
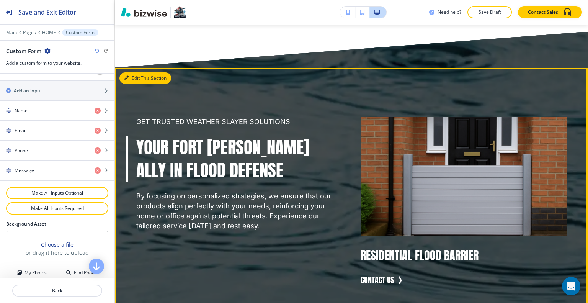
click at [141, 84] on button "Edit This Section" at bounding box center [146, 77] width 52 height 11
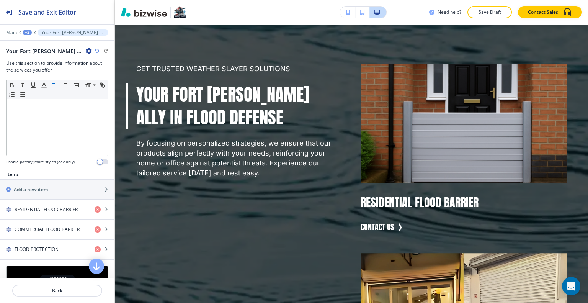
scroll to position [306, 0]
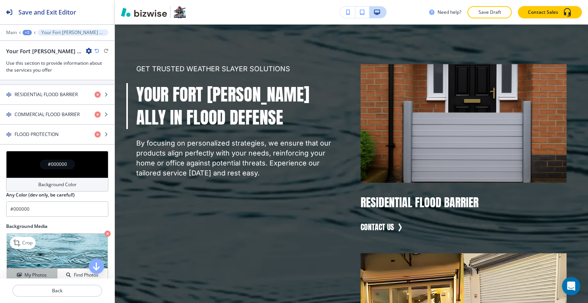
click at [32, 269] on button "My Photos" at bounding box center [32, 275] width 51 height 13
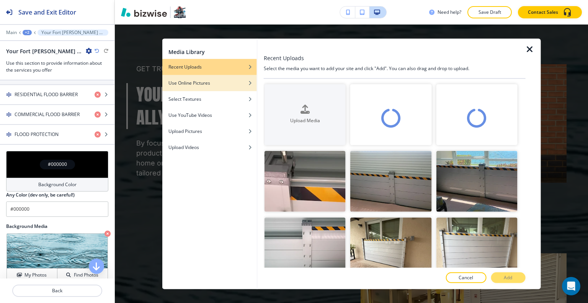
click at [204, 80] on h4 "Use Online Pictures" at bounding box center [190, 82] width 42 height 7
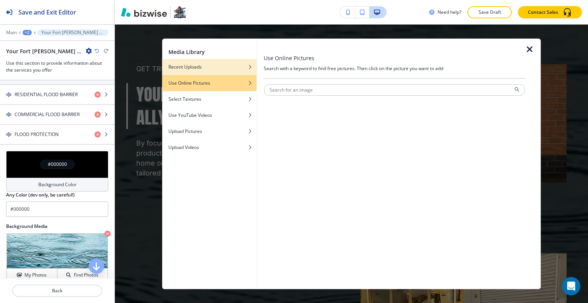
click at [205, 69] on div "Recent Uploads" at bounding box center [209, 66] width 95 height 7
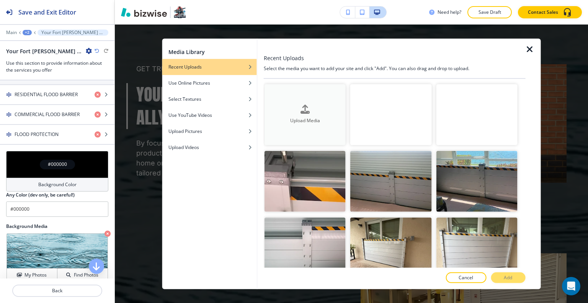
click at [301, 118] on h4 "Upload Media" at bounding box center [305, 120] width 81 height 7
click at [206, 138] on div "button" at bounding box center [209, 136] width 95 height 5
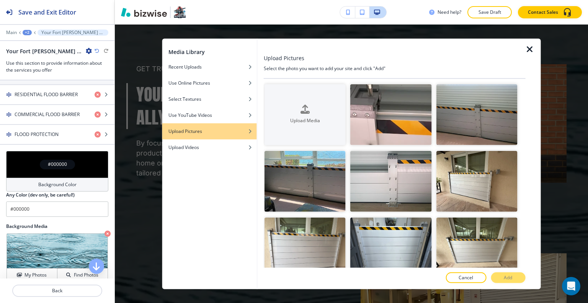
click at [211, 131] on div "Upload Pictures" at bounding box center [209, 131] width 95 height 7
click at [299, 112] on div "Upload Media" at bounding box center [305, 115] width 81 height 20
click at [220, 92] on div "button" at bounding box center [209, 93] width 95 height 5
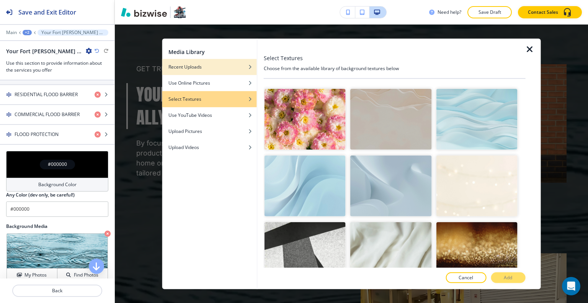
click at [220, 74] on div "button" at bounding box center [209, 72] width 95 height 5
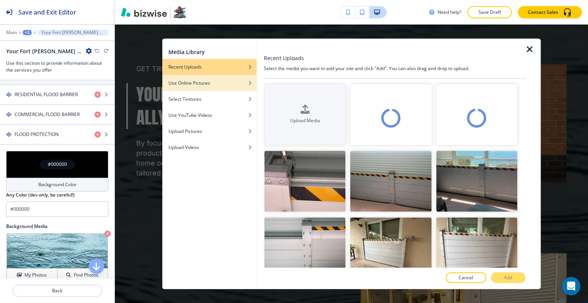
click at [218, 83] on div "Use Online Pictures" at bounding box center [209, 82] width 95 height 7
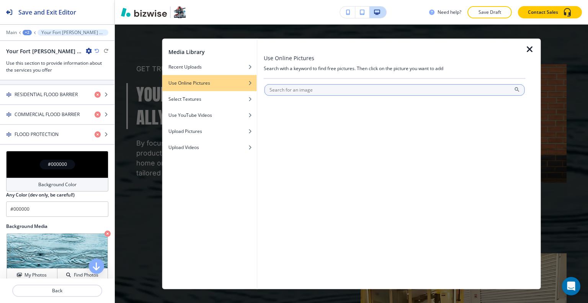
click at [268, 88] on input "text" at bounding box center [395, 89] width 260 height 11
type input "flood"
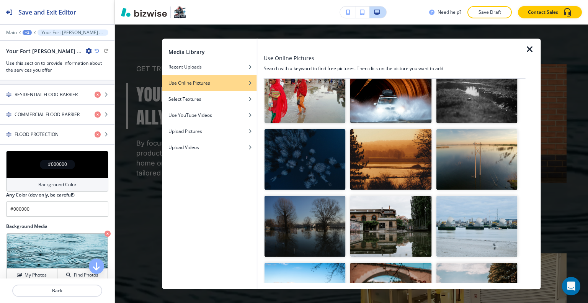
scroll to position [2668, 0]
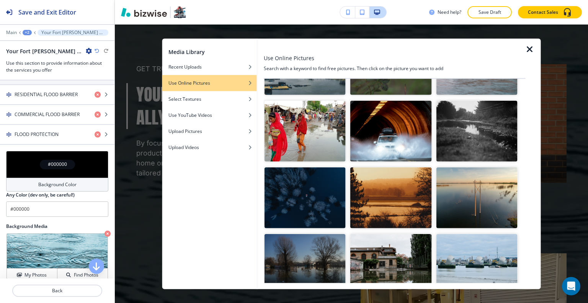
click at [496, 167] on img "button" at bounding box center [476, 197] width 81 height 61
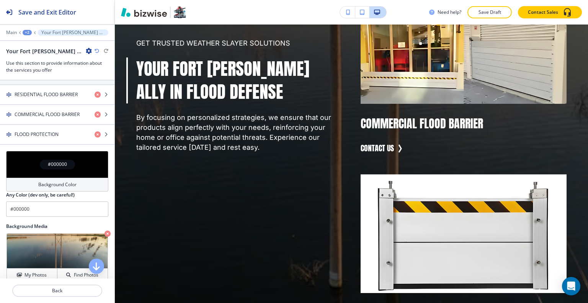
scroll to position [896, 0]
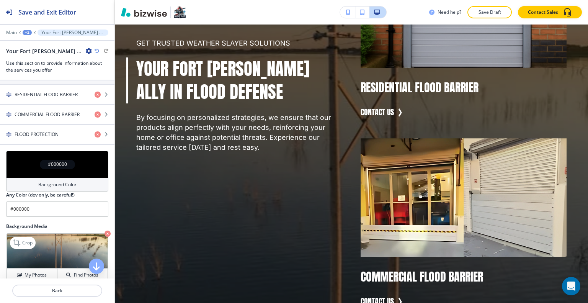
click at [105, 231] on icon "button" at bounding box center [108, 234] width 6 height 6
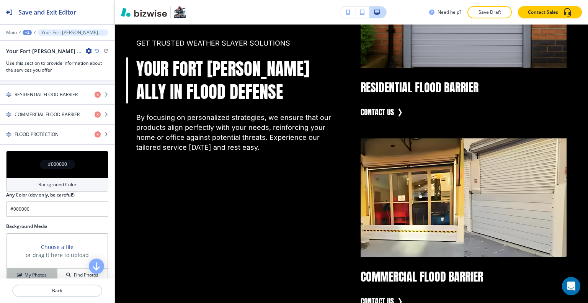
click at [40, 272] on h4 "My Photos" at bounding box center [36, 275] width 22 height 7
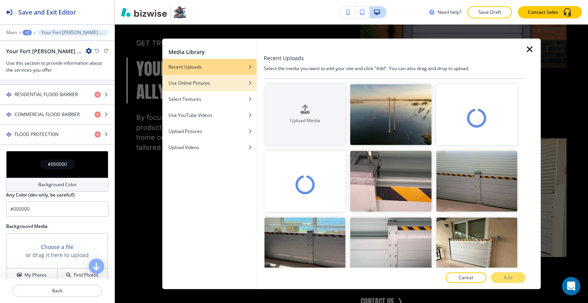
click at [204, 77] on div "button" at bounding box center [209, 77] width 95 height 5
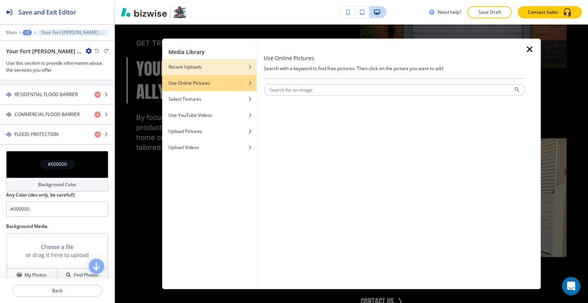
click at [205, 67] on div "Recent Uploads" at bounding box center [209, 66] width 95 height 7
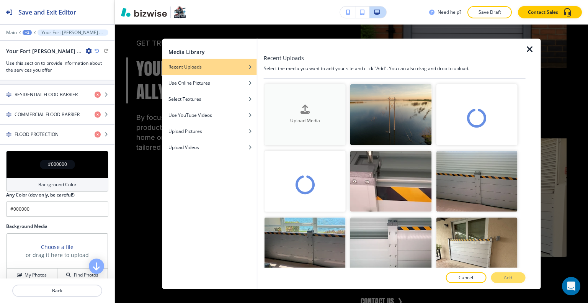
click at [308, 118] on h4 "Upload Media" at bounding box center [305, 120] width 81 height 7
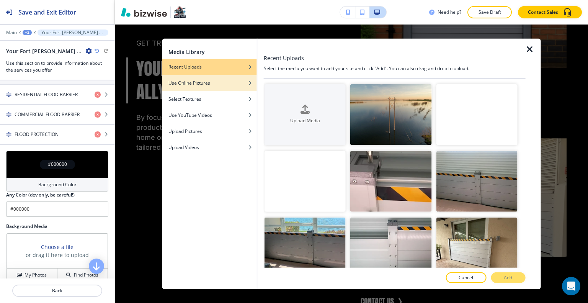
click at [213, 87] on div "button" at bounding box center [209, 88] width 95 height 5
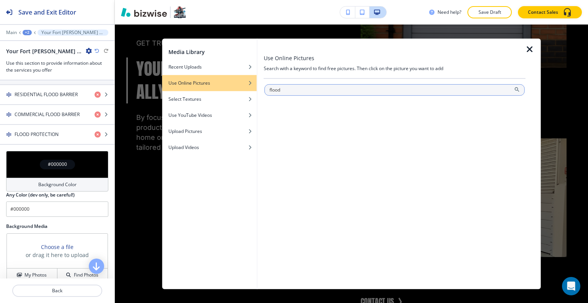
type input "flood"
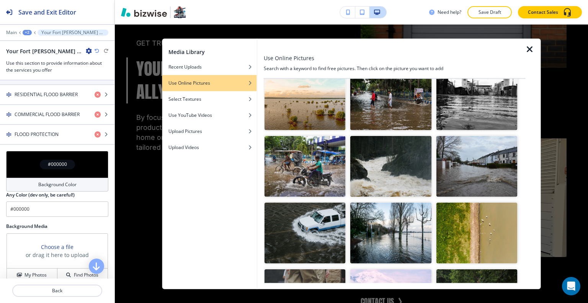
scroll to position [536, 0]
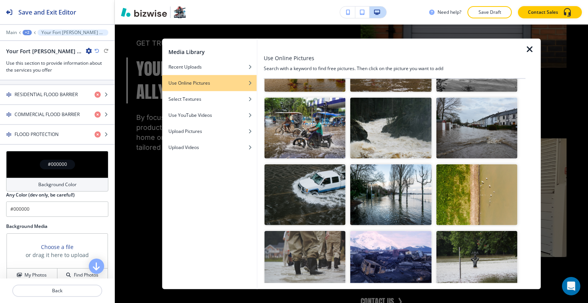
click at [391, 174] on img "button" at bounding box center [390, 194] width 81 height 61
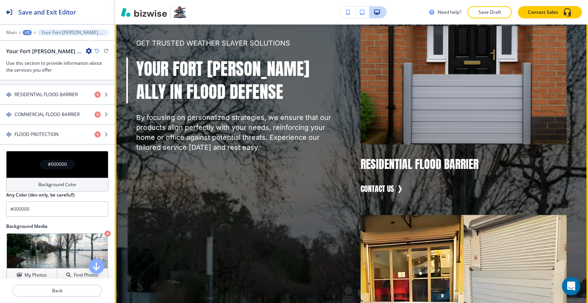
scroll to position [666, 0]
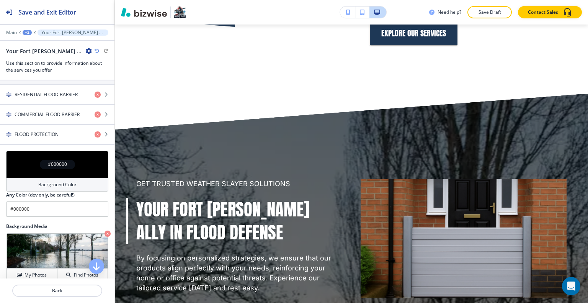
click at [34, 156] on div "#000000" at bounding box center [57, 164] width 102 height 27
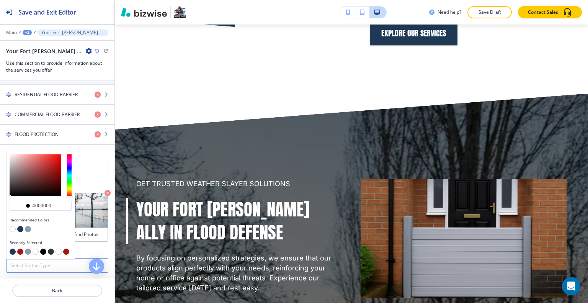
scroll to position [383, 0]
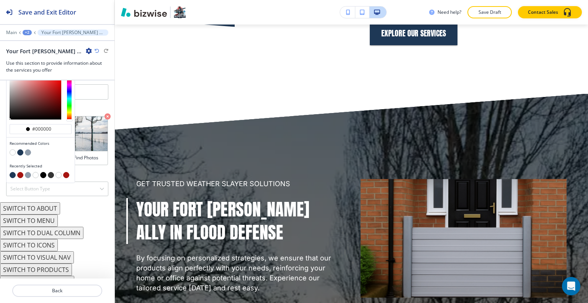
click at [11, 172] on button "button" at bounding box center [13, 175] width 6 height 6
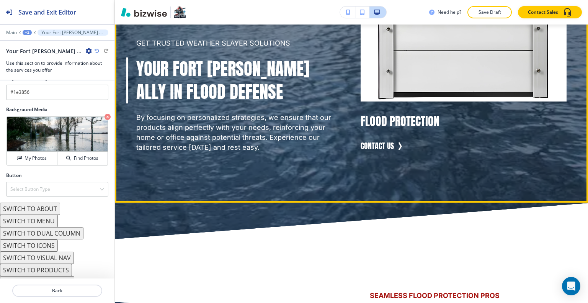
scroll to position [1125, 0]
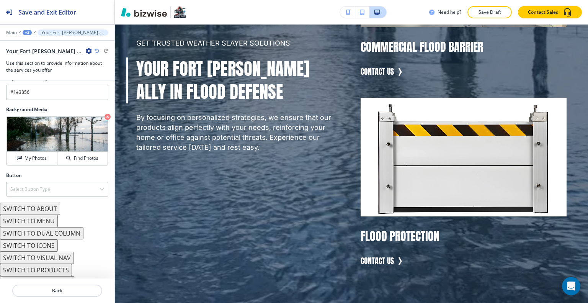
click at [96, 49] on icon "button" at bounding box center [97, 51] width 5 height 5
type input "#000000"
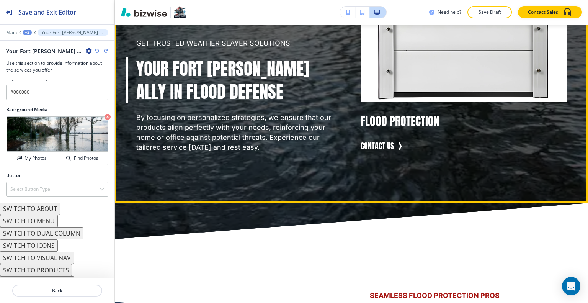
scroll to position [1202, 0]
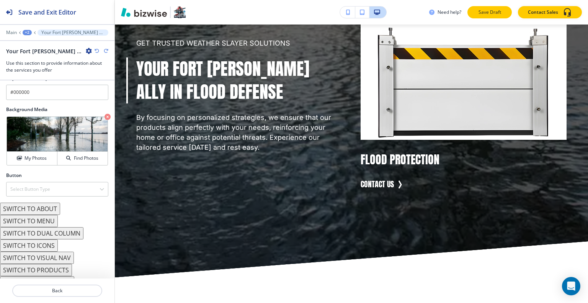
click at [499, 16] on button "Save Draft" at bounding box center [490, 12] width 44 height 12
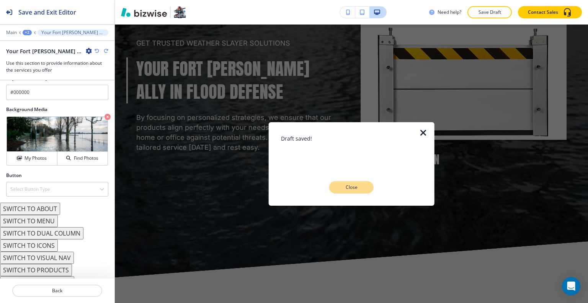
click at [351, 190] on p "Close" at bounding box center [351, 187] width 25 height 7
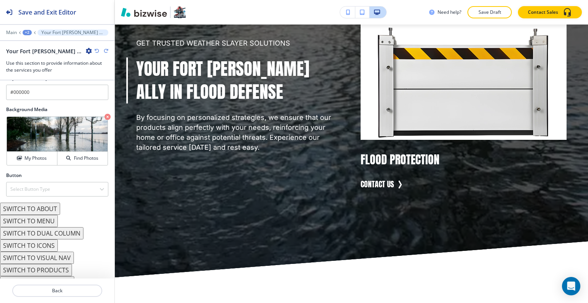
drag, startPoint x: 488, startPoint y: 10, endPoint x: 489, endPoint y: 16, distance: 6.6
click at [488, 10] on p "Save Draft" at bounding box center [490, 12] width 25 height 7
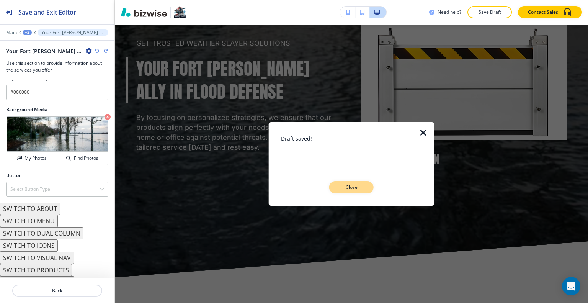
click at [349, 189] on p "Close" at bounding box center [351, 187] width 25 height 7
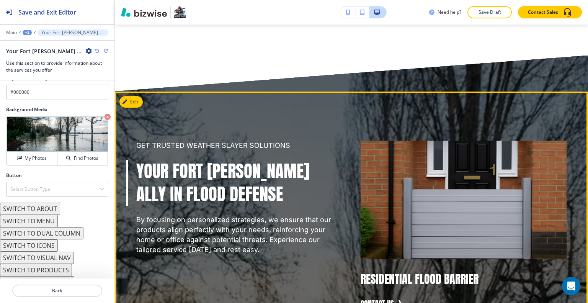
scroll to position [666, 0]
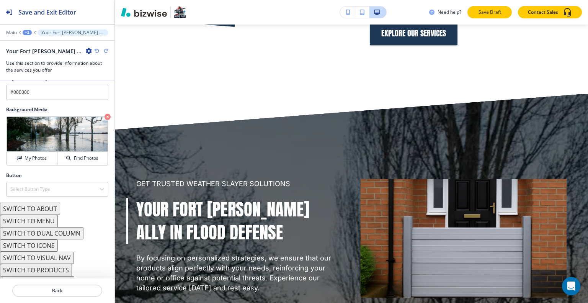
click at [487, 10] on p "Save Draft" at bounding box center [490, 12] width 25 height 7
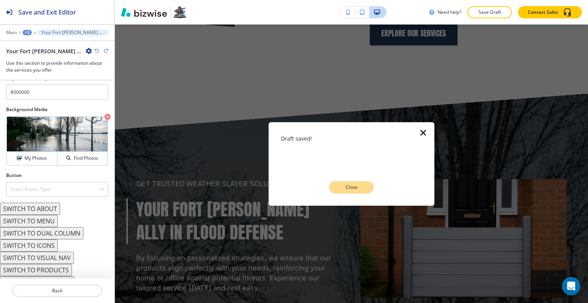
click at [348, 187] on p "Close" at bounding box center [351, 187] width 25 height 7
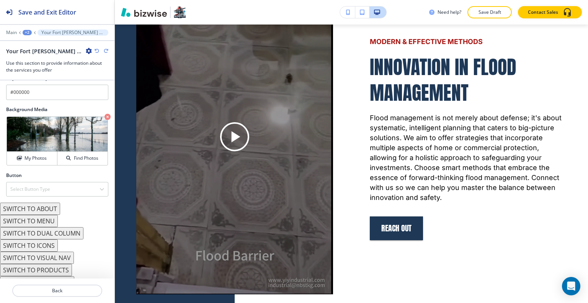
scroll to position [2702, 0]
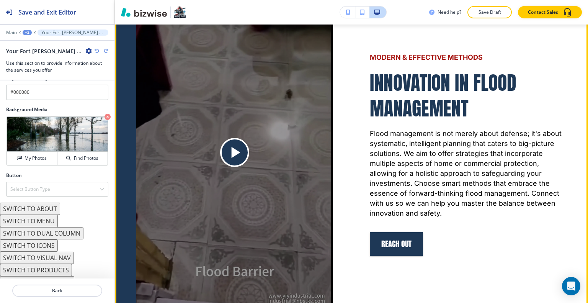
click at [238, 160] on icon at bounding box center [234, 152] width 19 height 19
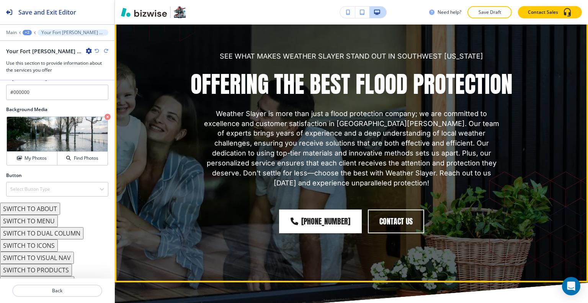
scroll to position [3392, 0]
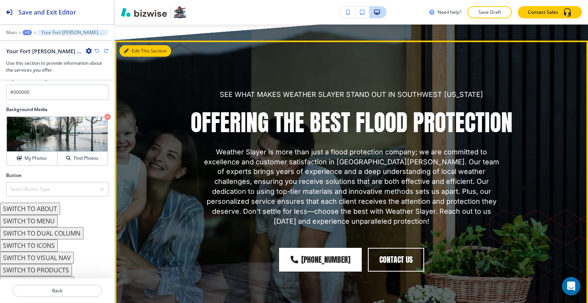
click at [133, 57] on button "Edit This Section" at bounding box center [146, 50] width 52 height 11
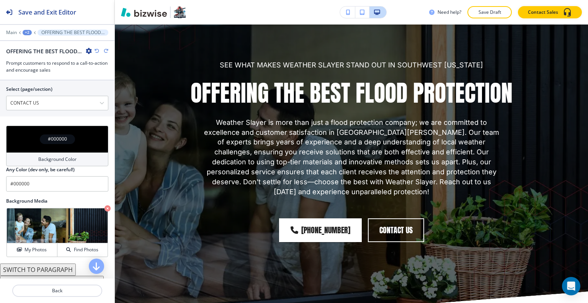
scroll to position [442, 0]
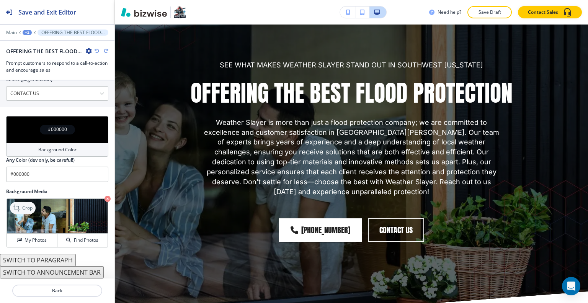
click at [16, 206] on icon at bounding box center [16, 208] width 7 height 7
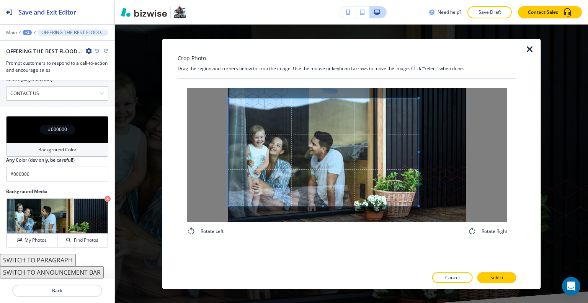
click at [278, 149] on span at bounding box center [323, 151] width 191 height 107
click at [502, 278] on p "Select" at bounding box center [497, 277] width 13 height 7
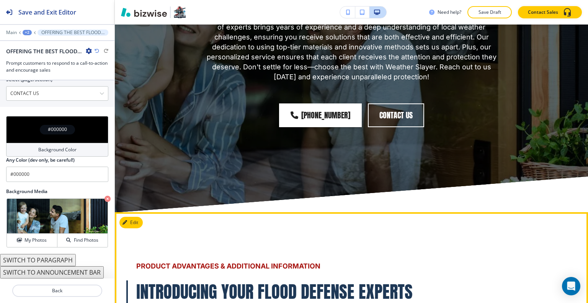
scroll to position [3689, 0]
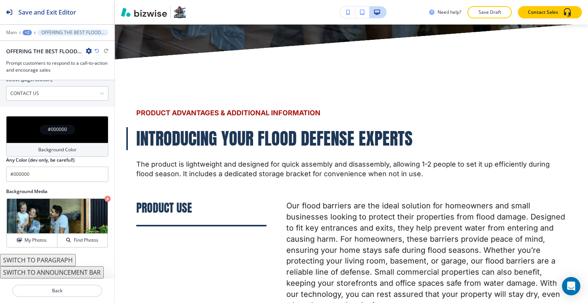
click at [480, 19] on div "Need help? Save Draft Contact Sales" at bounding box center [351, 12] width 473 height 25
click at [482, 13] on p "Save Draft" at bounding box center [490, 12] width 25 height 7
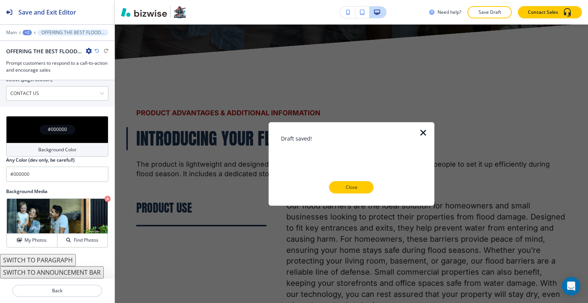
click at [373, 191] on div "Close" at bounding box center [351, 187] width 141 height 12
click at [364, 184] on button "Close" at bounding box center [351, 187] width 44 height 12
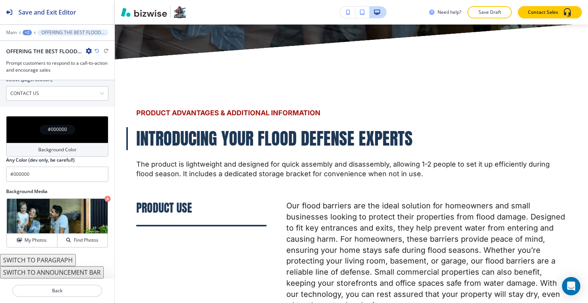
scroll to position [3651, 0]
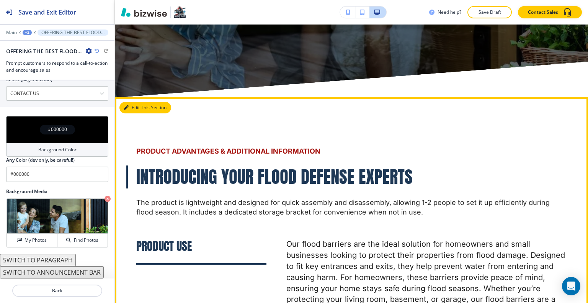
click at [128, 110] on icon "button" at bounding box center [126, 107] width 5 height 5
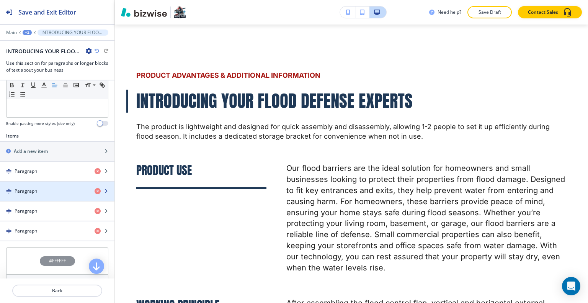
scroll to position [383, 0]
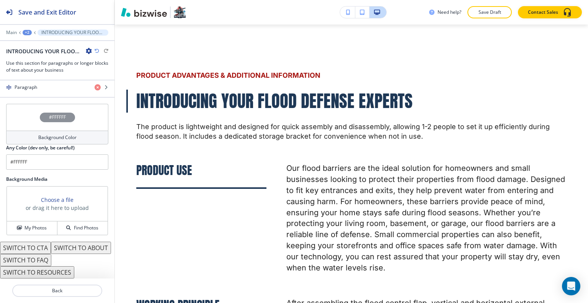
click at [17, 104] on div "#FFFFFF" at bounding box center [57, 117] width 102 height 27
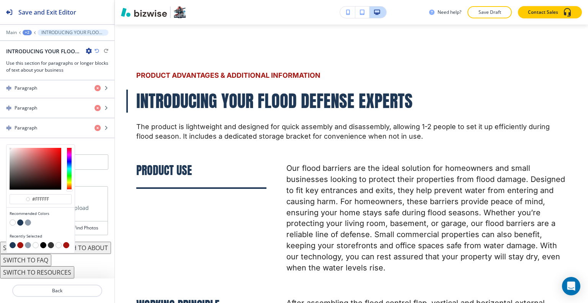
click at [23, 242] on div at bounding box center [41, 246] width 62 height 8
click at [21, 242] on button "button" at bounding box center [20, 245] width 6 height 6
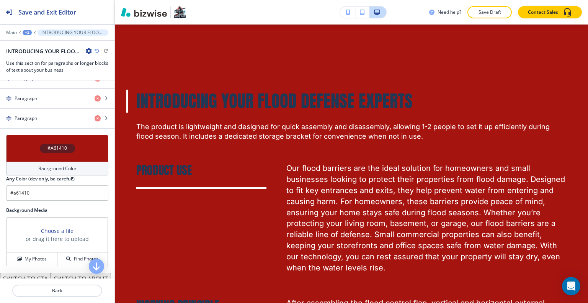
click at [93, 50] on div "INTRODUCING YOUR FLOOD DEFENSE EXPERTS" at bounding box center [57, 51] width 102 height 8
click at [95, 50] on icon "button" at bounding box center [97, 51] width 5 height 5
type input "#FFFFFF"
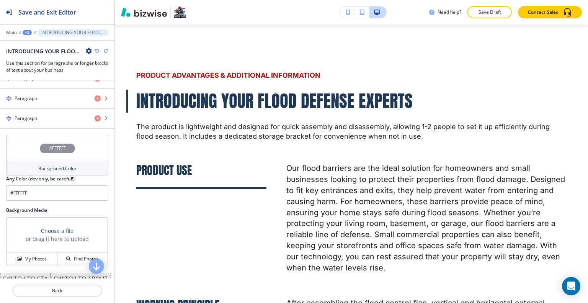
click at [486, 15] on p "Save Draft" at bounding box center [490, 12] width 25 height 7
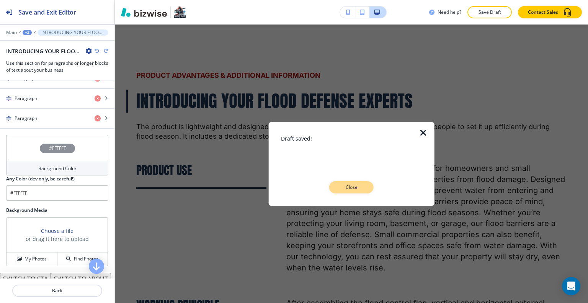
click at [358, 188] on p "Close" at bounding box center [351, 187] width 25 height 7
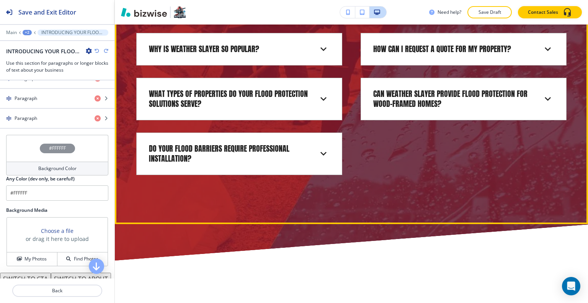
scroll to position [4416, 0]
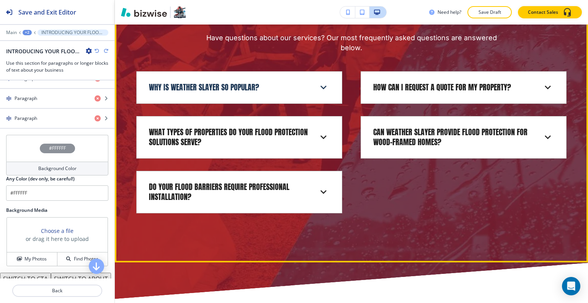
click at [304, 86] on div "WHY IS WEATHER SLAYER SO POPULAR?" at bounding box center [233, 87] width 169 height 10
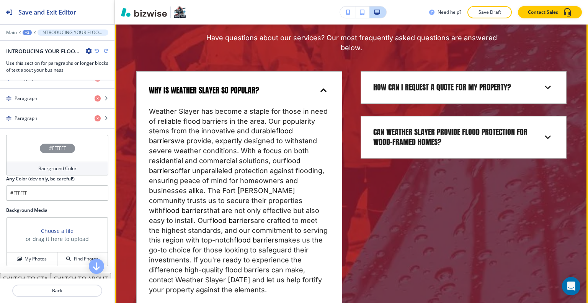
click at [304, 86] on div "WHY IS WEATHER SLAYER SO POPULAR?" at bounding box center [239, 91] width 193 height 26
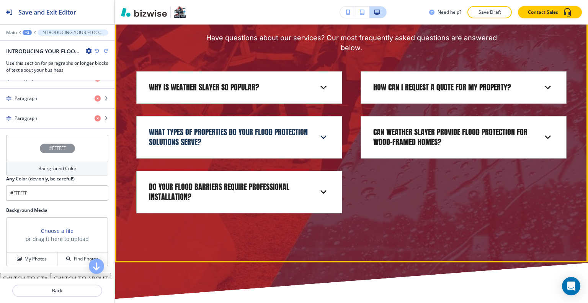
scroll to position [4455, 0]
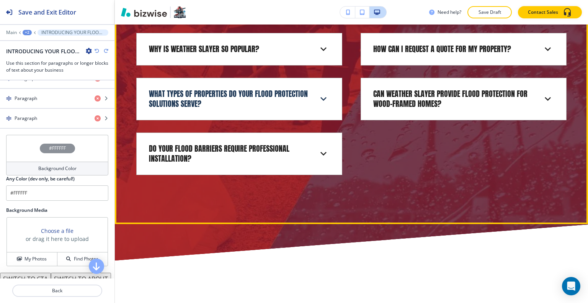
click at [302, 103] on p "WHAT TYPES OF PROPERTIES DO YOUR FLOOD PROTECTION SOLUTIONS SERVE?" at bounding box center [228, 99] width 159 height 20
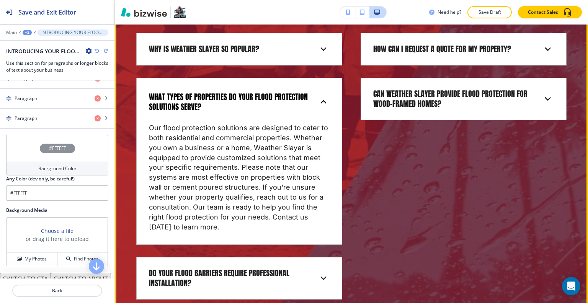
click at [302, 104] on p "WHAT TYPES OF PROPERTIES DO YOUR FLOOD PROTECTION SOLUTIONS SERVE?" at bounding box center [228, 102] width 159 height 20
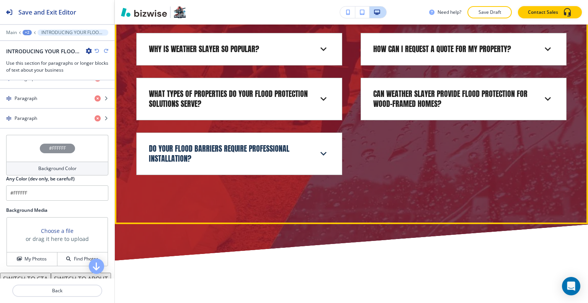
click at [291, 143] on div "DO YOUR FLOOD BARRIERS REQUIRE PROFESSIONAL INSTALLATION?" at bounding box center [239, 153] width 193 height 29
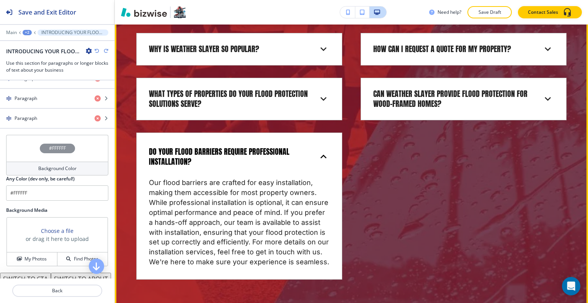
click at [291, 163] on p "DO YOUR FLOOD BARRIERS REQUIRE PROFESSIONAL INSTALLATION?" at bounding box center [228, 157] width 159 height 20
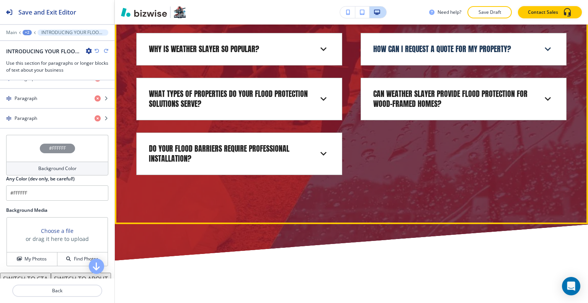
click at [443, 43] on div "HOW CAN I REQUEST A QUOTE FOR MY PROPERTY?" at bounding box center [463, 49] width 193 height 20
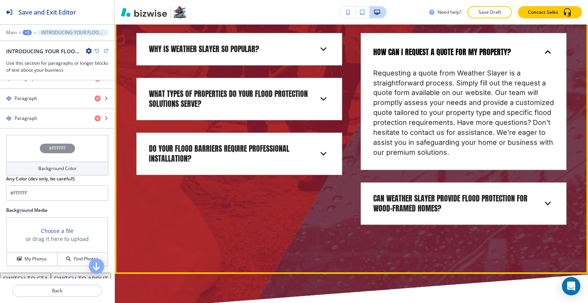
click at [443, 46] on div "HOW CAN I REQUEST A QUOTE FOR MY PROPERTY?" at bounding box center [463, 52] width 193 height 26
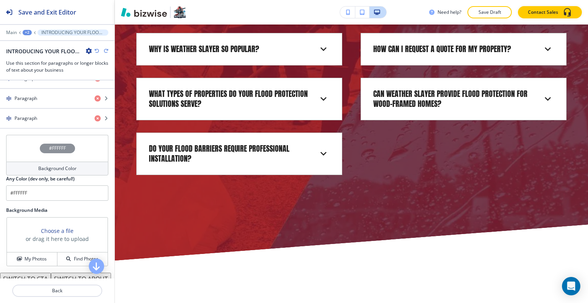
click at [439, 133] on div "HOW CAN I REQUEST A QUOTE FOR MY PROPERTY? Requesting a quote from Weather Slay…" at bounding box center [454, 98] width 224 height 154
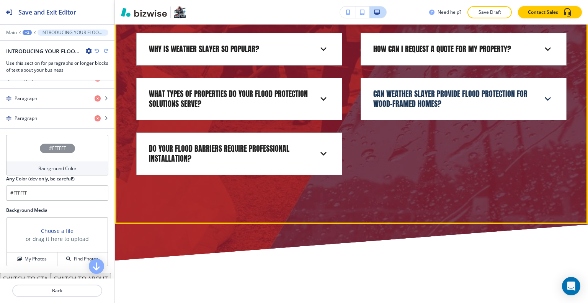
drag, startPoint x: 448, startPoint y: 110, endPoint x: 447, endPoint y: 115, distance: 5.0
click at [447, 114] on div "CAN WEATHER SLAYER PROVIDE FLOOD PROTECTION FOR WOOD-FRAMED HOMES?" at bounding box center [463, 98] width 193 height 29
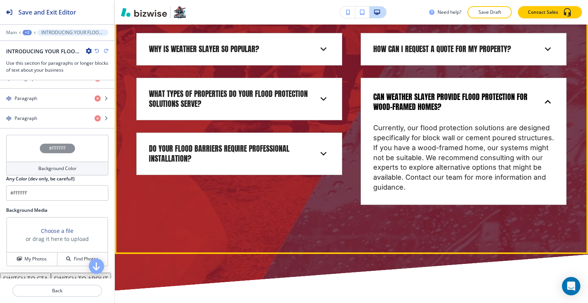
click at [447, 115] on div "CAN WEATHER SLAYER PROVIDE FLOOD PROTECTION FOR WOOD-FRAMED HOMES?" at bounding box center [463, 102] width 193 height 36
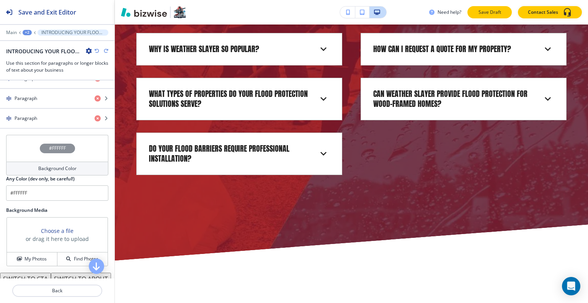
click at [503, 7] on button "Save Draft" at bounding box center [490, 12] width 44 height 12
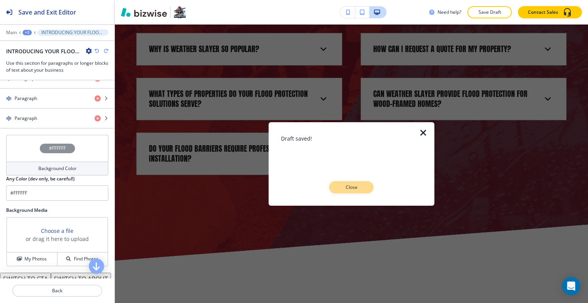
click at [341, 190] on p "Close" at bounding box center [351, 187] width 25 height 7
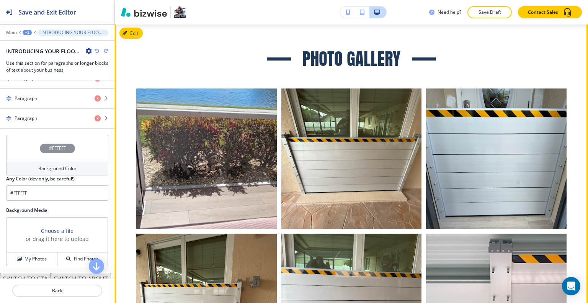
scroll to position [4914, 0]
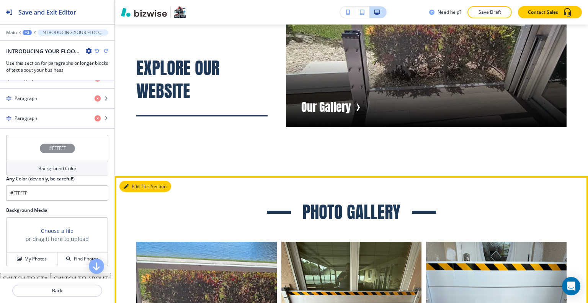
click at [136, 187] on button "Edit This Section" at bounding box center [146, 186] width 52 height 11
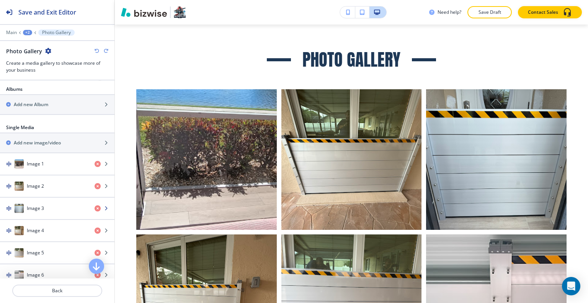
scroll to position [460, 0]
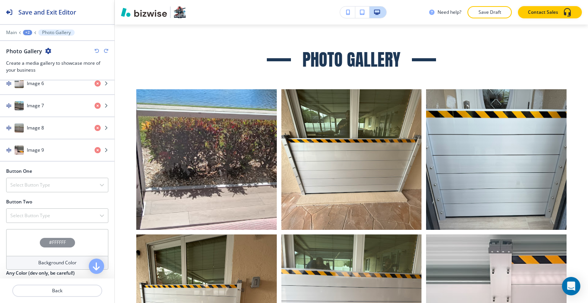
click at [20, 242] on div "#FFFFFF" at bounding box center [57, 242] width 102 height 27
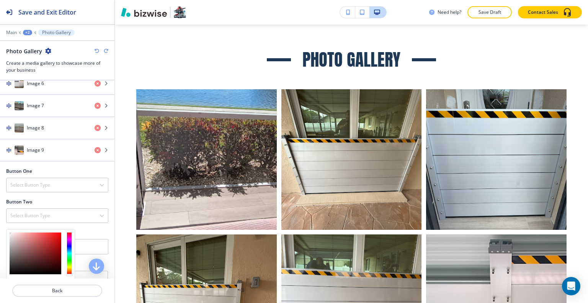
scroll to position [536, 0]
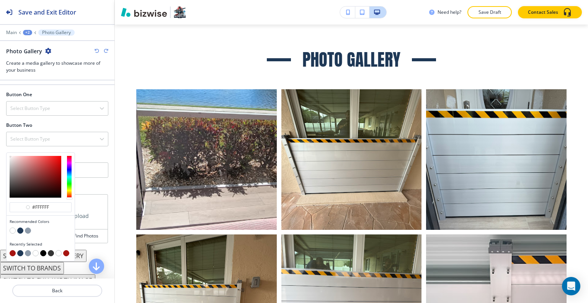
click at [28, 228] on button "button" at bounding box center [28, 231] width 6 height 6
type input "#8e9baa"
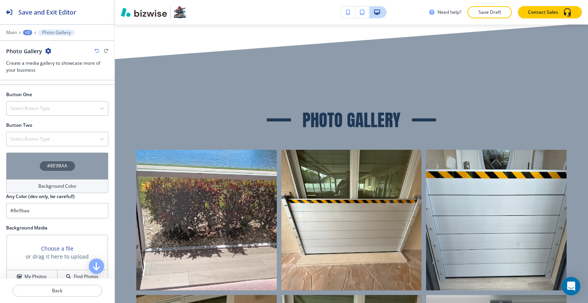
click at [35, 165] on div "#8E9BAA" at bounding box center [57, 165] width 102 height 27
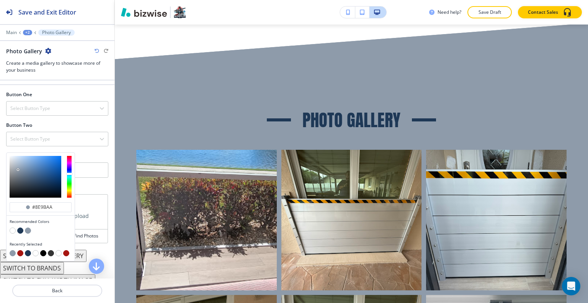
type input "#d1ddeb"
click at [15, 156] on div at bounding box center [36, 177] width 52 height 42
type input "#d1ddeb"
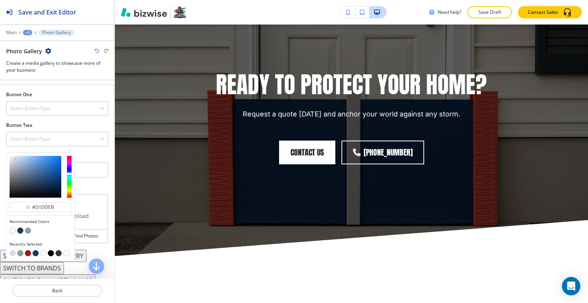
scroll to position [5565, 0]
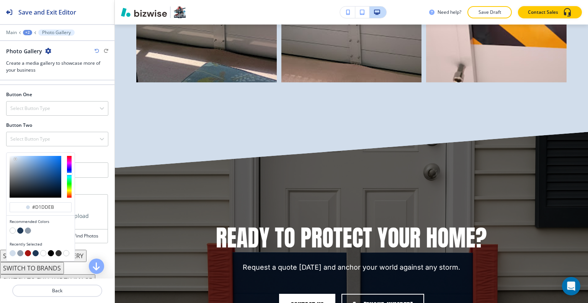
type input "#c6d5e7"
click at [17, 156] on div at bounding box center [36, 177] width 52 height 42
type input "#c6d5e7"
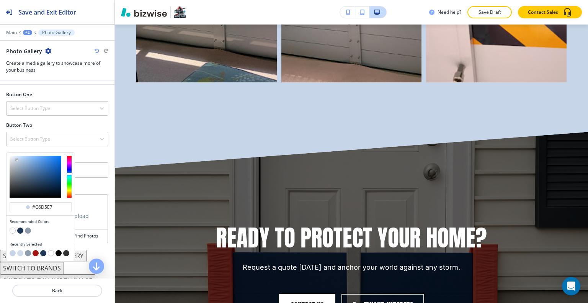
type input "#bcccdd"
click at [17, 158] on div at bounding box center [36, 177] width 52 height 42
type input "#bcccdd"
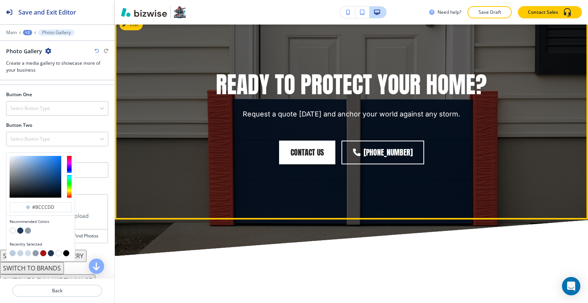
scroll to position [5909, 0]
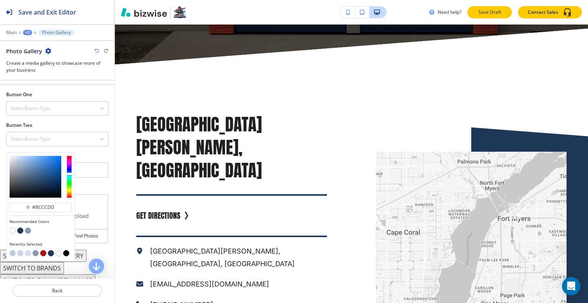
click at [493, 10] on p "Save Draft" at bounding box center [490, 12] width 25 height 7
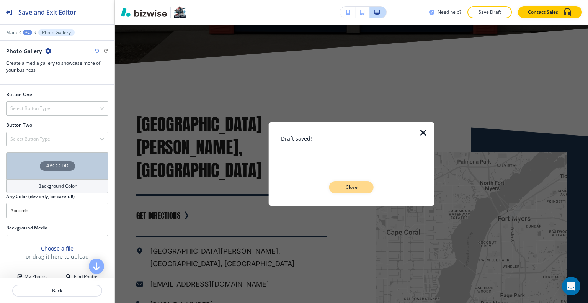
click at [353, 185] on p "Close" at bounding box center [351, 187] width 25 height 7
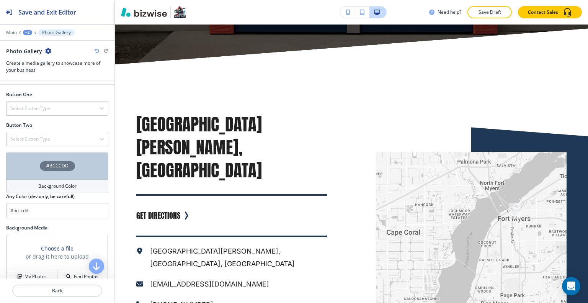
scroll to position [421, 0]
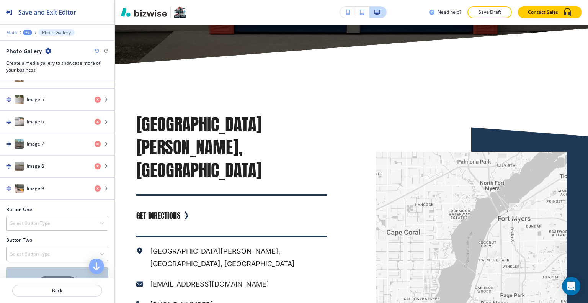
click at [12, 34] on p "Main" at bounding box center [11, 32] width 11 height 5
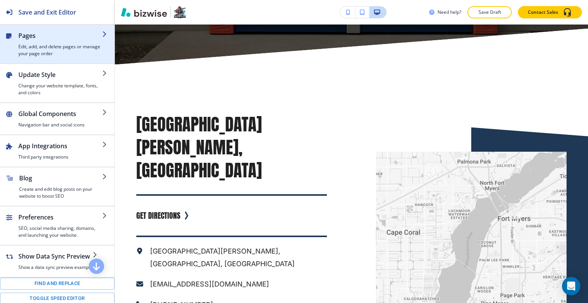
click at [23, 41] on div "button" at bounding box center [60, 41] width 84 height 3
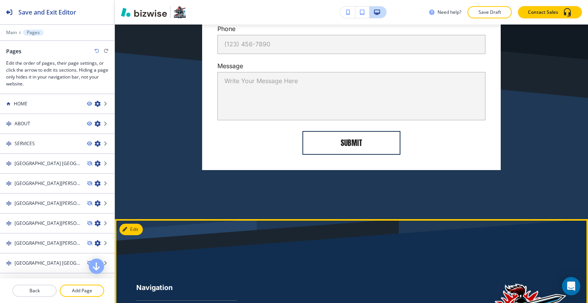
scroll to position [6666, 0]
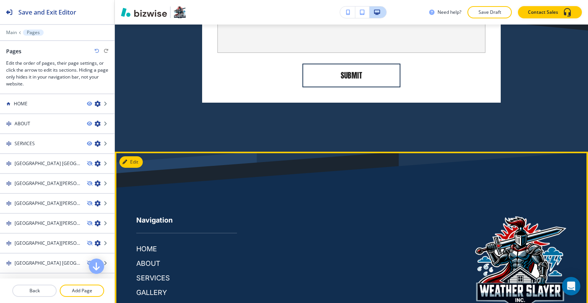
drag, startPoint x: 562, startPoint y: 266, endPoint x: 500, endPoint y: 271, distance: 62.6
click at [500, 271] on footer "Navigation HOME ABOUT SERVICES GALLERY .st0{fill:#015A75;} © 2025 Weather Slayer" at bounding box center [351, 259] width 473 height 215
copy p "Weather Slayer"
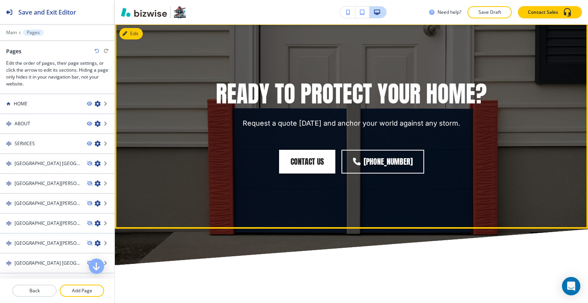
scroll to position [5824, 0]
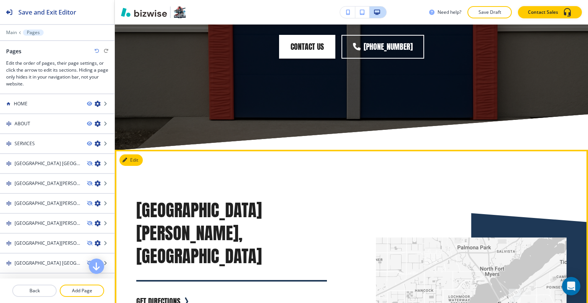
click at [134, 155] on button "Edit This Section" at bounding box center [146, 159] width 52 height 11
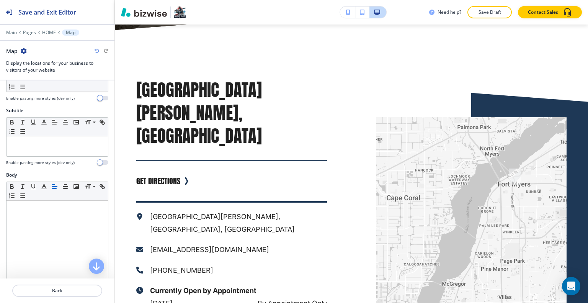
scroll to position [0, 0]
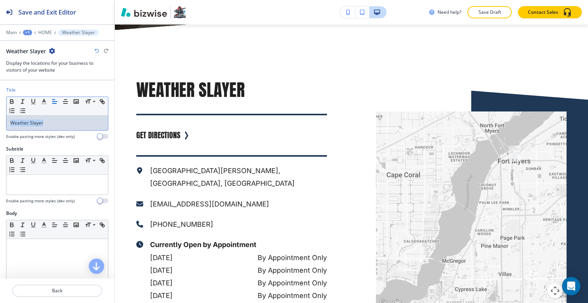
drag, startPoint x: 56, startPoint y: 123, endPoint x: 21, endPoint y: 110, distance: 36.7
click at [2, 119] on div "Title Small Normal Large Huge Weather Slayer Enable pasting more styles (dev on…" at bounding box center [57, 116] width 115 height 59
click at [45, 101] on polyline "button" at bounding box center [44, 100] width 3 height 3
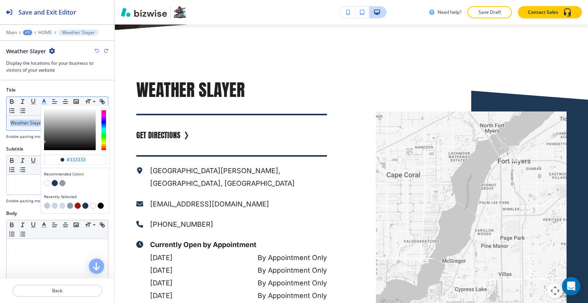
click at [58, 181] on div "button" at bounding box center [75, 184] width 62 height 8
click at [78, 203] on button "button" at bounding box center [78, 206] width 6 height 6
type input "#a61410"
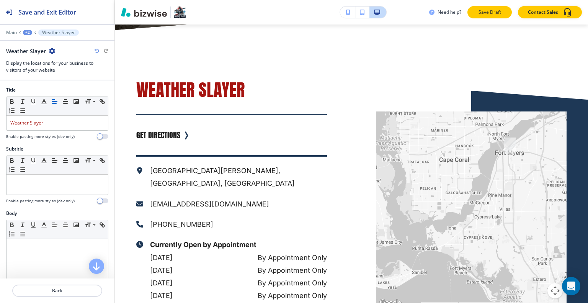
click at [508, 10] on button "Save Draft" at bounding box center [490, 12] width 44 height 12
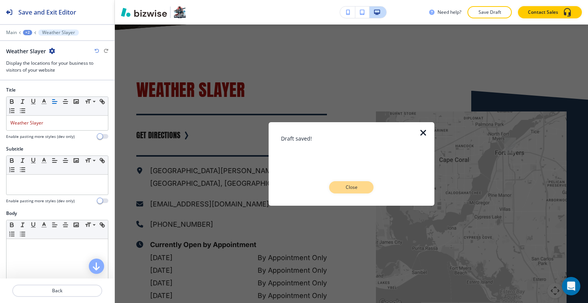
click at [355, 191] on button "Close" at bounding box center [351, 187] width 44 height 12
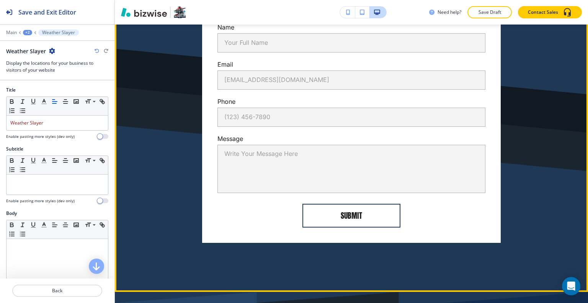
scroll to position [6666, 0]
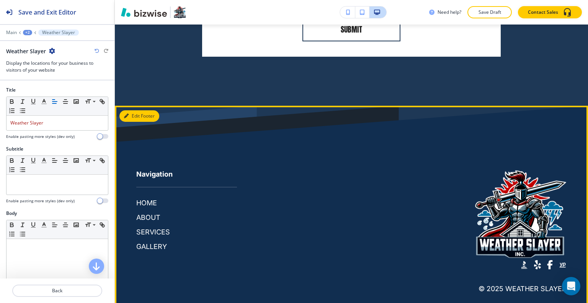
click at [137, 110] on button "Edit Footer" at bounding box center [140, 115] width 40 height 11
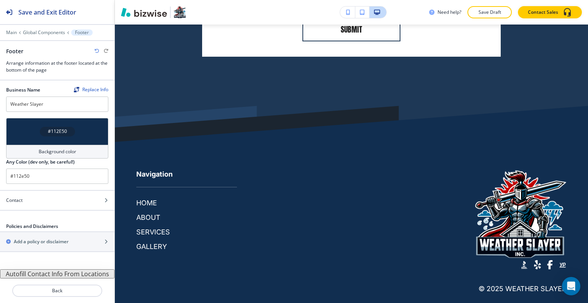
click at [28, 126] on div "#112E50" at bounding box center [57, 131] width 102 height 27
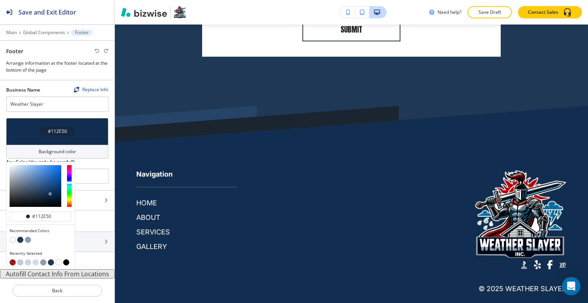
click at [66, 262] on button "button" at bounding box center [66, 262] width 6 height 6
type input "#000000"
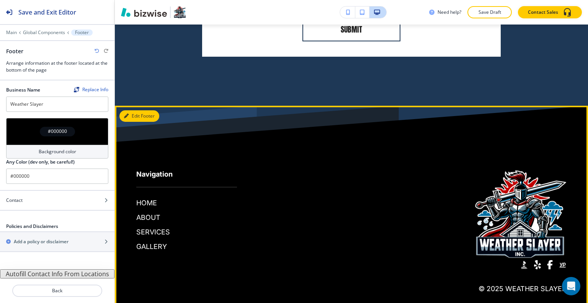
drag, startPoint x: 136, startPoint y: 99, endPoint x: 132, endPoint y: 104, distance: 6.8
click at [136, 110] on button "Edit Footer" at bounding box center [140, 115] width 40 height 11
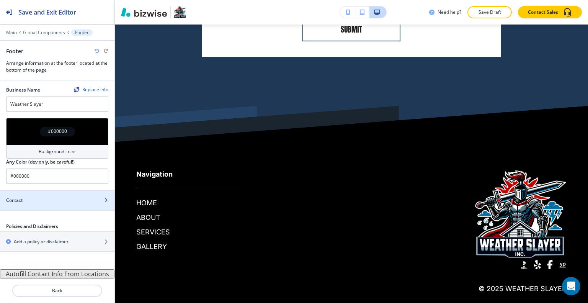
click at [72, 198] on div "Contact" at bounding box center [49, 200] width 98 height 7
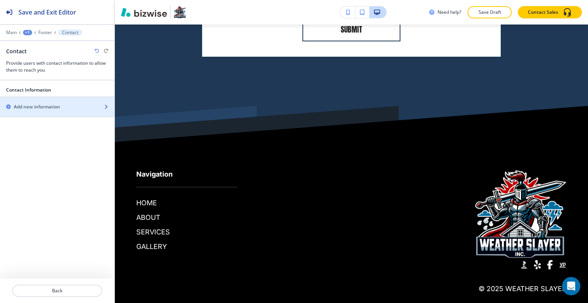
click at [47, 102] on div "button" at bounding box center [57, 100] width 115 height 6
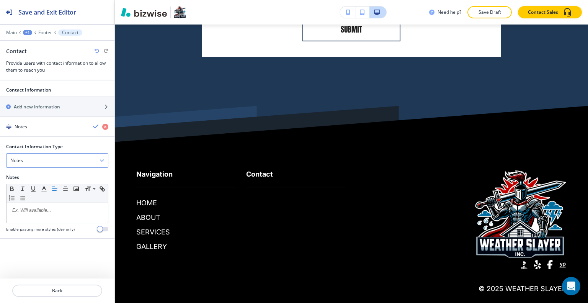
click at [47, 157] on div "Notes" at bounding box center [58, 161] width 102 height 14
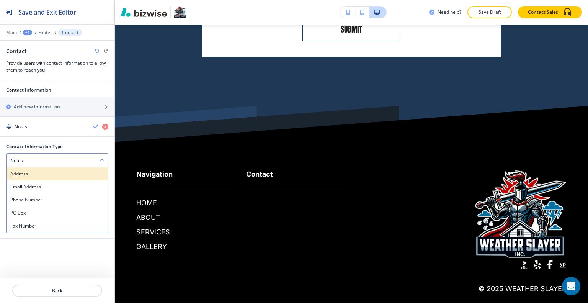
click at [45, 168] on div "Address" at bounding box center [58, 173] width 102 height 13
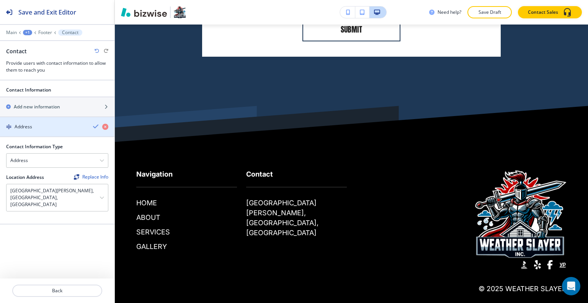
click at [94, 126] on icon "button" at bounding box center [96, 126] width 6 height 6
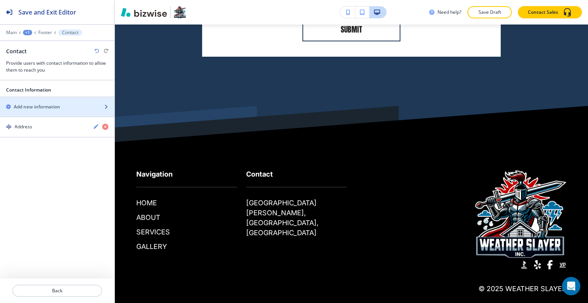
click at [64, 103] on div "Add new information" at bounding box center [49, 106] width 98 height 7
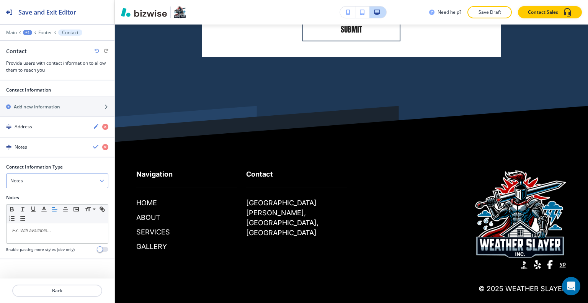
click at [61, 178] on div "Notes" at bounding box center [58, 181] width 102 height 14
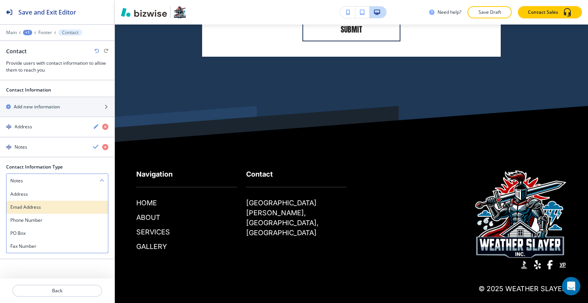
click at [56, 205] on h4 "Email Address" at bounding box center [57, 207] width 94 height 7
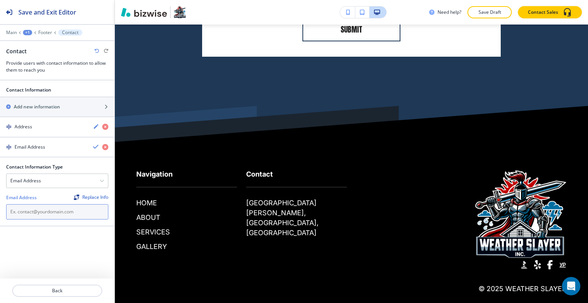
paste input "[EMAIL_ADDRESS][DOMAIN_NAME]"
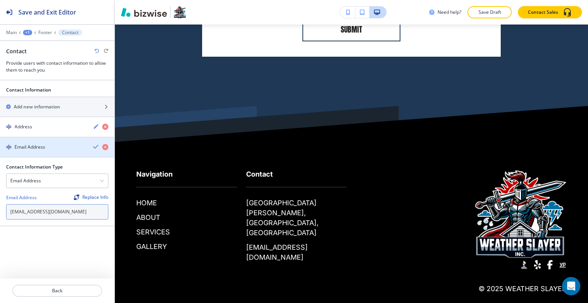
type input "[EMAIL_ADDRESS][DOMAIN_NAME]"
click at [93, 147] on div "Email Address" at bounding box center [57, 147] width 115 height 7
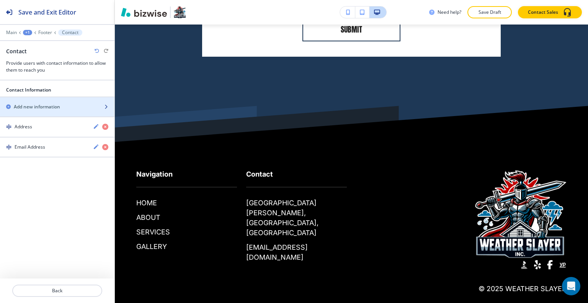
click at [70, 105] on div "Add new information" at bounding box center [49, 106] width 98 height 7
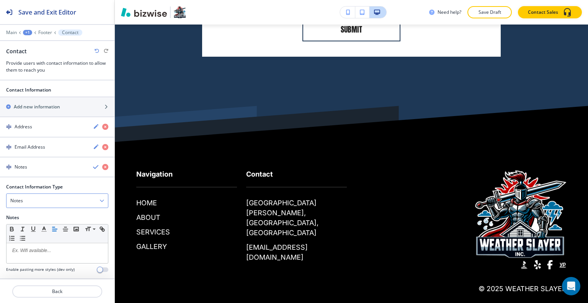
click at [42, 196] on div "Notes" at bounding box center [58, 201] width 102 height 14
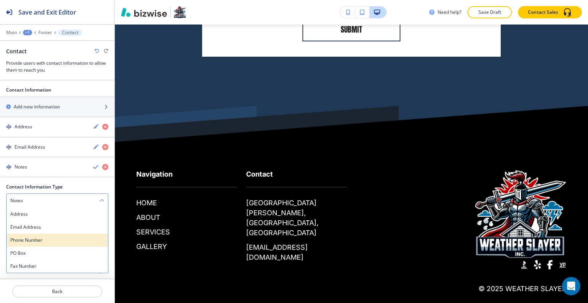
click at [43, 240] on h4 "Phone Number" at bounding box center [57, 240] width 94 height 7
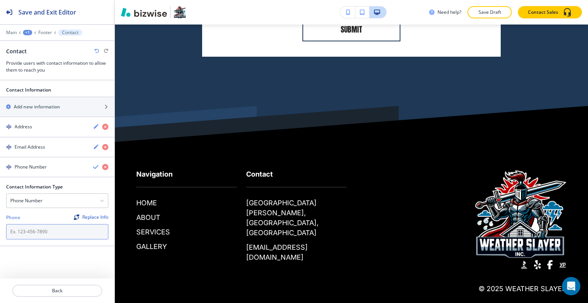
paste input "[PHONE_NUMBER]"
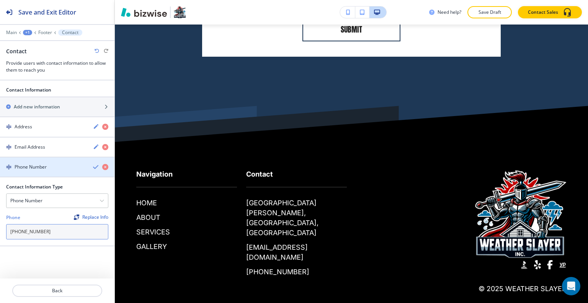
type input "[PHONE_NUMBER]"
click at [94, 165] on icon "button" at bounding box center [96, 167] width 6 height 6
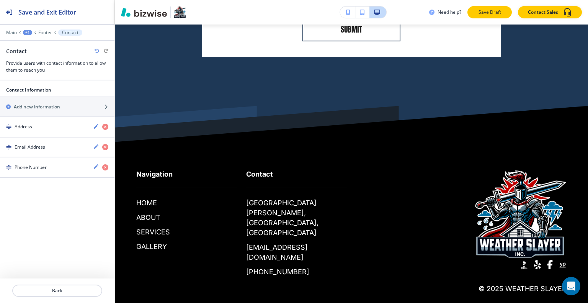
click at [492, 16] on button "Save Draft" at bounding box center [490, 12] width 44 height 12
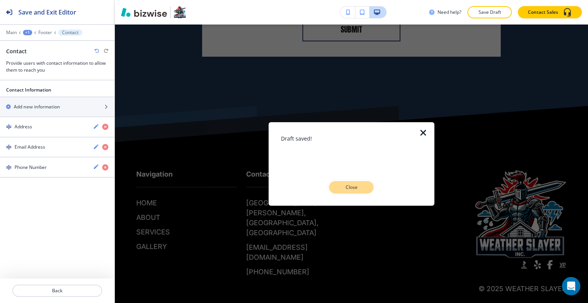
click at [363, 188] on p "Close" at bounding box center [351, 187] width 25 height 7
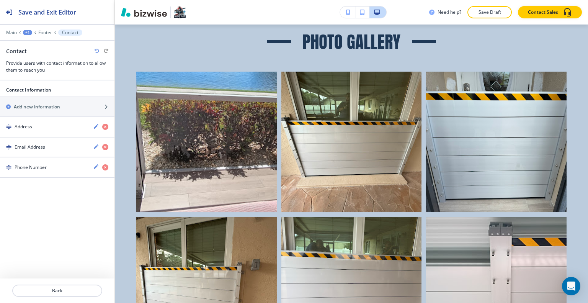
scroll to position [0, 0]
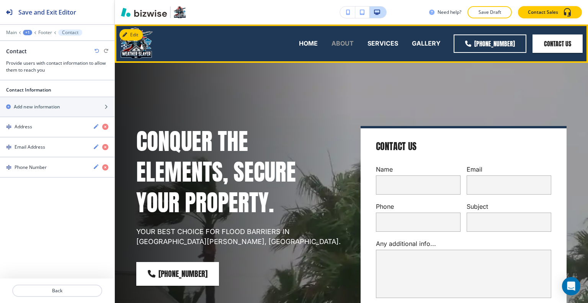
click at [348, 42] on p "ABOUT" at bounding box center [343, 43] width 22 height 9
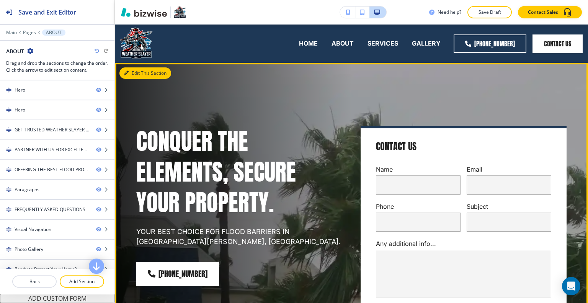
click at [131, 75] on button "Edit This Section" at bounding box center [146, 72] width 52 height 11
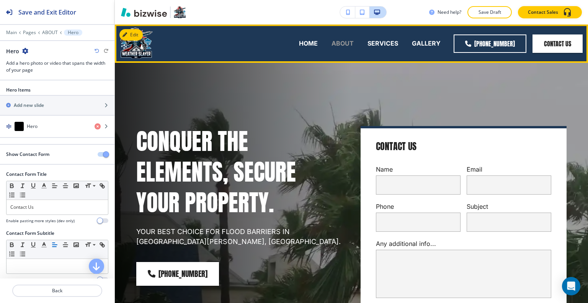
click at [345, 47] on p "ABOUT" at bounding box center [343, 43] width 22 height 9
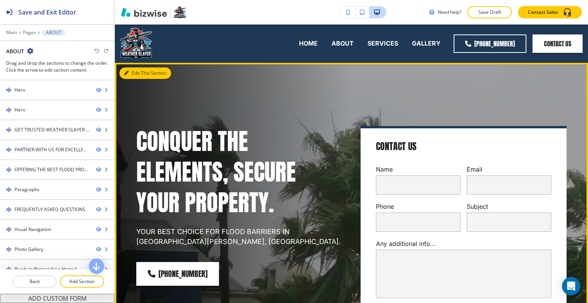
click at [127, 74] on icon "button" at bounding box center [126, 73] width 5 height 5
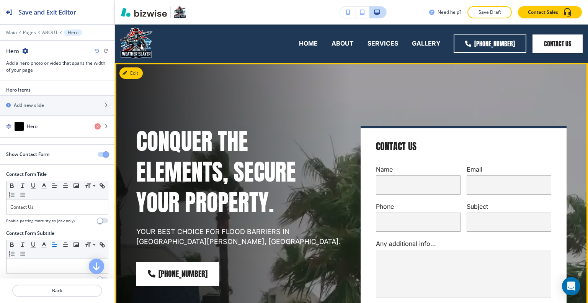
scroll to position [38, 0]
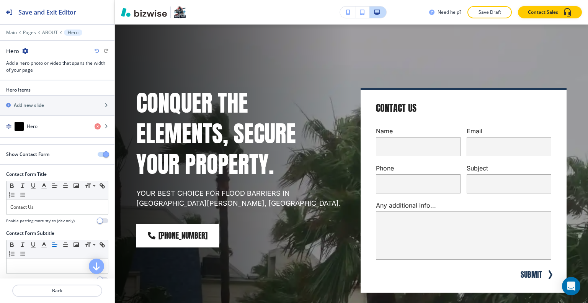
click at [25, 48] on icon "button" at bounding box center [25, 51] width 6 height 6
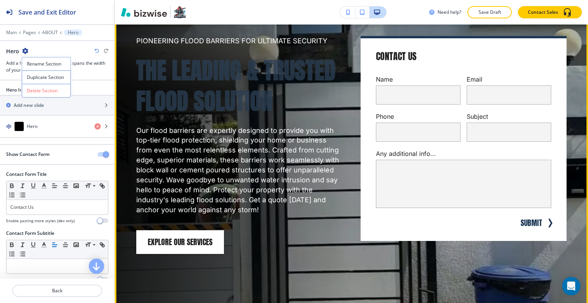
scroll to position [268, 0]
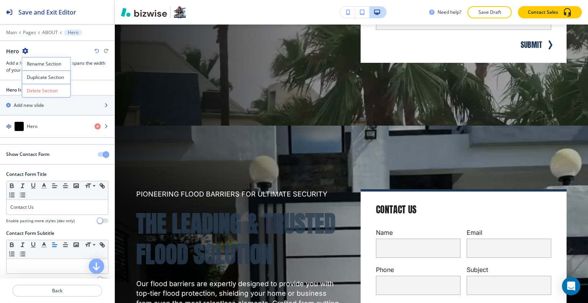
click at [49, 91] on p "Delete Section" at bounding box center [46, 90] width 39 height 7
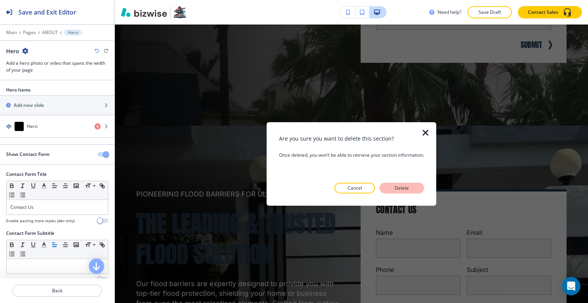
click at [397, 187] on p "Delete" at bounding box center [402, 188] width 18 height 7
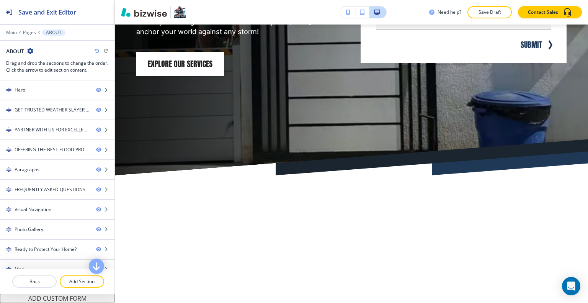
scroll to position [0, 0]
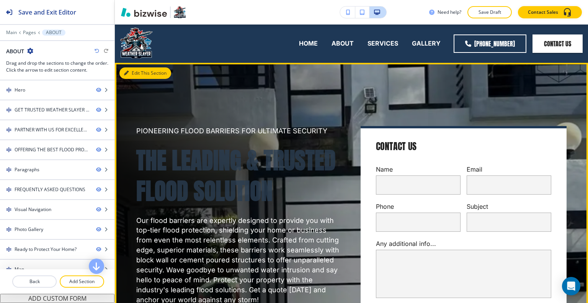
click at [134, 74] on button "Edit This Section" at bounding box center [146, 72] width 52 height 11
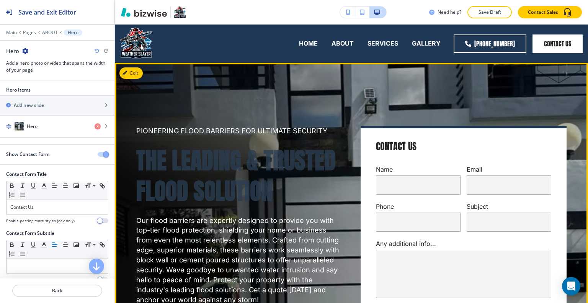
scroll to position [38, 0]
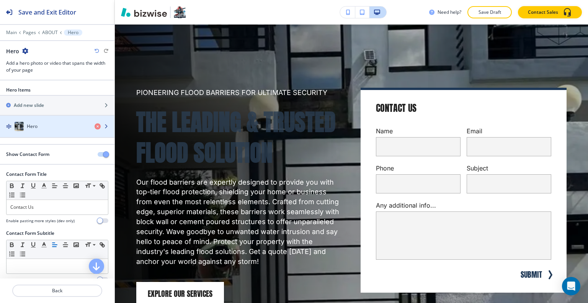
click at [55, 130] on div "Hero" at bounding box center [44, 126] width 88 height 9
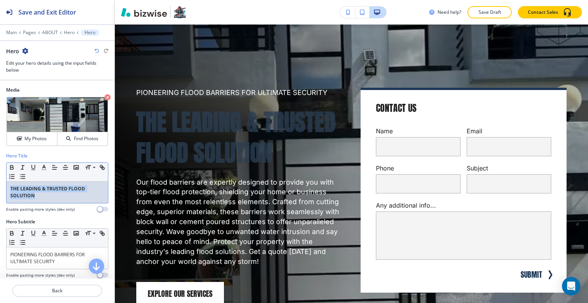
drag, startPoint x: 49, startPoint y: 200, endPoint x: 4, endPoint y: 166, distance: 56.6
click at [0, 170] on div "Hero Title Small Normal Large Huge THE LEADING & TRUSTED FLOOD SOLUTION Enable …" at bounding box center [57, 185] width 115 height 66
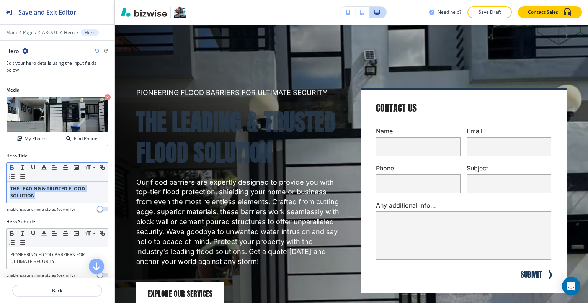
click at [10, 165] on icon "button" at bounding box center [11, 166] width 3 height 2
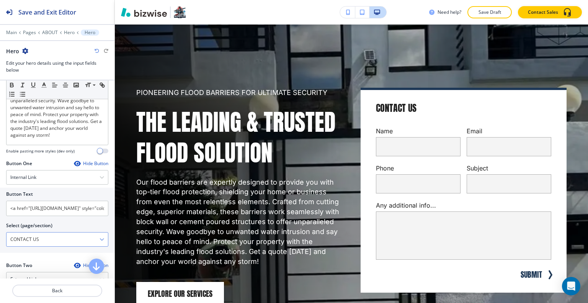
scroll to position [0, 0]
click at [43, 179] on div "Internal Link" at bounding box center [58, 177] width 102 height 14
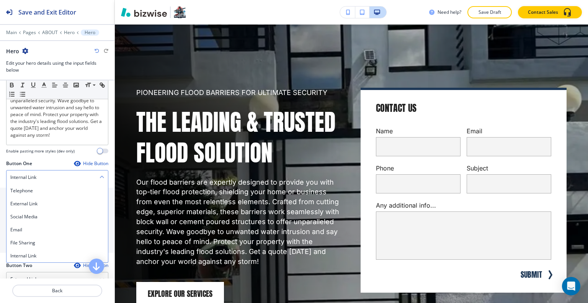
click at [43, 179] on div "Internal Link" at bounding box center [58, 177] width 102 height 14
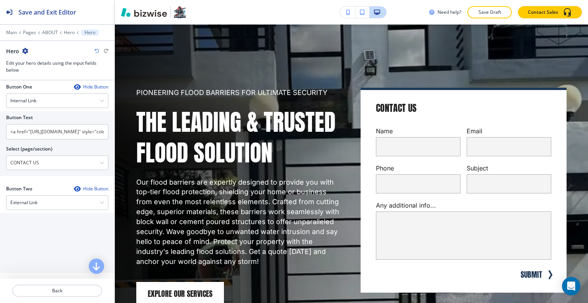
scroll to position [306, 0]
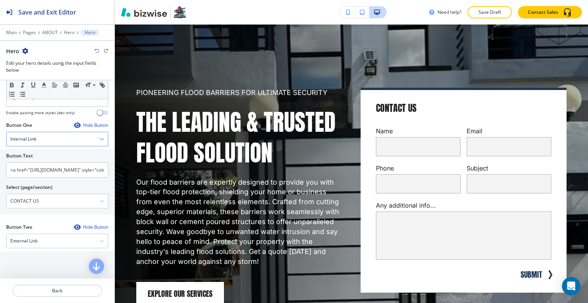
click at [63, 144] on div "Internal Link" at bounding box center [58, 139] width 102 height 14
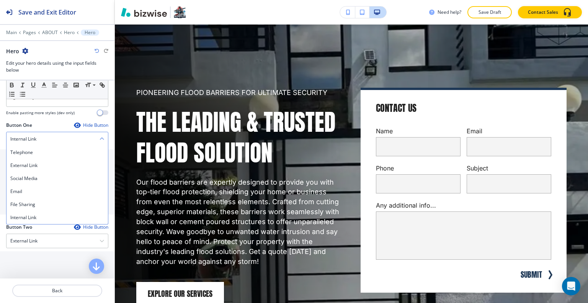
click at [62, 142] on div "Internal Link" at bounding box center [58, 139] width 102 height 14
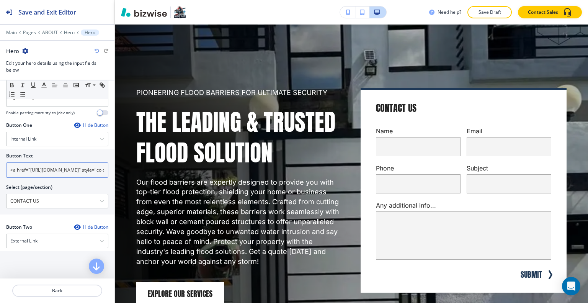
click at [58, 173] on input "<a href="[URL][DOMAIN_NAME]" style="color: inherit; text-decoration: none;">Exp…" at bounding box center [57, 169] width 102 height 15
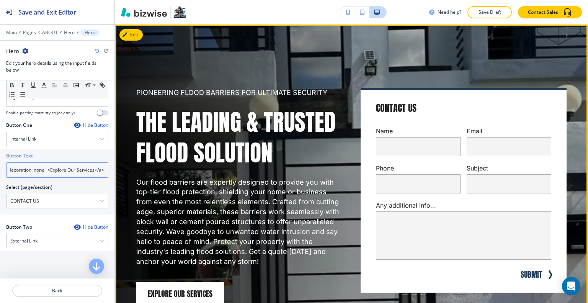
drag, startPoint x: 9, startPoint y: 172, endPoint x: 224, endPoint y: 195, distance: 216.1
click at [228, 190] on div "Save and Exit Editor Main Pages ABOUT Hero Hero Hero Edit your hero details usi…" at bounding box center [294, 151] width 588 height 303
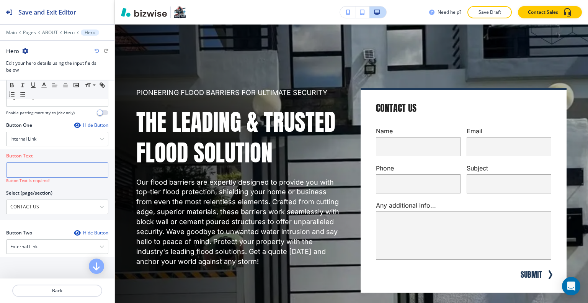
click at [84, 172] on input "text" at bounding box center [57, 169] width 102 height 15
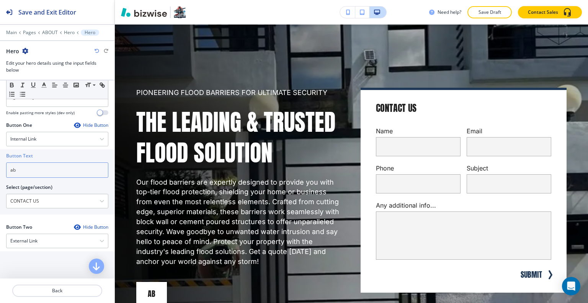
type input "a"
type input "c"
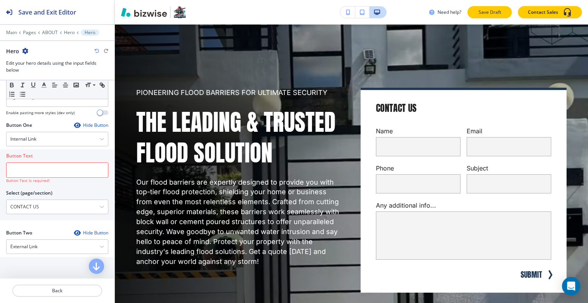
click at [502, 10] on p "Save Draft" at bounding box center [490, 12] width 25 height 7
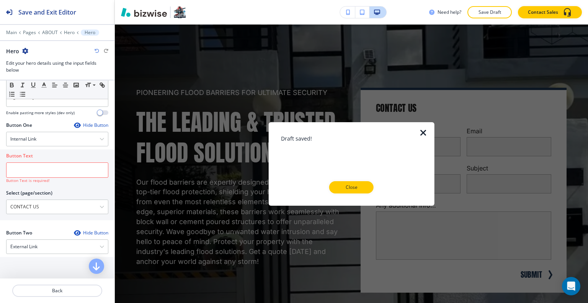
click at [350, 199] on div at bounding box center [351, 199] width 141 height 12
click at [351, 190] on p "Close" at bounding box center [351, 187] width 25 height 7
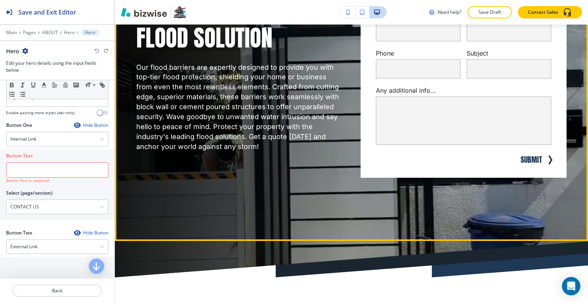
scroll to position [115, 0]
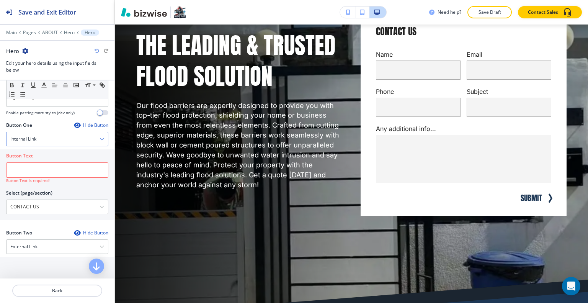
click at [44, 145] on div "Internal Link" at bounding box center [58, 139] width 102 height 14
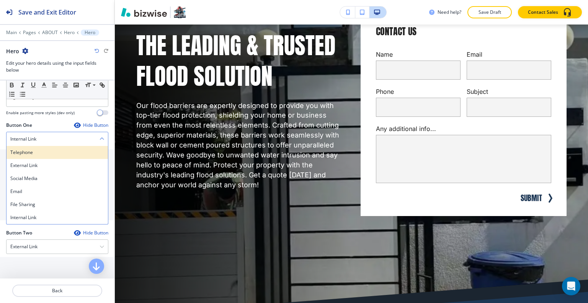
click at [43, 152] on h4 "Telephone" at bounding box center [57, 152] width 94 height 7
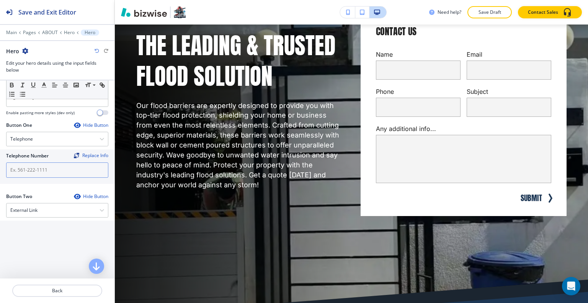
drag, startPoint x: 33, startPoint y: 174, endPoint x: 32, endPoint y: 180, distance: 6.9
drag, startPoint x: 32, startPoint y: 180, endPoint x: 10, endPoint y: 172, distance: 23.4
click at [10, 172] on input "text" at bounding box center [57, 169] width 102 height 15
paste input "[PHONE_NUMBER]"
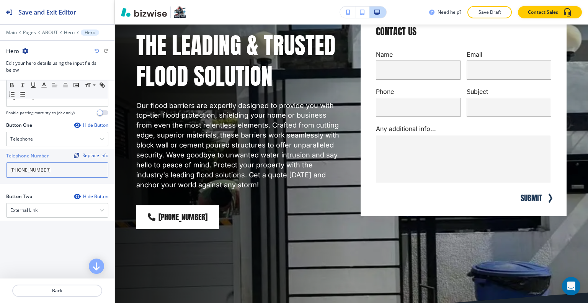
type input "[PHONE_NUMBER]"
click at [44, 259] on div "Link URL" at bounding box center [57, 258] width 115 height 7
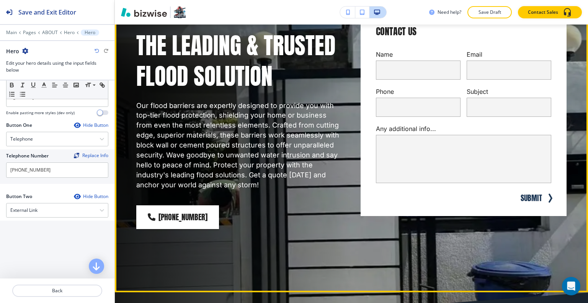
scroll to position [0, 0]
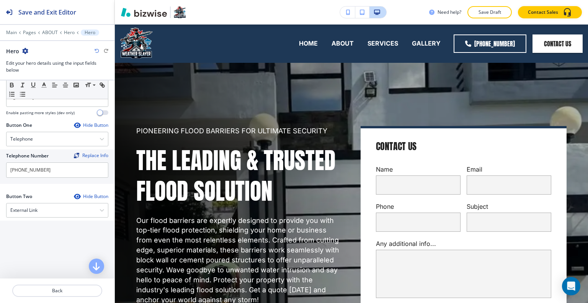
click at [486, 19] on div "Need help? Save Draft Contact Sales" at bounding box center [351, 12] width 473 height 25
click at [487, 18] on button "Save Draft" at bounding box center [490, 12] width 44 height 12
click at [488, 10] on div "Need help? Saving... Contact Sales" at bounding box center [508, 12] width 159 height 12
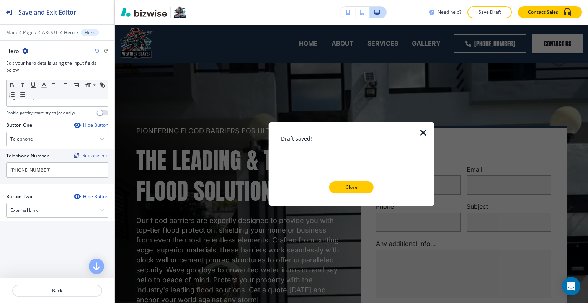
click at [349, 191] on button "Close" at bounding box center [351, 187] width 44 height 12
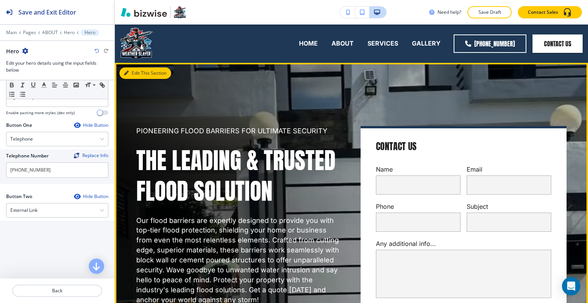
click at [136, 76] on button "Edit This Section" at bounding box center [146, 72] width 52 height 11
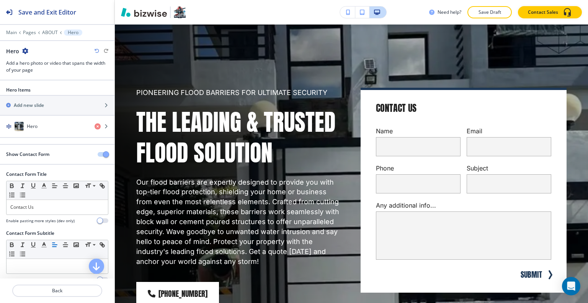
click at [98, 152] on div at bounding box center [106, 154] width 17 height 5
click at [96, 157] on div "Show Contact Form" at bounding box center [57, 154] width 115 height 19
click at [95, 156] on div "Show Contact Form" at bounding box center [57, 154] width 115 height 7
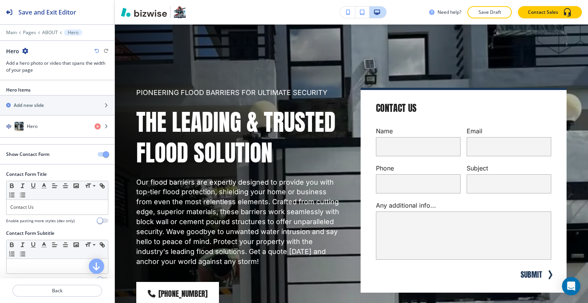
click at [95, 156] on div "Show Contact Form" at bounding box center [57, 154] width 115 height 7
click at [103, 152] on span "button" at bounding box center [106, 154] width 6 height 6
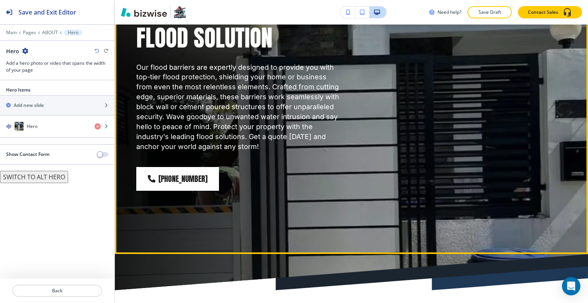
scroll to position [115, 0]
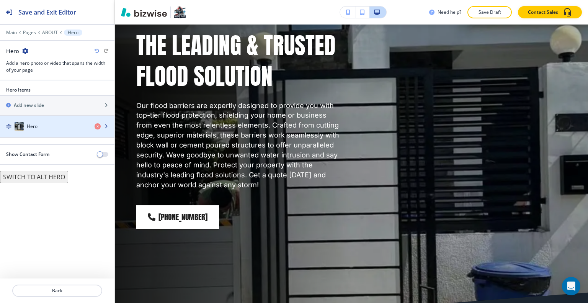
click at [54, 125] on div "Hero" at bounding box center [44, 126] width 88 height 9
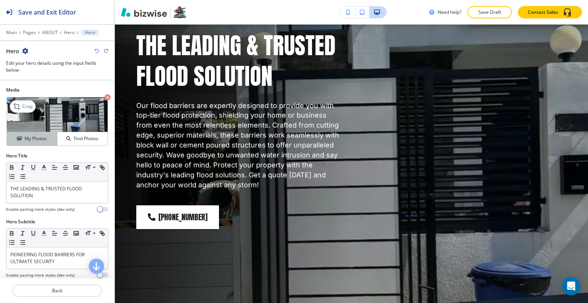
click at [43, 138] on h4 "My Photos" at bounding box center [36, 138] width 22 height 7
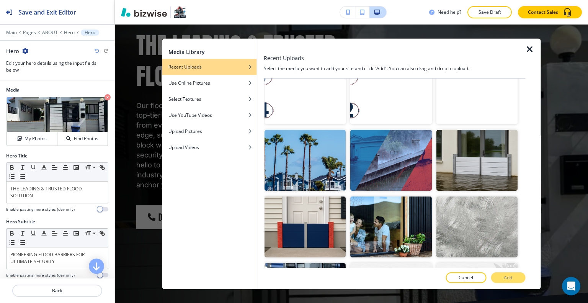
scroll to position [383, 0]
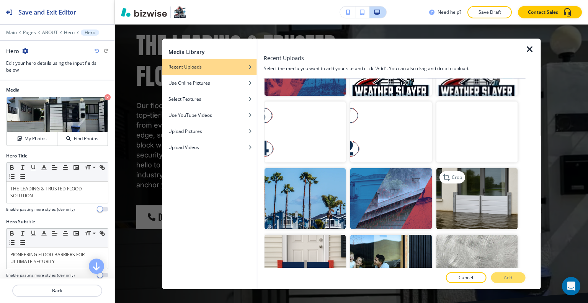
click at [461, 198] on img "button" at bounding box center [476, 198] width 81 height 61
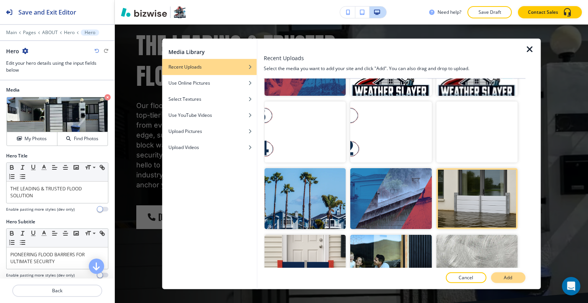
click at [503, 278] on button "Add" at bounding box center [508, 277] width 34 height 11
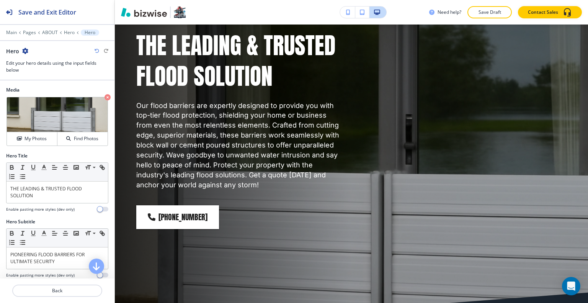
scroll to position [153, 0]
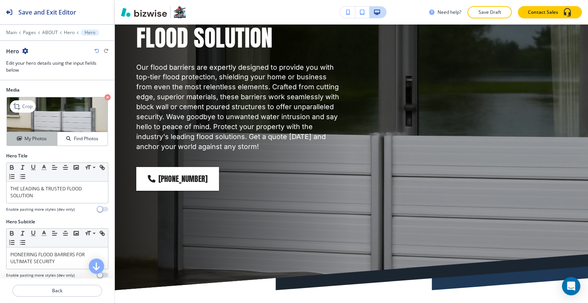
click at [25, 136] on h4 "My Photos" at bounding box center [36, 138] width 22 height 7
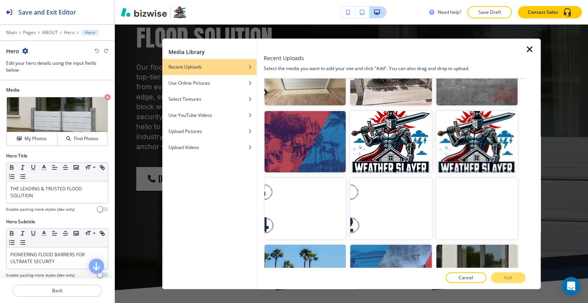
scroll to position [421, 0]
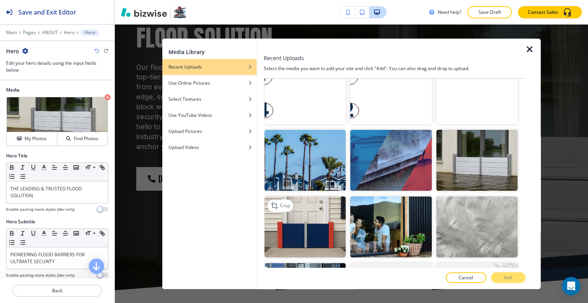
click at [336, 203] on img "button" at bounding box center [305, 226] width 81 height 61
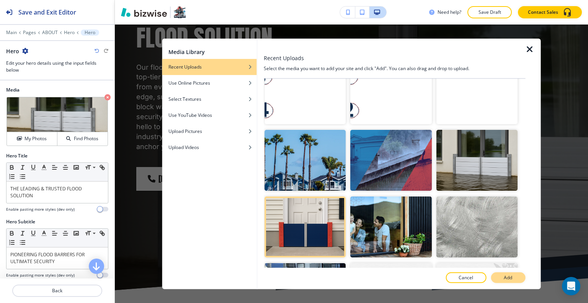
click at [517, 276] on button "Add" at bounding box center [508, 277] width 34 height 11
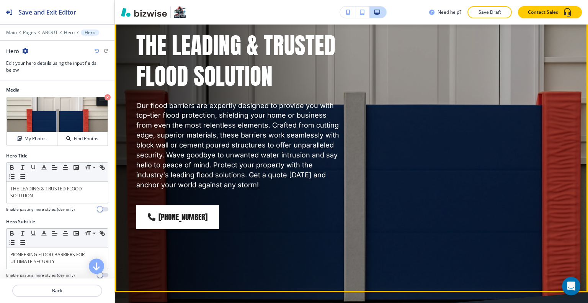
scroll to position [0, 0]
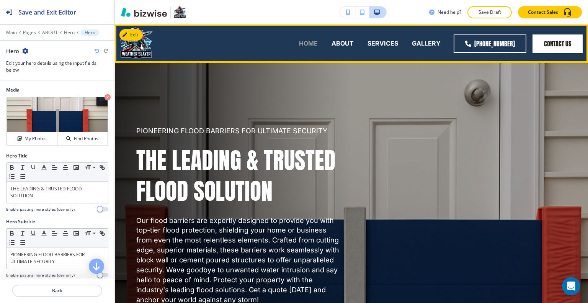
click at [313, 43] on p "HOME" at bounding box center [308, 43] width 19 height 9
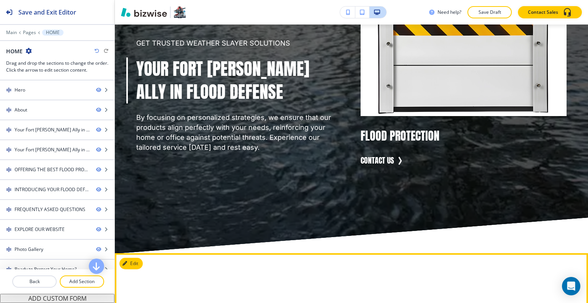
scroll to position [1341, 0]
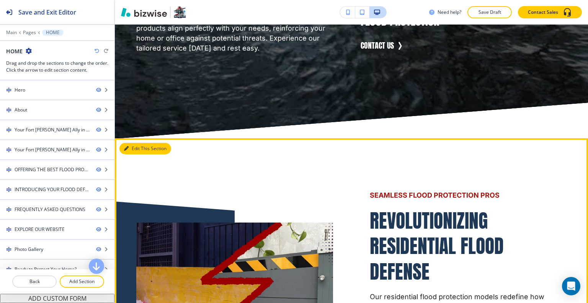
click at [138, 154] on button "Edit This Section" at bounding box center [146, 148] width 52 height 11
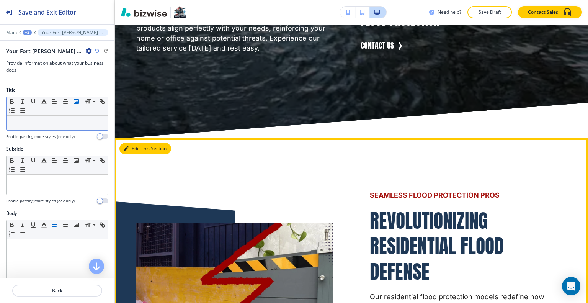
scroll to position [1464, 0]
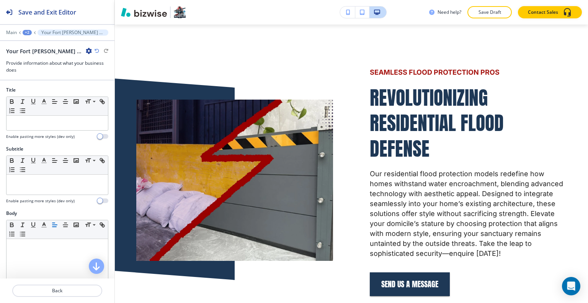
click at [85, 49] on div "Your Fort [PERSON_NAME] Ally in Flood Defense-1" at bounding box center [49, 51] width 86 height 8
click at [88, 50] on icon "button" at bounding box center [89, 51] width 6 height 6
click at [95, 75] on p "Duplicate Section" at bounding box center [110, 77] width 39 height 7
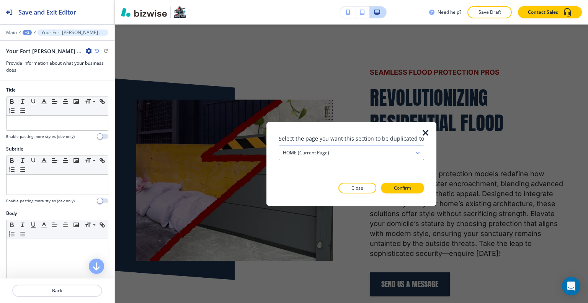
click at [396, 147] on div "HOME (current page)" at bounding box center [351, 153] width 145 height 14
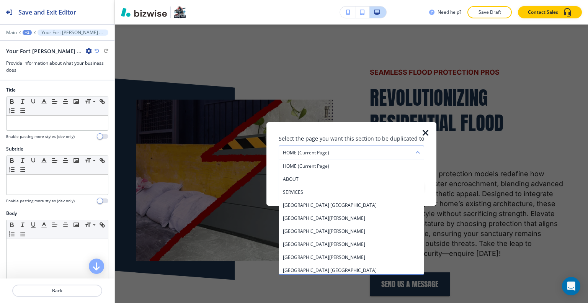
click at [396, 153] on div "HOME (current page)" at bounding box center [351, 153] width 145 height 14
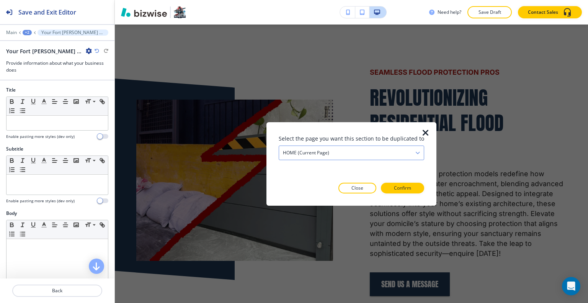
click at [395, 153] on div "HOME (current page)" at bounding box center [351, 153] width 145 height 14
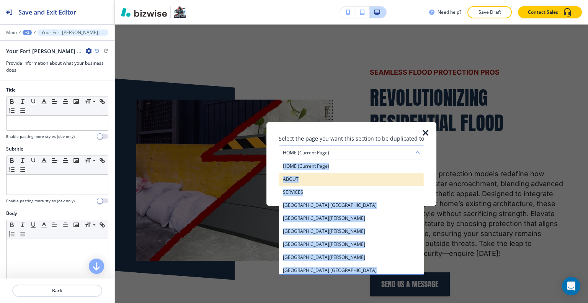
click at [386, 174] on div "ABOUT" at bounding box center [351, 178] width 145 height 13
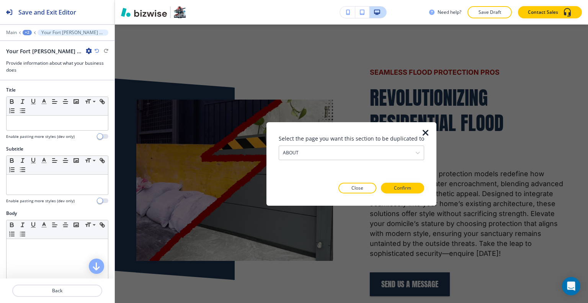
click at [409, 182] on div "Select the page you want this section to be duplicated to ABOUT HOME (current p…" at bounding box center [352, 163] width 146 height 59
click at [409, 187] on p "Confirm" at bounding box center [402, 188] width 17 height 7
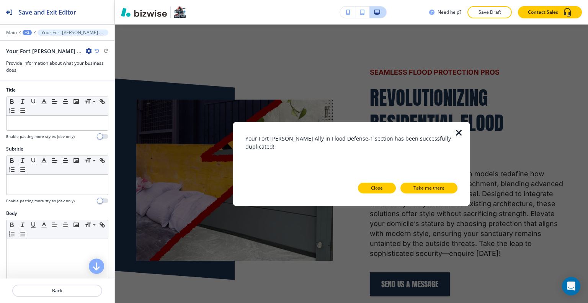
click at [376, 190] on p "Close" at bounding box center [377, 188] width 12 height 7
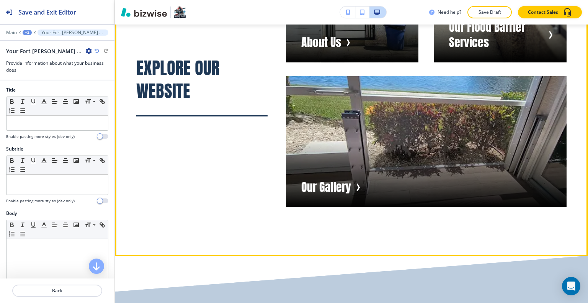
scroll to position [5026, 0]
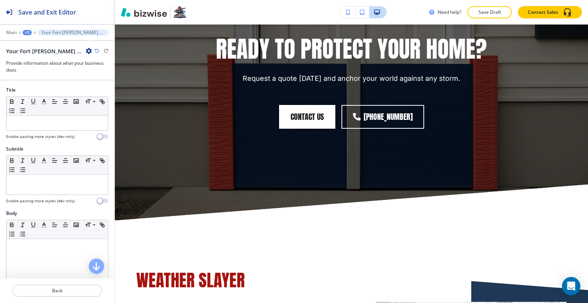
scroll to position [5677, 0]
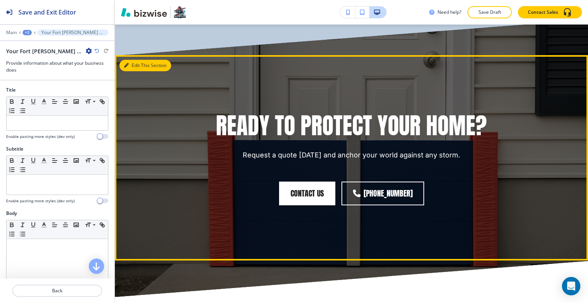
click at [138, 61] on button "Edit This Section" at bounding box center [146, 65] width 52 height 11
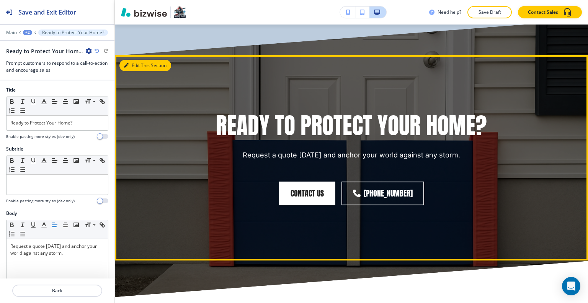
scroll to position [5703, 0]
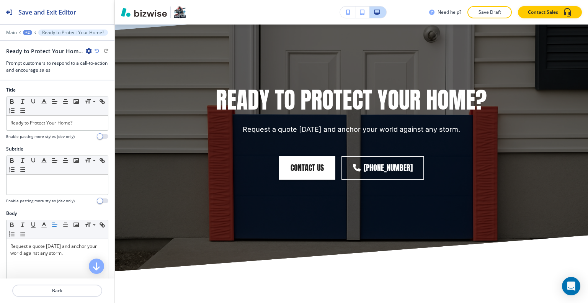
click at [86, 49] on icon "button" at bounding box center [89, 51] width 6 height 6
click at [104, 79] on p "Duplicate Section" at bounding box center [109, 77] width 39 height 7
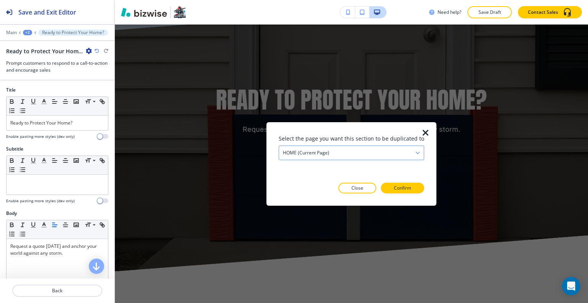
click at [317, 149] on div "HOME (current page)" at bounding box center [351, 153] width 145 height 14
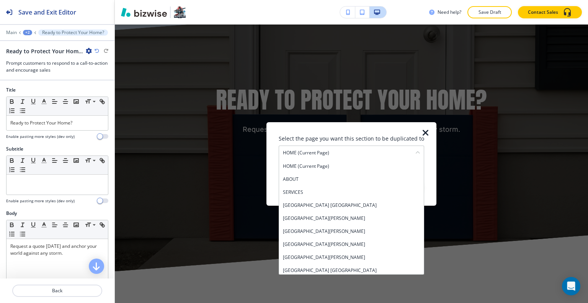
click at [319, 178] on h4 "ABOUT" at bounding box center [351, 178] width 137 height 7
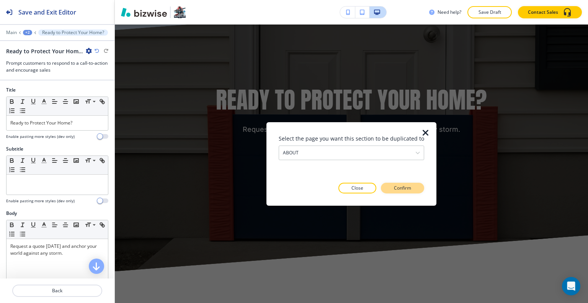
click at [416, 190] on button "Confirm" at bounding box center [402, 188] width 43 height 11
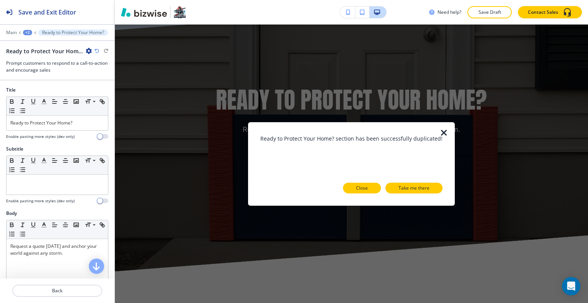
click at [347, 186] on button "Close" at bounding box center [362, 188] width 38 height 11
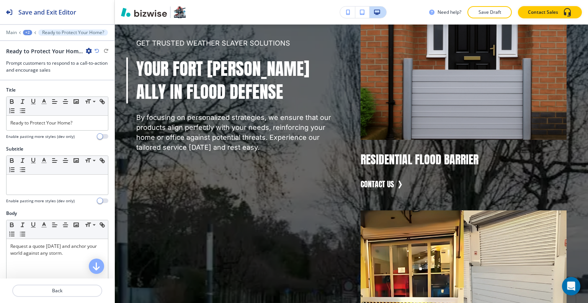
scroll to position [0, 0]
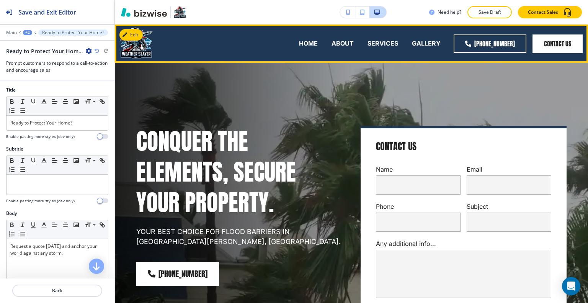
click at [286, 43] on div "HOME ABOUT SERVICES GALLERY" at bounding box center [302, 43] width 292 height 31
click at [304, 41] on p "HOME" at bounding box center [308, 43] width 19 height 9
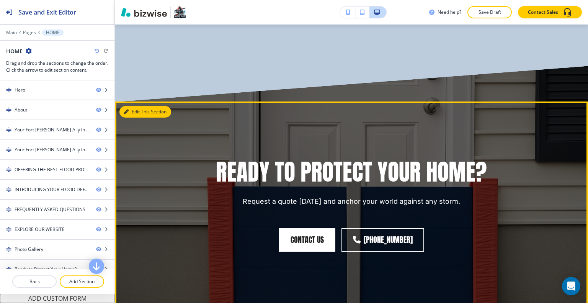
click at [131, 106] on button "Edit This Section" at bounding box center [146, 111] width 52 height 11
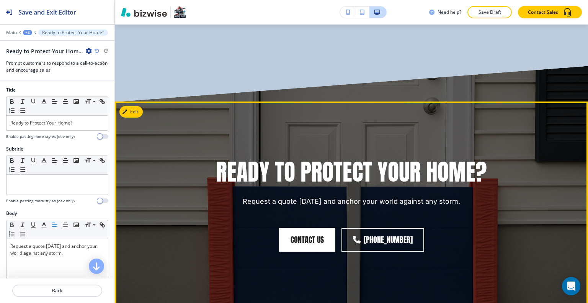
scroll to position [5703, 0]
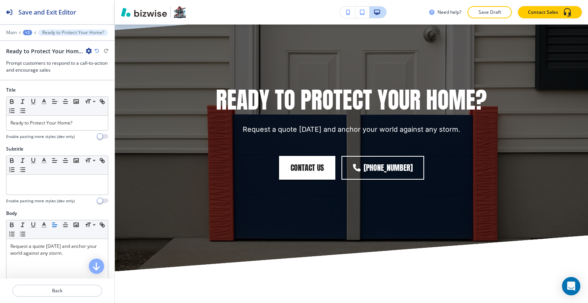
click at [88, 50] on icon "button" at bounding box center [89, 51] width 6 height 6
click at [96, 90] on p "Delete Section" at bounding box center [109, 90] width 39 height 7
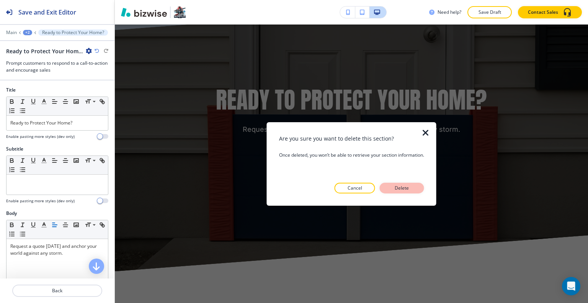
click at [409, 189] on p "Delete" at bounding box center [402, 188] width 18 height 7
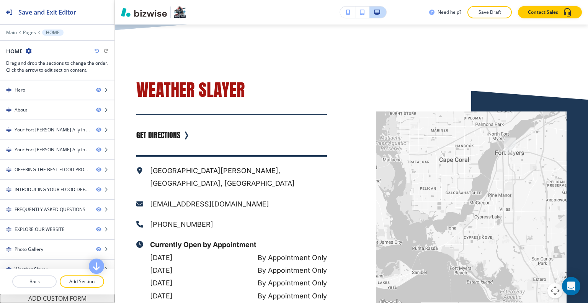
click at [499, 13] on p "Save Draft" at bounding box center [490, 12] width 25 height 7
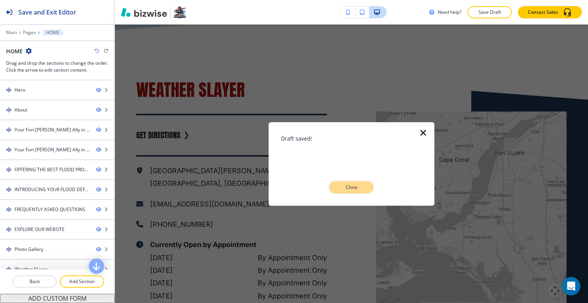
click at [349, 191] on button "Close" at bounding box center [351, 187] width 44 height 12
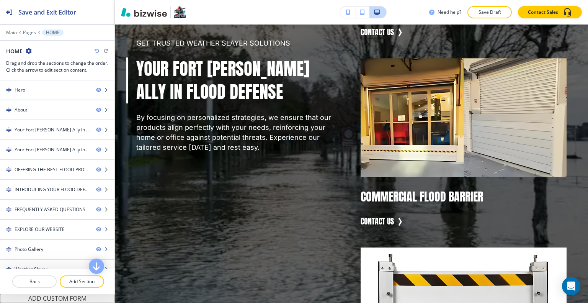
scroll to position [0, 0]
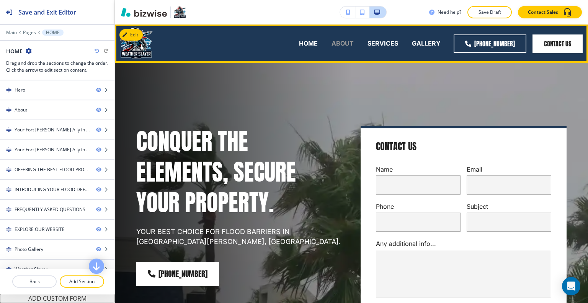
click at [346, 47] on p "ABOUT" at bounding box center [343, 43] width 22 height 9
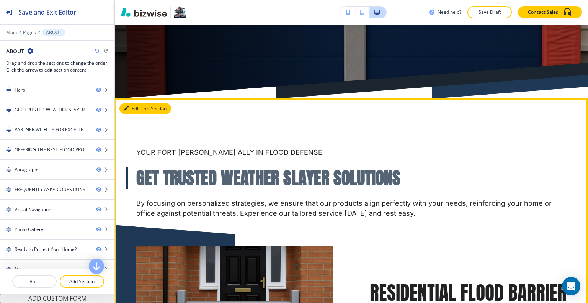
click at [137, 109] on button "Edit This Section" at bounding box center [146, 108] width 52 height 11
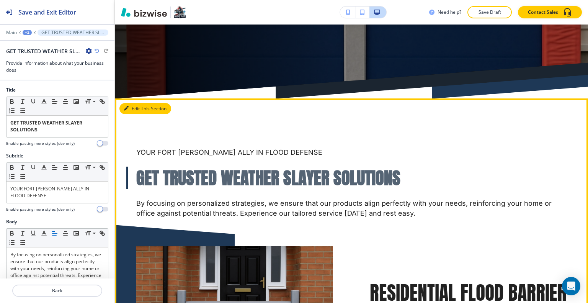
scroll to position [418, 0]
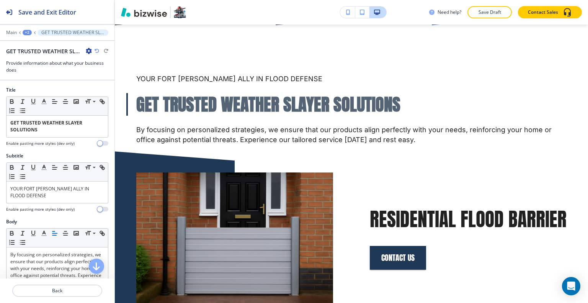
click at [88, 48] on icon "button" at bounding box center [89, 51] width 6 height 6
click at [104, 92] on p "Delete Section" at bounding box center [110, 90] width 39 height 7
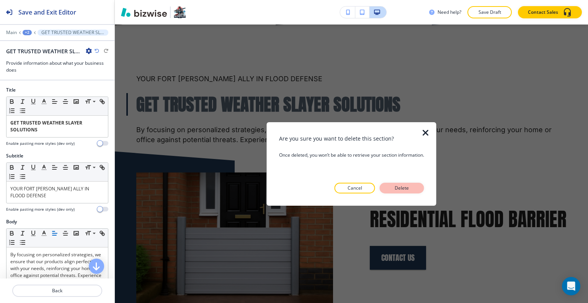
click at [406, 190] on p "Delete" at bounding box center [402, 188] width 18 height 7
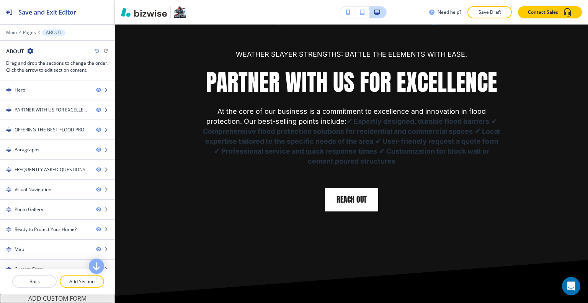
scroll to position [303, 0]
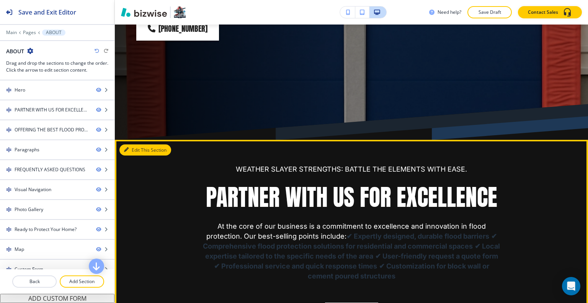
click at [136, 153] on button "Edit This Section" at bounding box center [146, 149] width 52 height 11
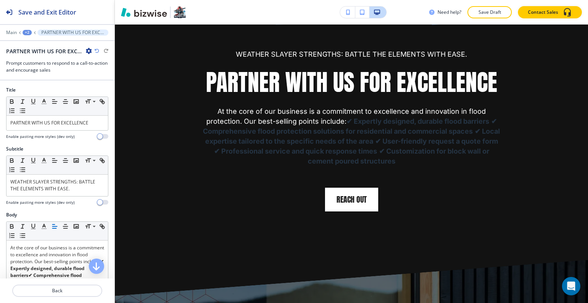
click at [91, 49] on icon "button" at bounding box center [89, 51] width 6 height 6
click at [110, 88] on p "Delete Section" at bounding box center [110, 90] width 39 height 7
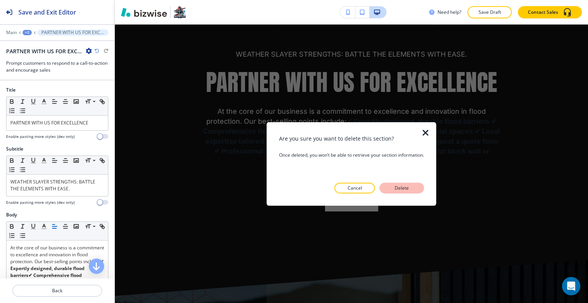
click at [414, 188] on button "Delete" at bounding box center [402, 188] width 44 height 11
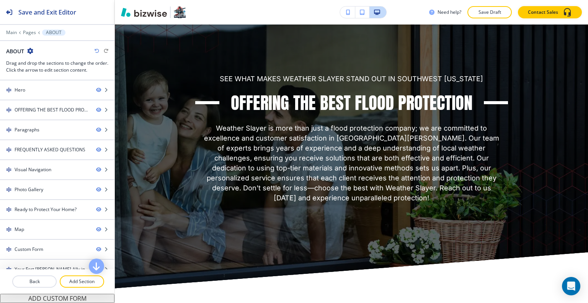
scroll to position [380, 0]
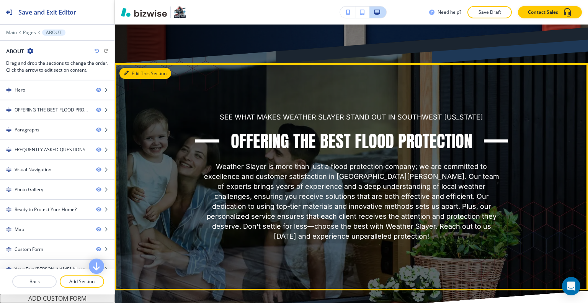
click at [133, 74] on button "Edit This Section" at bounding box center [146, 73] width 52 height 11
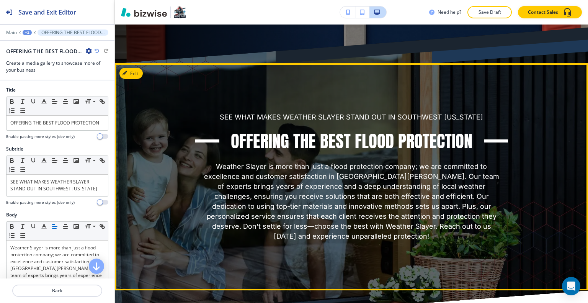
scroll to position [418, 0]
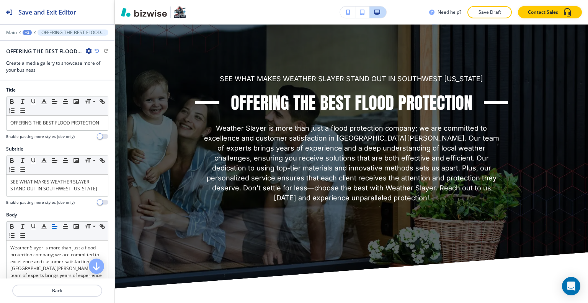
click at [89, 49] on icon "button" at bounding box center [89, 51] width 6 height 6
click at [101, 88] on p "Delete Section" at bounding box center [110, 90] width 39 height 7
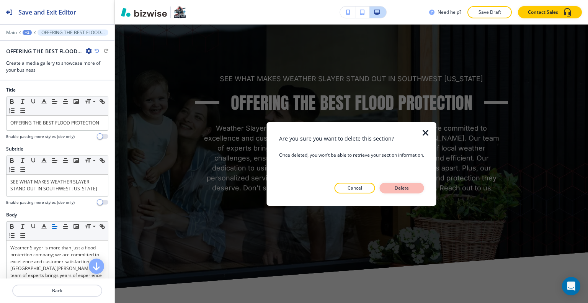
click at [398, 187] on p "Delete" at bounding box center [402, 188] width 18 height 7
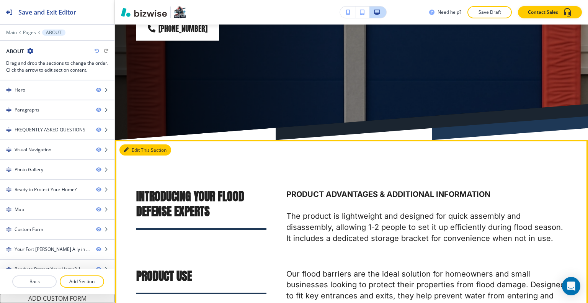
click at [131, 149] on button "Edit This Section" at bounding box center [146, 149] width 52 height 11
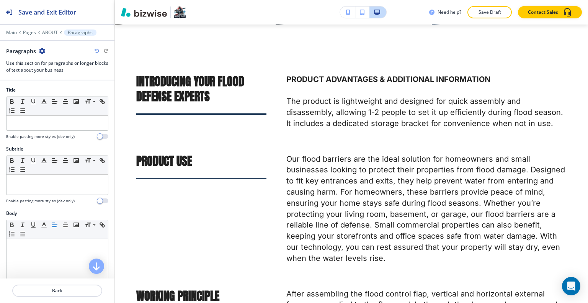
click at [43, 51] on icon "button" at bounding box center [42, 51] width 6 height 6
click at [70, 93] on p "Delete Section" at bounding box center [63, 90] width 39 height 7
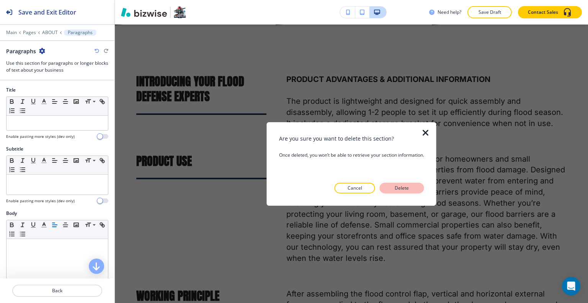
click at [400, 185] on p "Delete" at bounding box center [402, 188] width 18 height 7
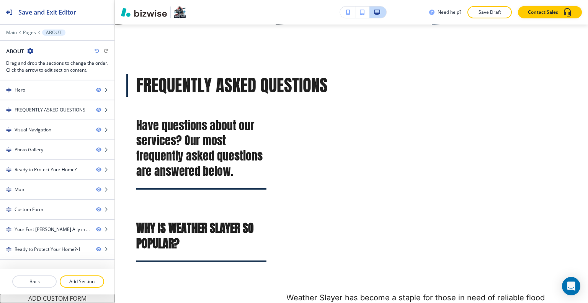
scroll to position [380, 0]
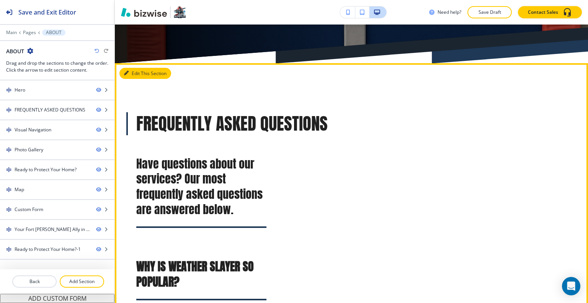
click at [136, 73] on button "Edit This Section" at bounding box center [146, 73] width 52 height 11
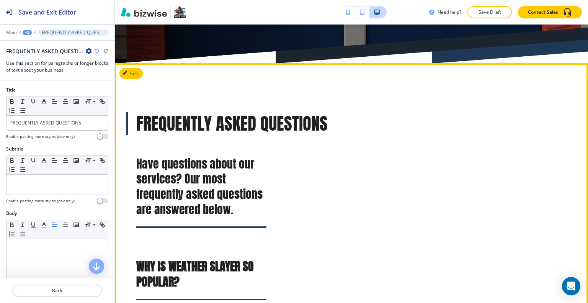
scroll to position [418, 0]
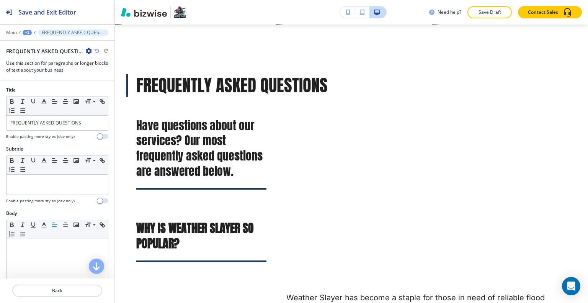
click at [88, 48] on icon "button" at bounding box center [89, 51] width 6 height 6
click at [112, 88] on p "Delete Section" at bounding box center [110, 90] width 39 height 7
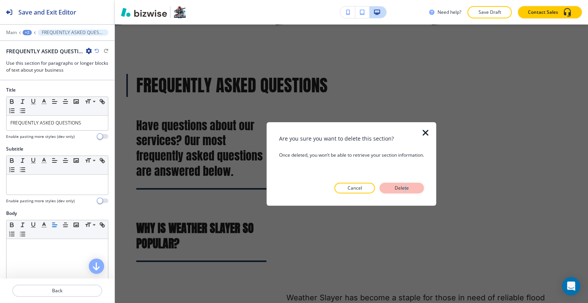
drag, startPoint x: 408, startPoint y: 179, endPoint x: 406, endPoint y: 185, distance: 7.0
click at [406, 185] on div "Are you sure you want to delete this section? Once deleted, you won’t be able t…" at bounding box center [351, 163] width 145 height 59
click at [406, 185] on p "Delete" at bounding box center [402, 188] width 18 height 7
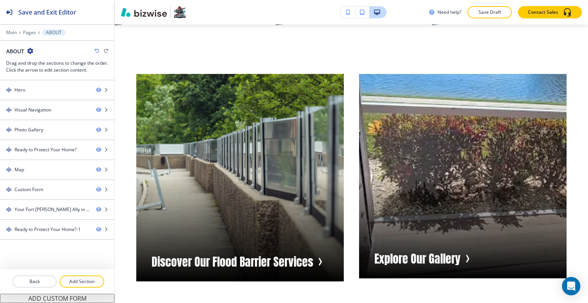
scroll to position [303, 0]
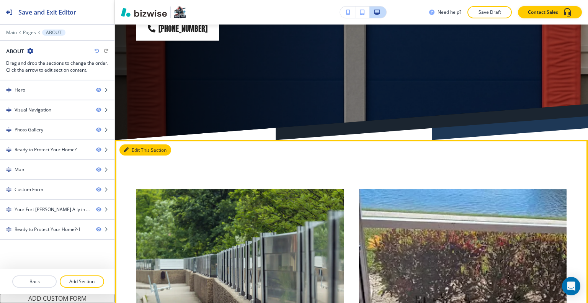
click at [134, 151] on button "Edit This Section" at bounding box center [146, 149] width 52 height 11
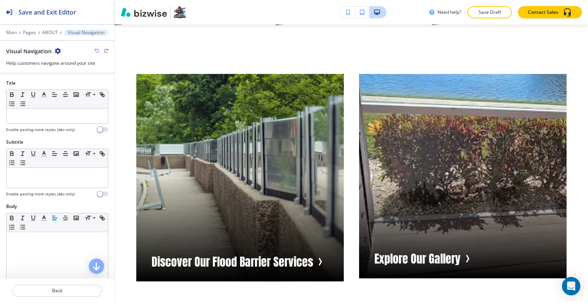
click at [57, 49] on icon "button" at bounding box center [58, 51] width 6 height 6
click at [69, 93] on p "Delete Section" at bounding box center [78, 90] width 39 height 7
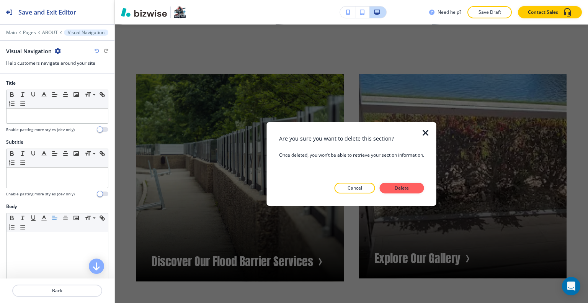
click at [434, 188] on div at bounding box center [430, 164] width 12 height 84
click at [418, 187] on button "Delete" at bounding box center [402, 188] width 44 height 11
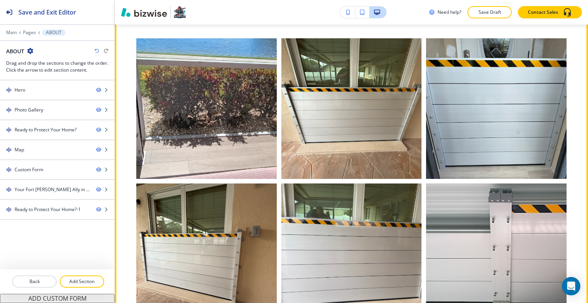
scroll to position [380, 0]
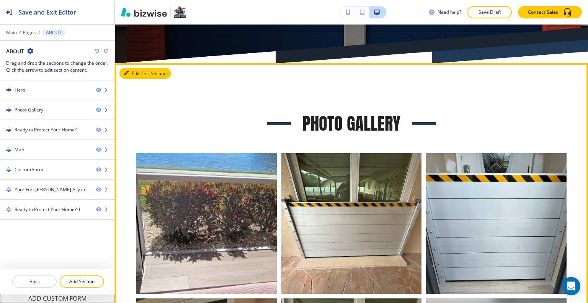
click at [139, 77] on button "Edit This Section" at bounding box center [146, 73] width 52 height 11
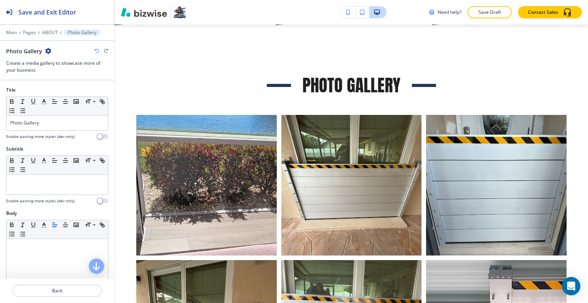
click at [50, 51] on icon "button" at bounding box center [48, 51] width 6 height 6
click at [62, 91] on p "Delete Section" at bounding box center [68, 90] width 39 height 7
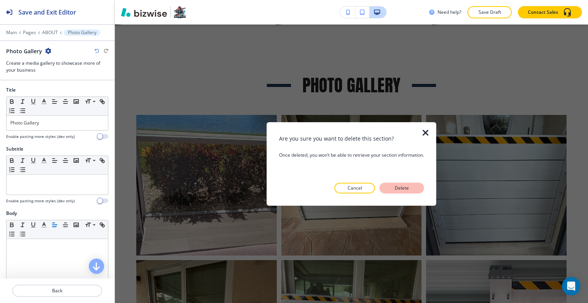
click at [397, 185] on p "Delete" at bounding box center [402, 188] width 18 height 7
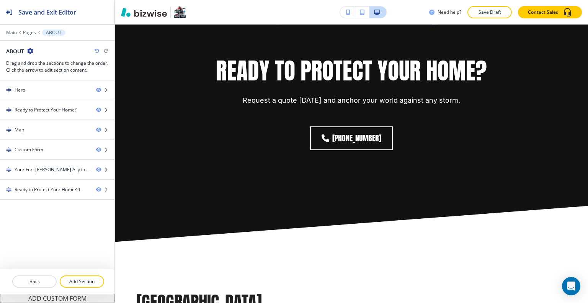
scroll to position [342, 0]
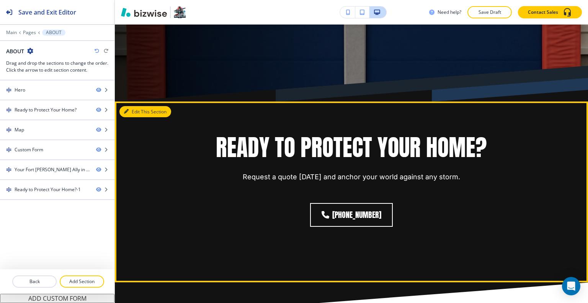
click at [136, 113] on button "Edit This Section" at bounding box center [146, 111] width 52 height 11
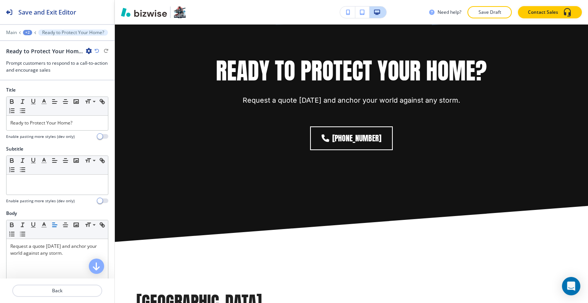
click at [88, 49] on icon "button" at bounding box center [89, 51] width 6 height 6
click at [98, 88] on p "Delete Section" at bounding box center [109, 90] width 39 height 7
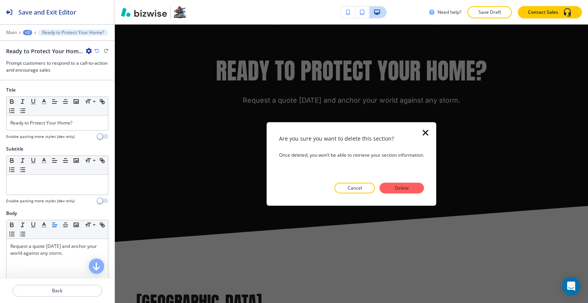
click at [414, 193] on div "Are you sure you want to delete this section? Once deleted, you won’t be able t…" at bounding box center [351, 164] width 145 height 84
click at [406, 189] on p "Delete" at bounding box center [402, 188] width 18 height 7
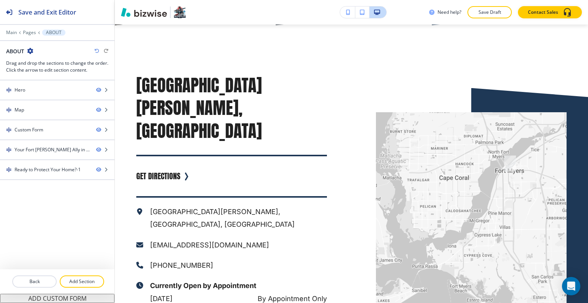
scroll to position [380, 0]
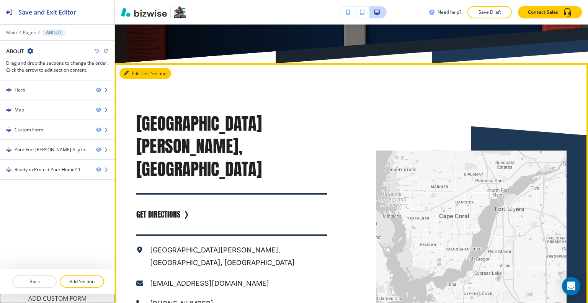
click at [127, 72] on icon "button" at bounding box center [126, 73] width 5 height 5
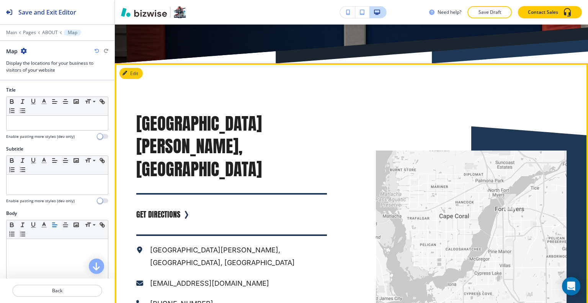
scroll to position [418, 0]
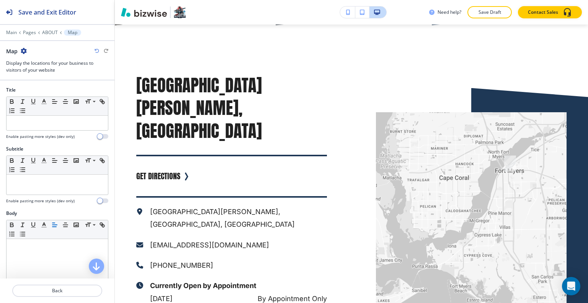
click at [23, 49] on icon "button" at bounding box center [24, 51] width 6 height 6
click at [44, 92] on p "Delete Section" at bounding box center [45, 90] width 39 height 7
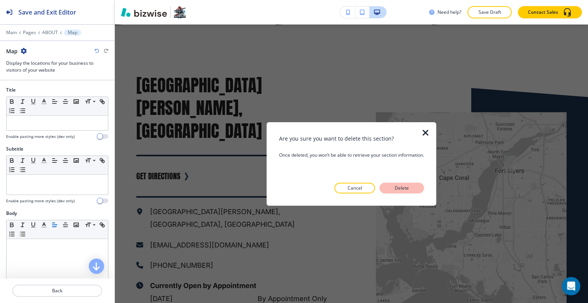
click at [418, 183] on button "Delete" at bounding box center [402, 188] width 44 height 11
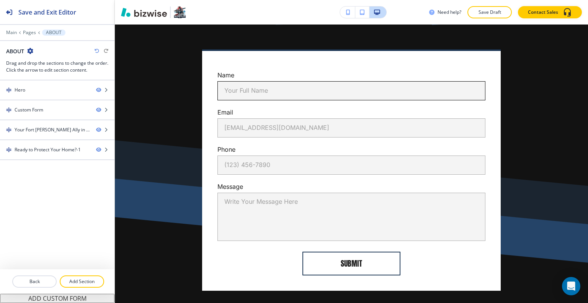
scroll to position [342, 0]
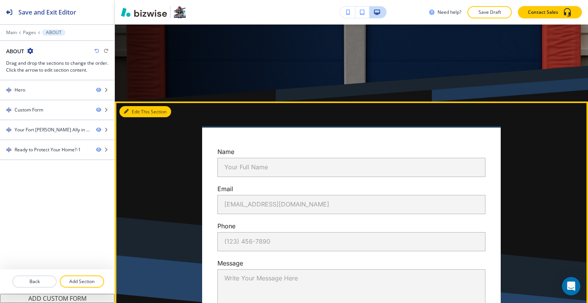
click at [133, 113] on button "Edit This Section" at bounding box center [146, 111] width 52 height 11
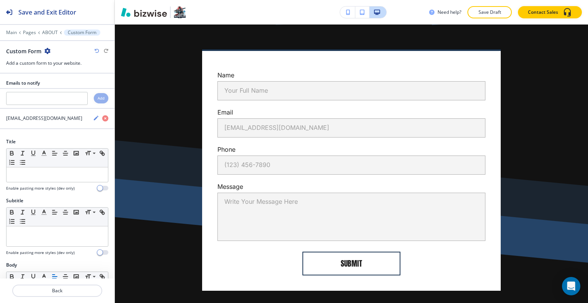
click at [44, 50] on icon "button" at bounding box center [47, 51] width 6 height 6
click at [61, 84] on button "Delete Section" at bounding box center [68, 91] width 49 height 14
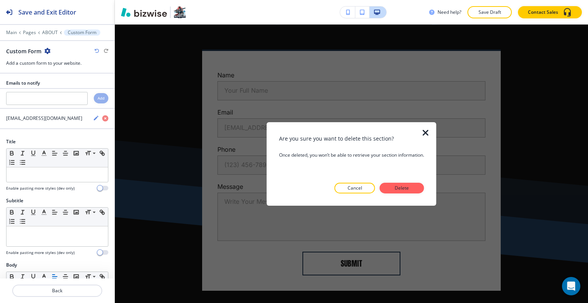
click at [409, 190] on p "Delete" at bounding box center [402, 188] width 18 height 7
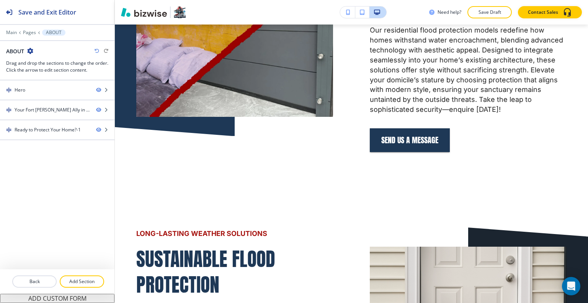
scroll to position [380, 0]
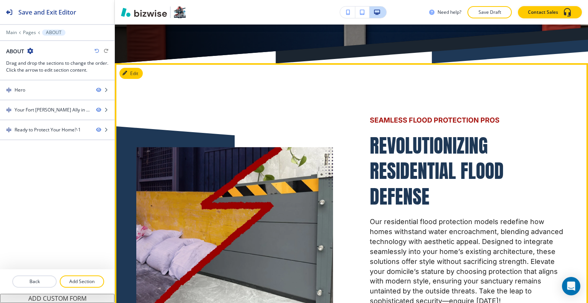
click at [123, 75] on button "Edit" at bounding box center [131, 73] width 23 height 11
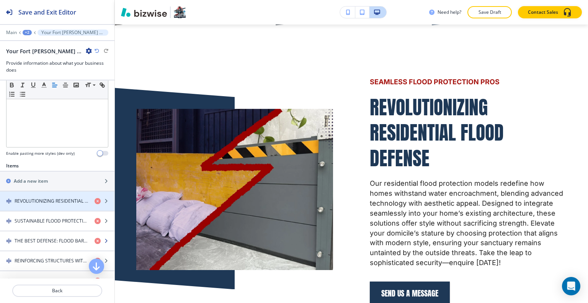
scroll to position [268, 0]
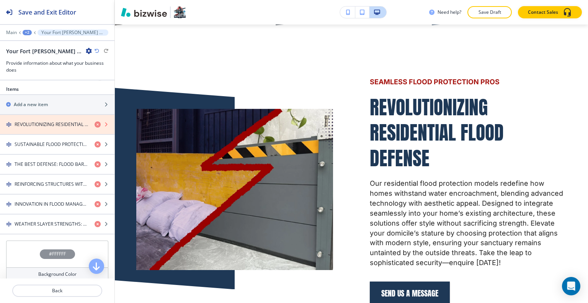
click at [95, 124] on icon "button" at bounding box center [98, 124] width 6 height 6
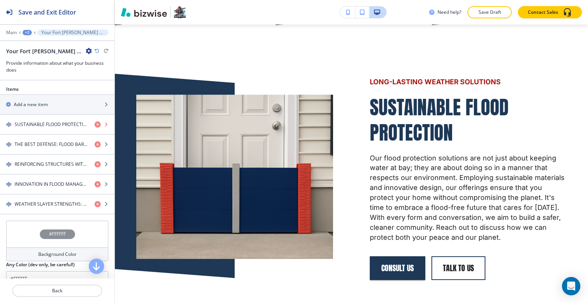
click at [95, 124] on icon "button" at bounding box center [98, 124] width 6 height 6
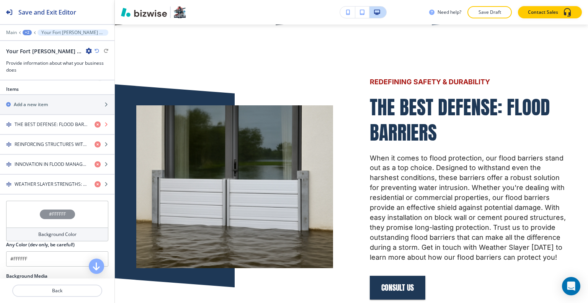
click at [95, 124] on icon "button" at bounding box center [98, 124] width 6 height 6
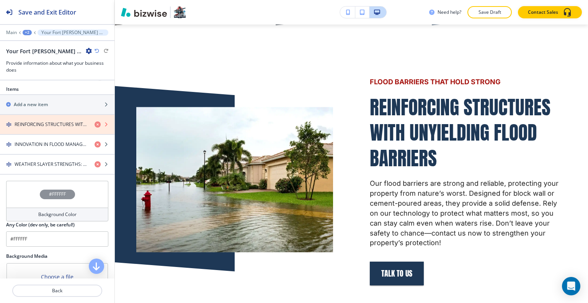
click at [95, 124] on icon "button" at bounding box center [98, 124] width 6 height 6
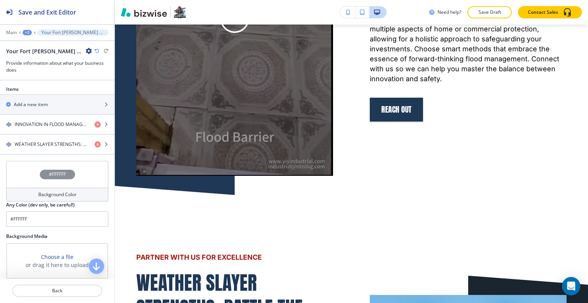
scroll to position [0, 0]
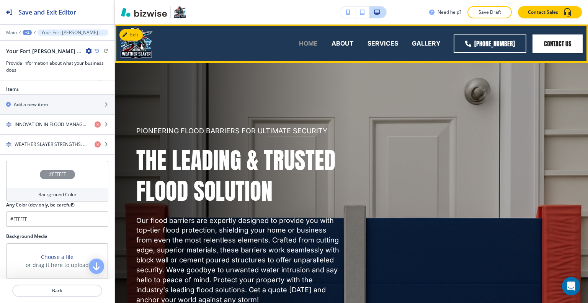
click at [310, 43] on p "HOME" at bounding box center [308, 43] width 19 height 9
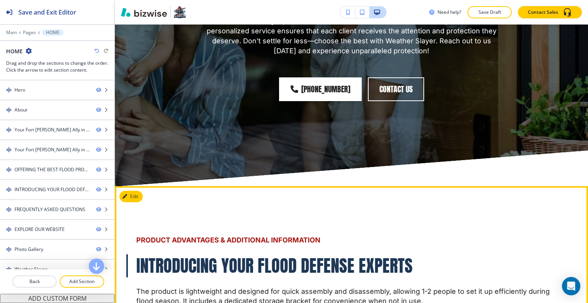
scroll to position [3715, 0]
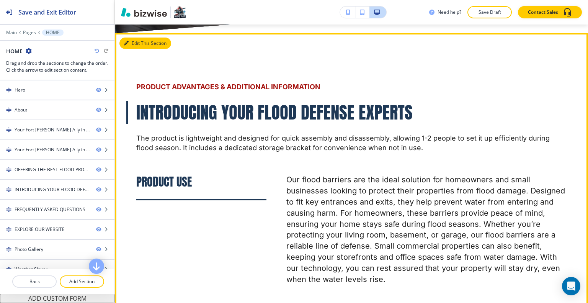
click at [136, 46] on button "Edit This Section" at bounding box center [146, 43] width 52 height 11
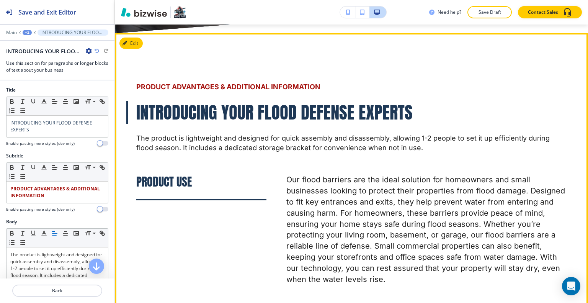
scroll to position [3727, 0]
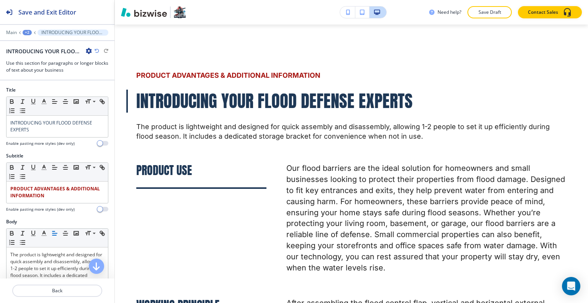
click at [90, 48] on icon "button" at bounding box center [89, 51] width 6 height 6
click at [101, 76] on p "Duplicate Section" at bounding box center [110, 77] width 39 height 7
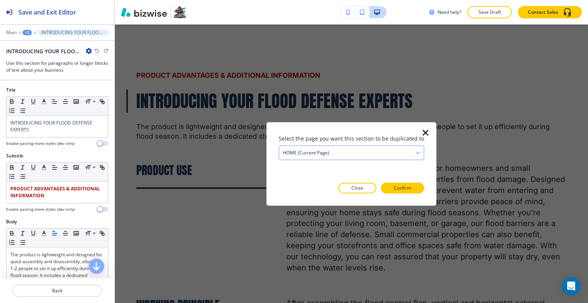
click at [366, 151] on div "HOME (current page)" at bounding box center [351, 153] width 145 height 14
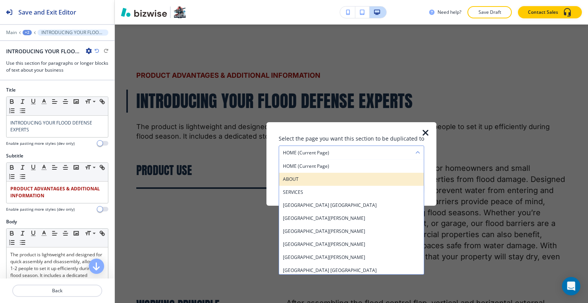
click at [355, 179] on h4 "ABOUT" at bounding box center [351, 178] width 137 height 7
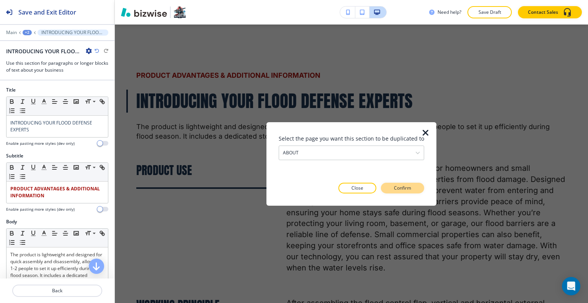
click at [401, 188] on p "Confirm" at bounding box center [402, 188] width 17 height 7
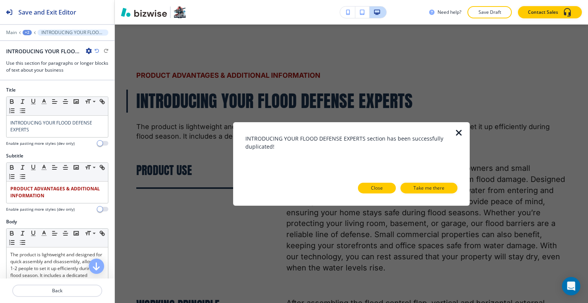
click at [362, 186] on button "Close" at bounding box center [377, 188] width 38 height 11
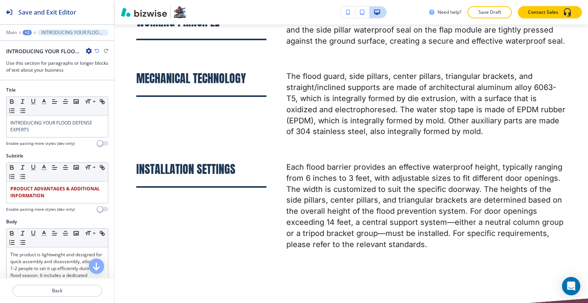
scroll to position [4301, 0]
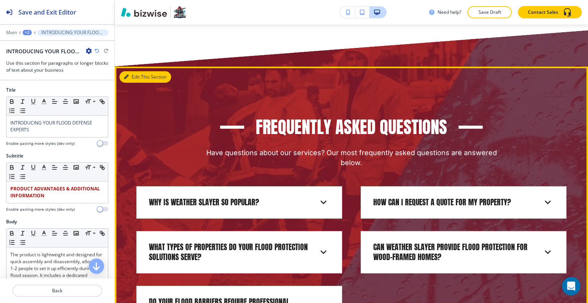
click at [135, 82] on button "Edit This Section" at bounding box center [146, 76] width 52 height 11
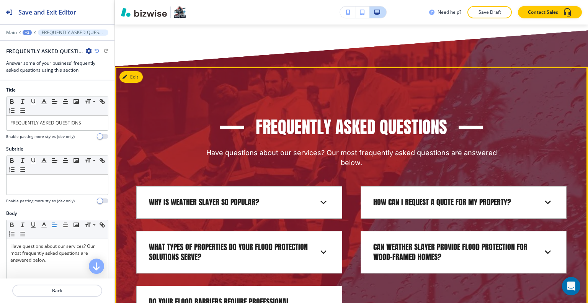
scroll to position [4347, 0]
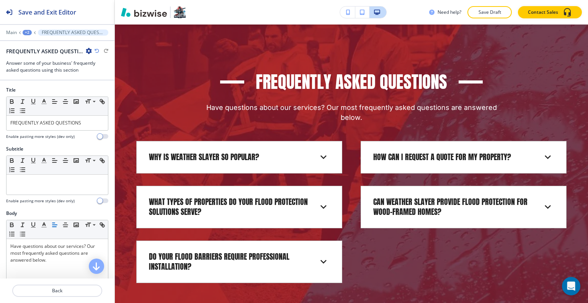
click at [89, 49] on icon "button" at bounding box center [89, 51] width 6 height 6
click at [98, 74] on p "Duplicate Section" at bounding box center [110, 77] width 39 height 7
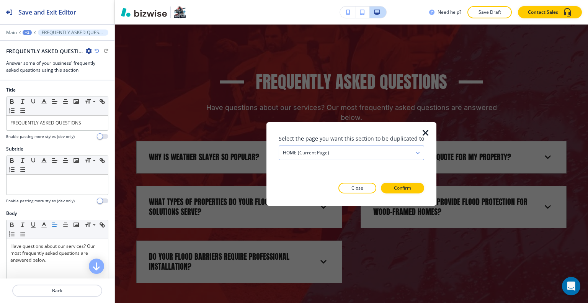
click at [352, 156] on div "HOME (current page)" at bounding box center [351, 153] width 145 height 14
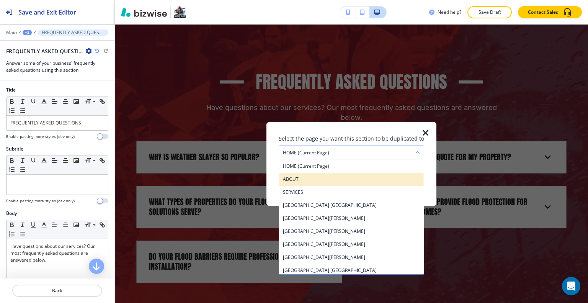
click at [342, 180] on h4 "ABOUT" at bounding box center [351, 178] width 137 height 7
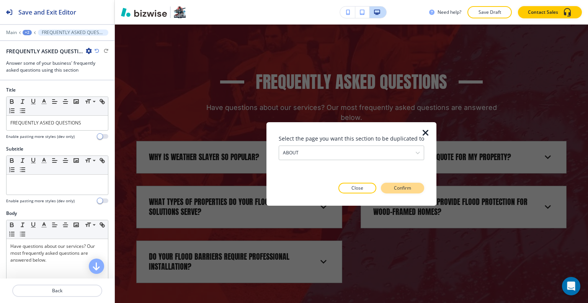
click at [409, 187] on button "Confirm" at bounding box center [402, 188] width 43 height 11
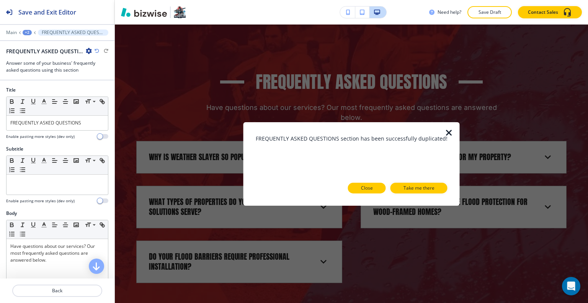
click at [374, 186] on button "Close" at bounding box center [367, 188] width 38 height 11
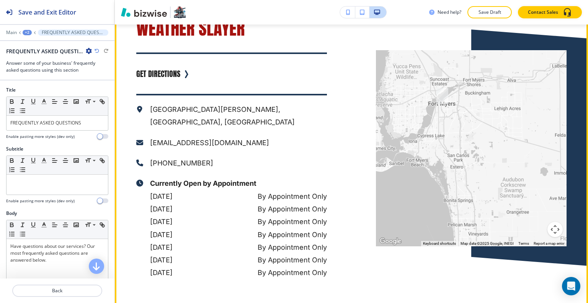
scroll to position [5687, 0]
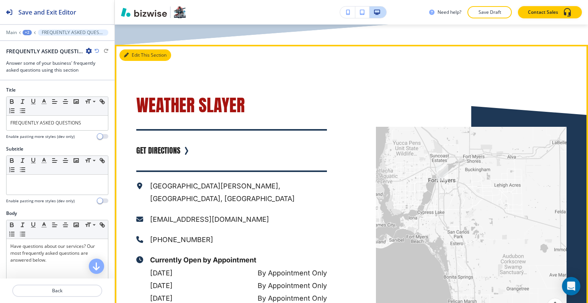
click at [136, 49] on button "Edit This Section" at bounding box center [146, 54] width 52 height 11
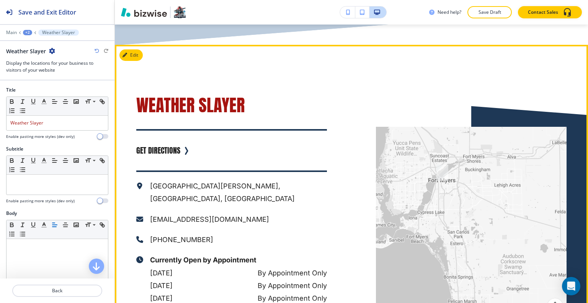
scroll to position [5703, 0]
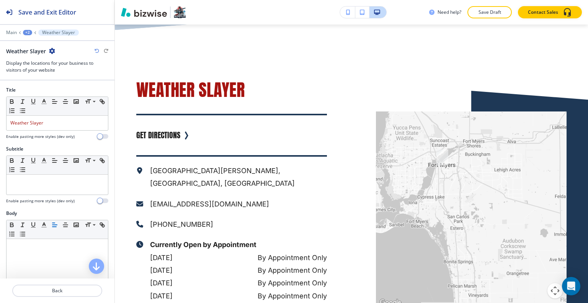
click at [50, 51] on icon "button" at bounding box center [52, 51] width 6 height 6
click at [64, 74] on p "Duplicate Section" at bounding box center [73, 77] width 39 height 7
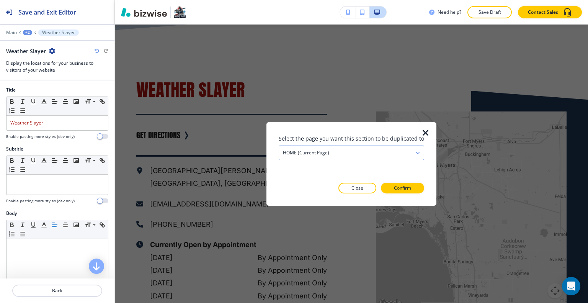
click at [351, 151] on div "HOME (current page)" at bounding box center [351, 153] width 145 height 14
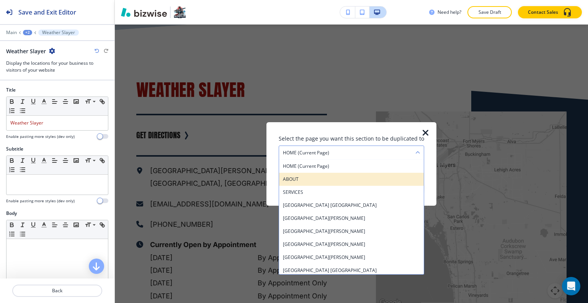
click at [341, 181] on h4 "ABOUT" at bounding box center [351, 178] width 137 height 7
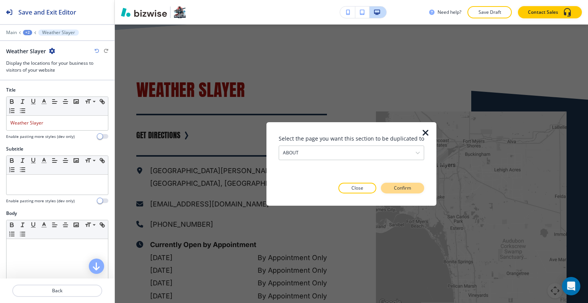
click at [411, 192] on button "Confirm" at bounding box center [402, 188] width 43 height 11
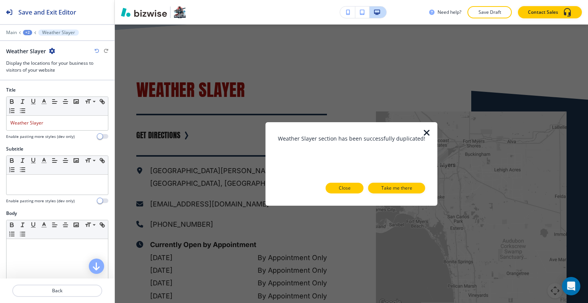
click at [329, 193] on button "Close" at bounding box center [345, 188] width 38 height 11
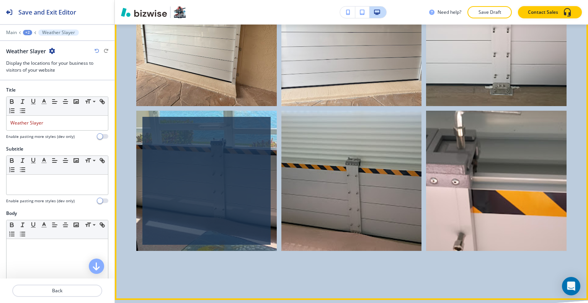
scroll to position [5205, 0]
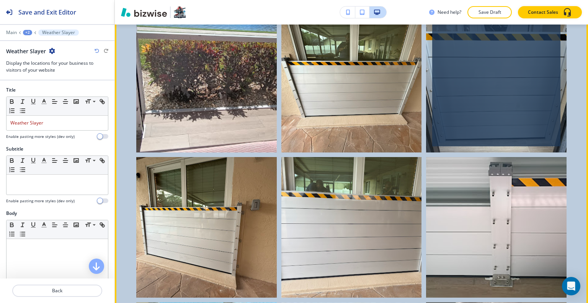
click at [461, 102] on div "button" at bounding box center [496, 82] width 128 height 128
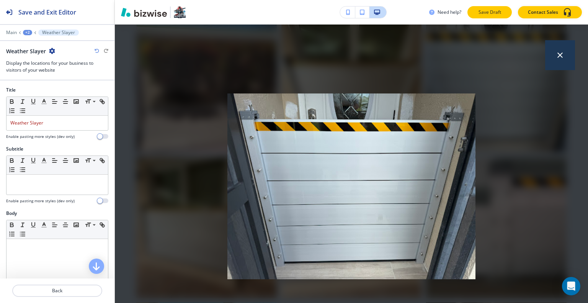
click at [487, 7] on button "Save Draft" at bounding box center [490, 12] width 44 height 12
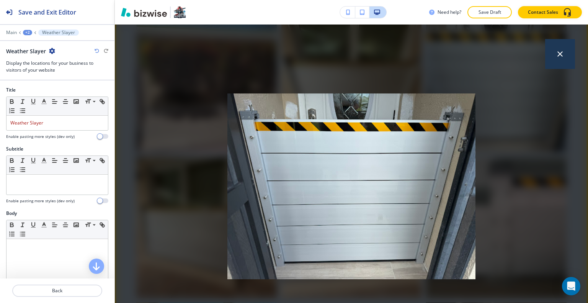
click at [558, 52] on icon "button" at bounding box center [560, 53] width 9 height 9
